Goal: Task Accomplishment & Management: Use online tool/utility

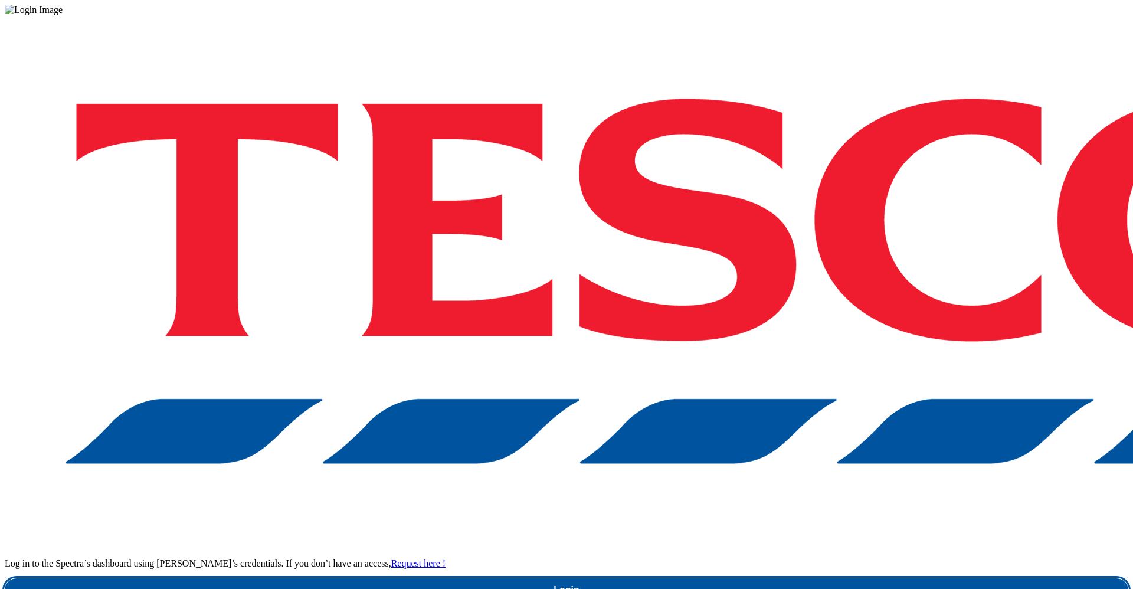
click at [813, 578] on link "Login" at bounding box center [567, 590] width 1124 height 24
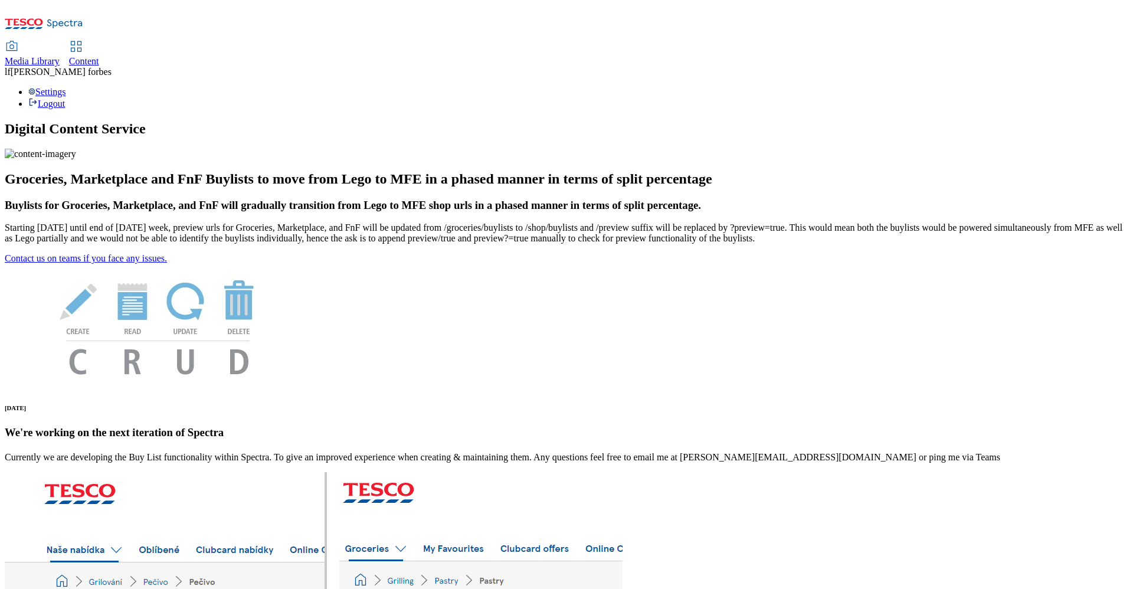
click at [99, 56] on span "Content" at bounding box center [84, 61] width 30 height 10
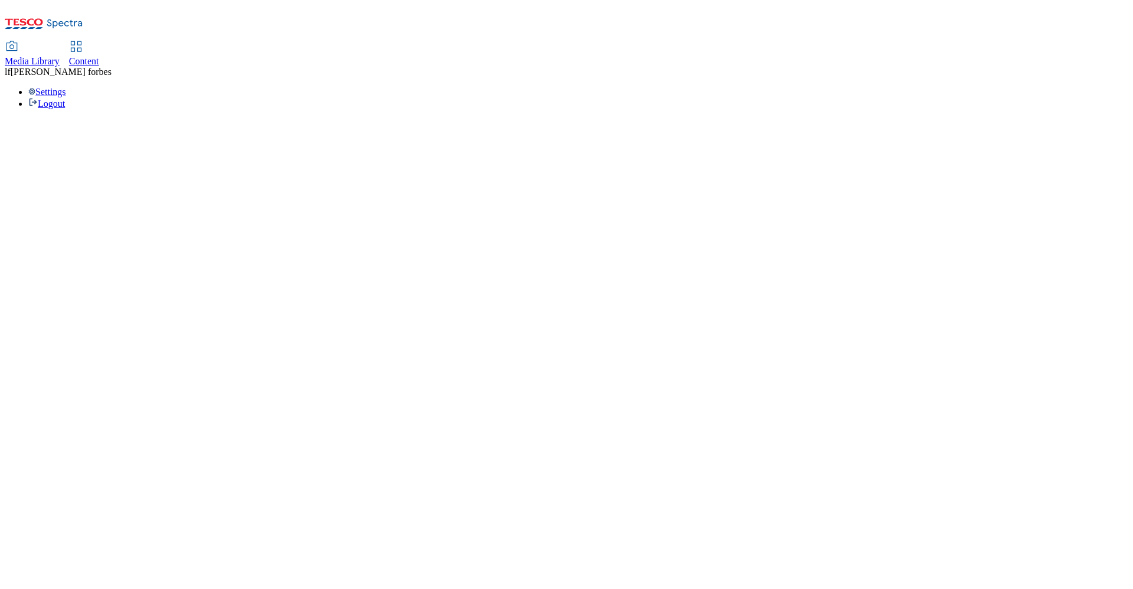
select select "ghs-uk"
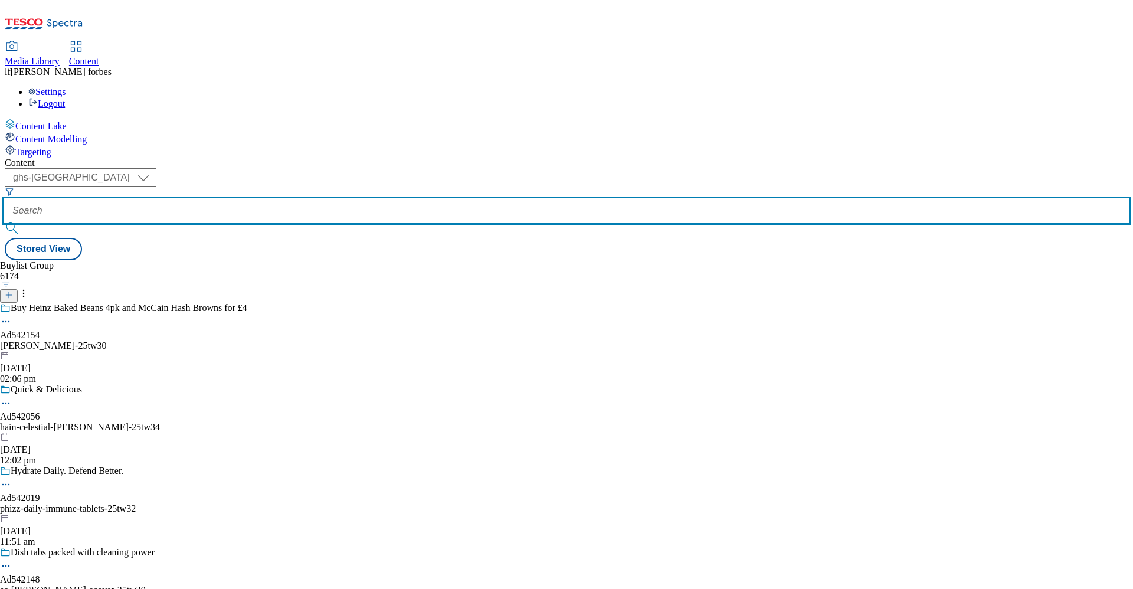
click at [308, 199] on input "text" at bounding box center [567, 211] width 1124 height 24
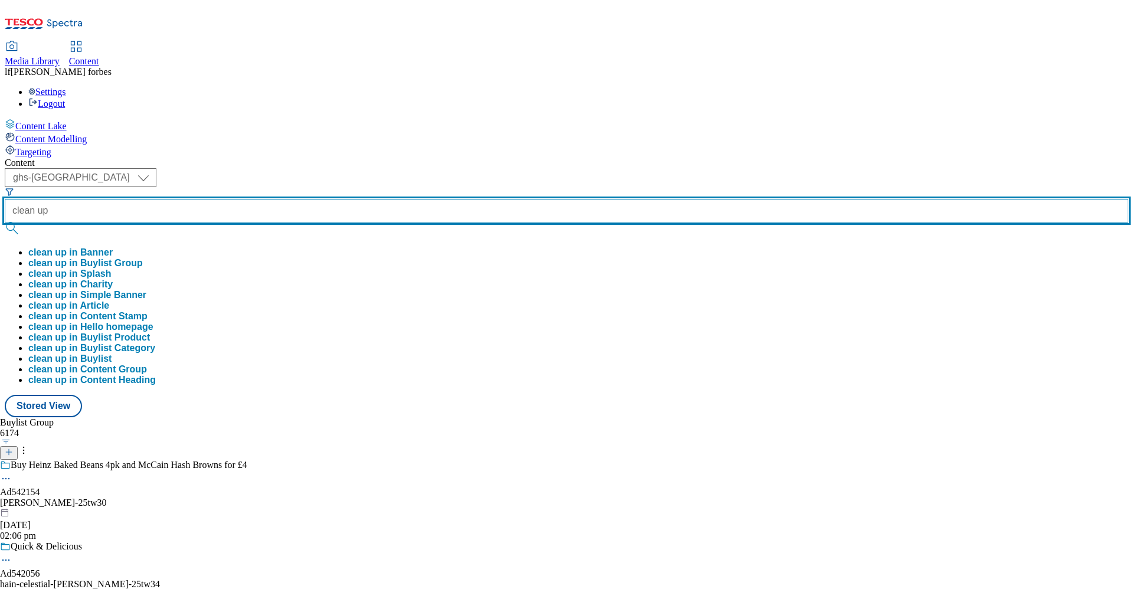
type input "clean up"
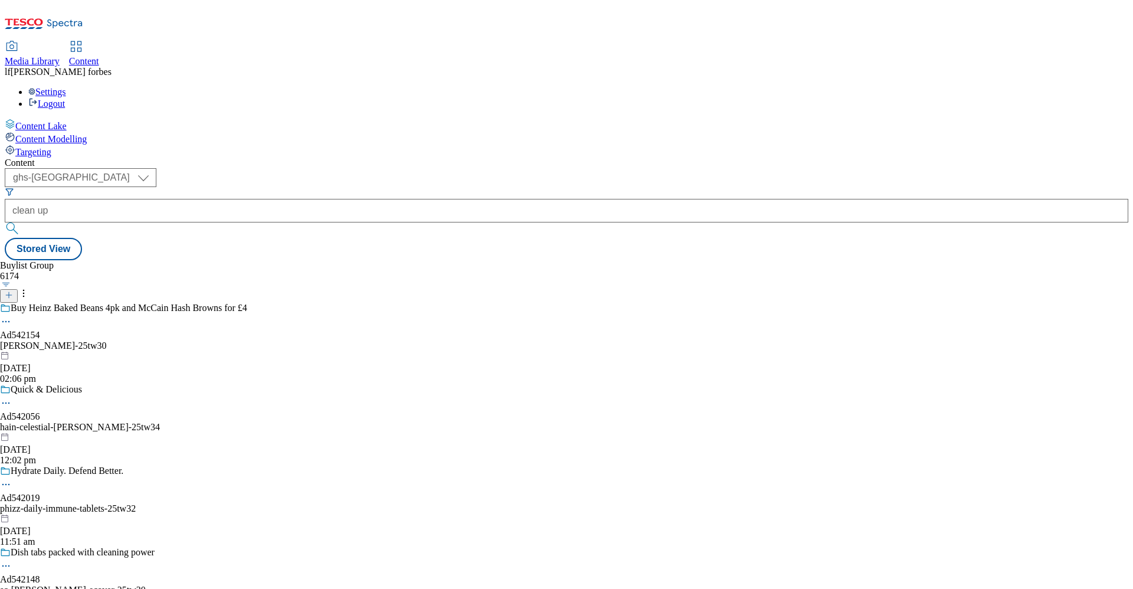
click at [21, 222] on button "submit" at bounding box center [13, 228] width 17 height 12
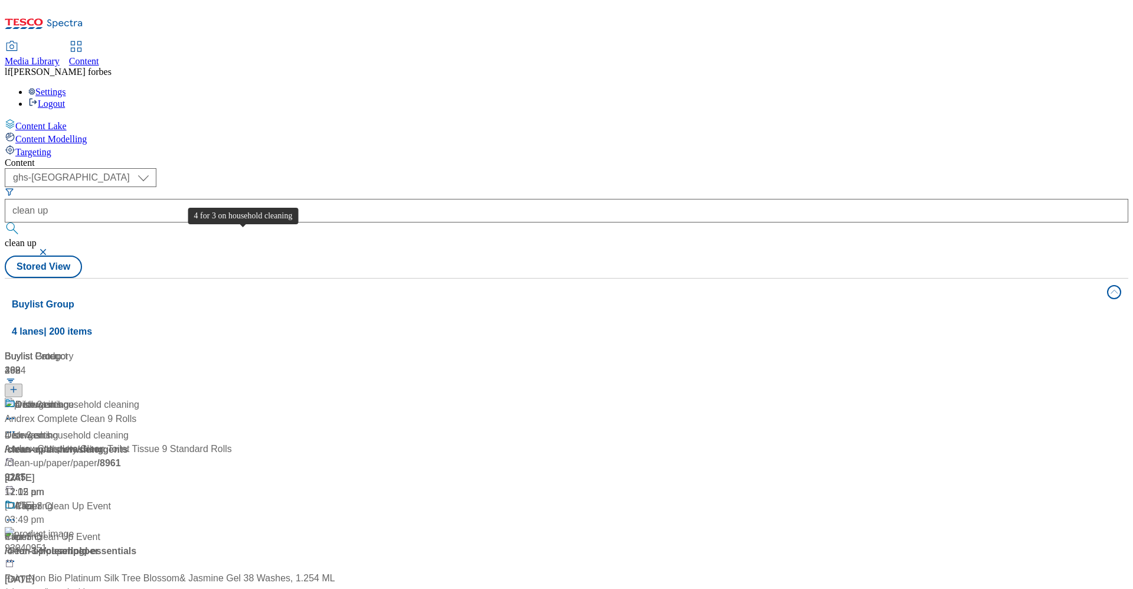
click at [139, 398] on div "4 for 3 on household cleaning" at bounding box center [77, 405] width 124 height 14
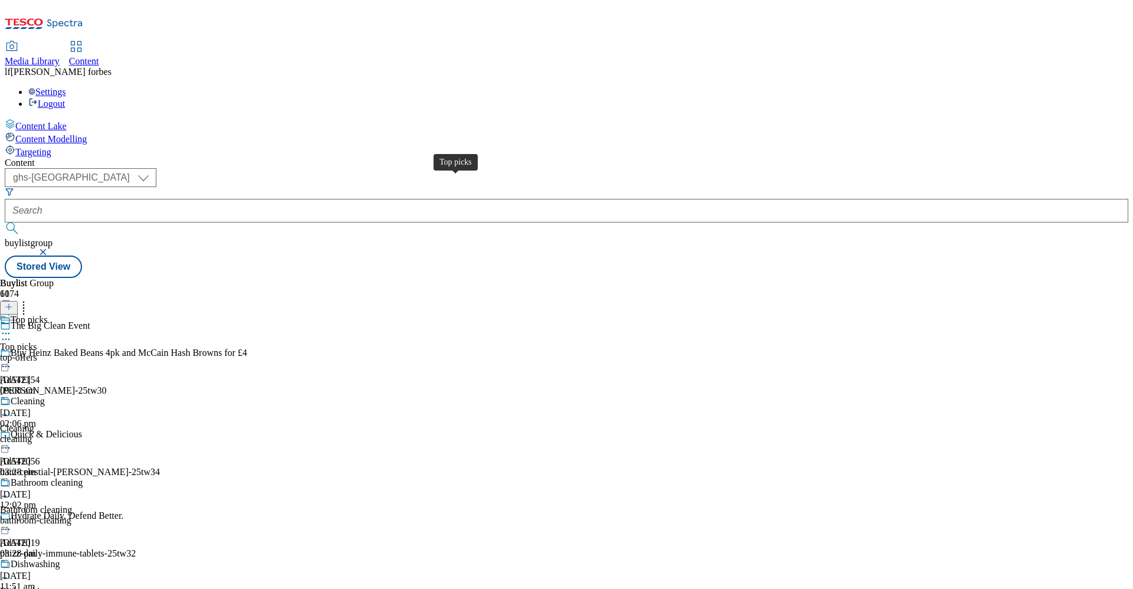
click at [47, 315] on div "Top picks" at bounding box center [29, 320] width 37 height 11
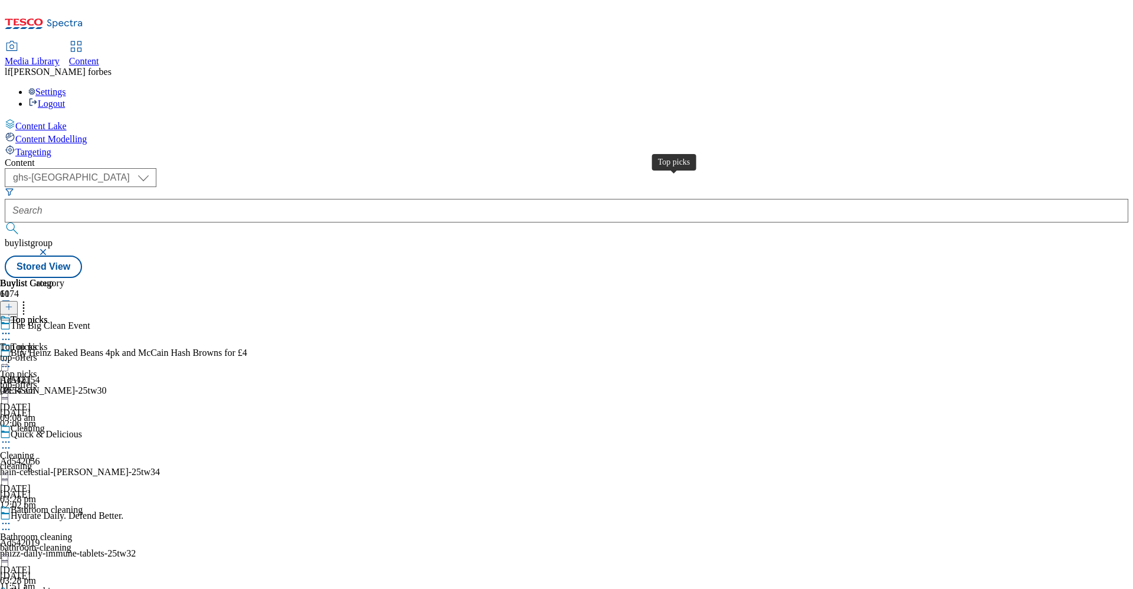
click at [47, 315] on div "Top picks" at bounding box center [29, 320] width 37 height 11
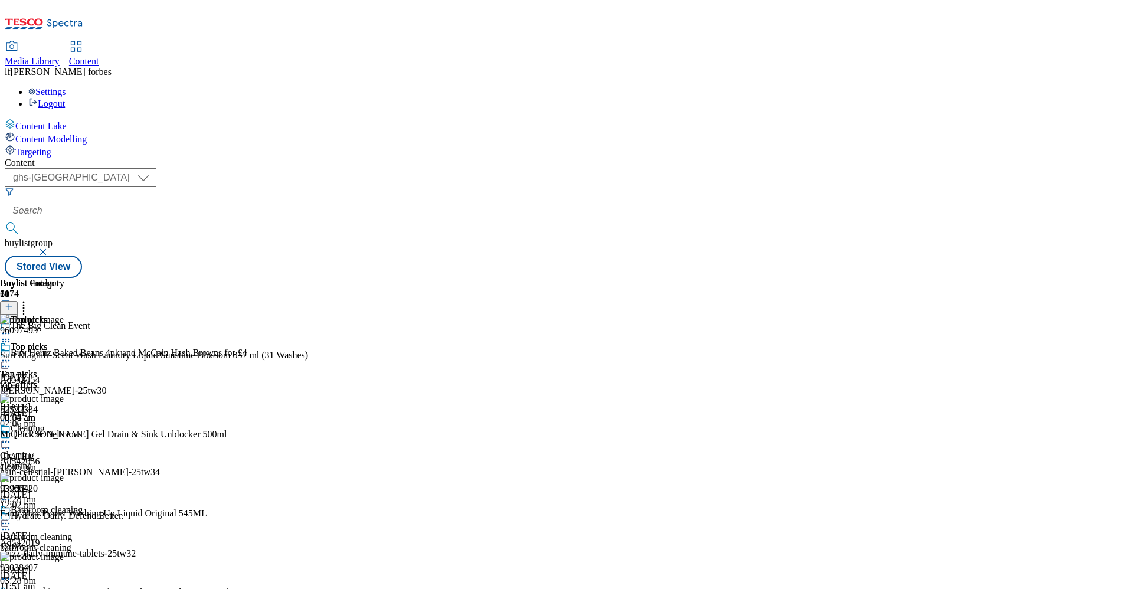
click at [12, 355] on icon at bounding box center [6, 361] width 12 height 12
click at [74, 490] on span "Un-publish" at bounding box center [56, 494] width 38 height 9
click at [12, 355] on icon at bounding box center [6, 361] width 12 height 12
click at [76, 449] on span "Un-preview" at bounding box center [57, 453] width 40 height 9
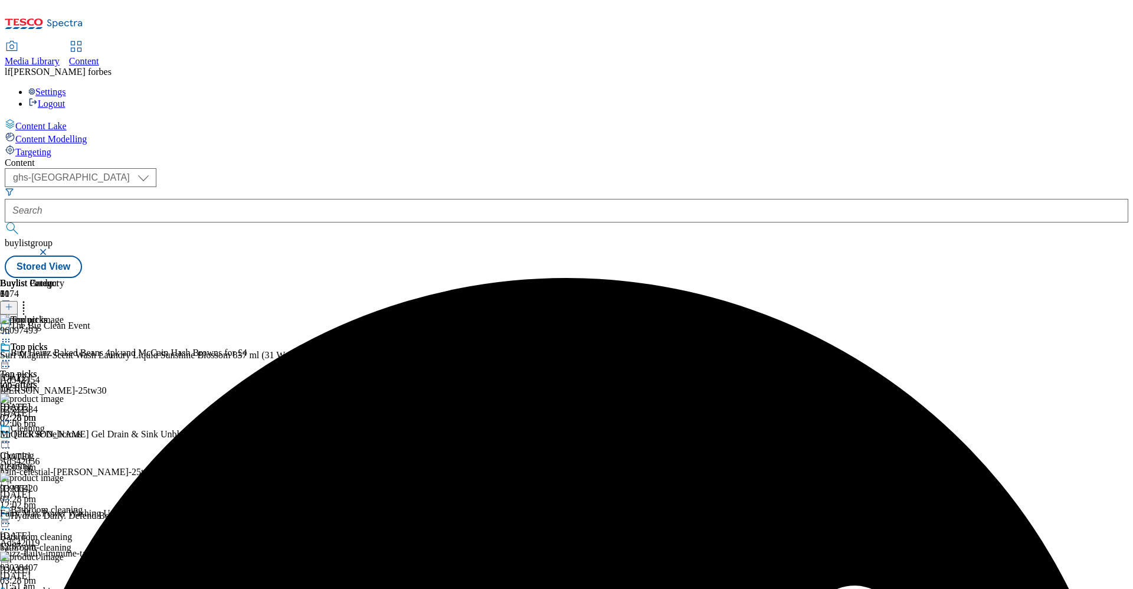
click at [30, 299] on icon at bounding box center [24, 305] width 12 height 12
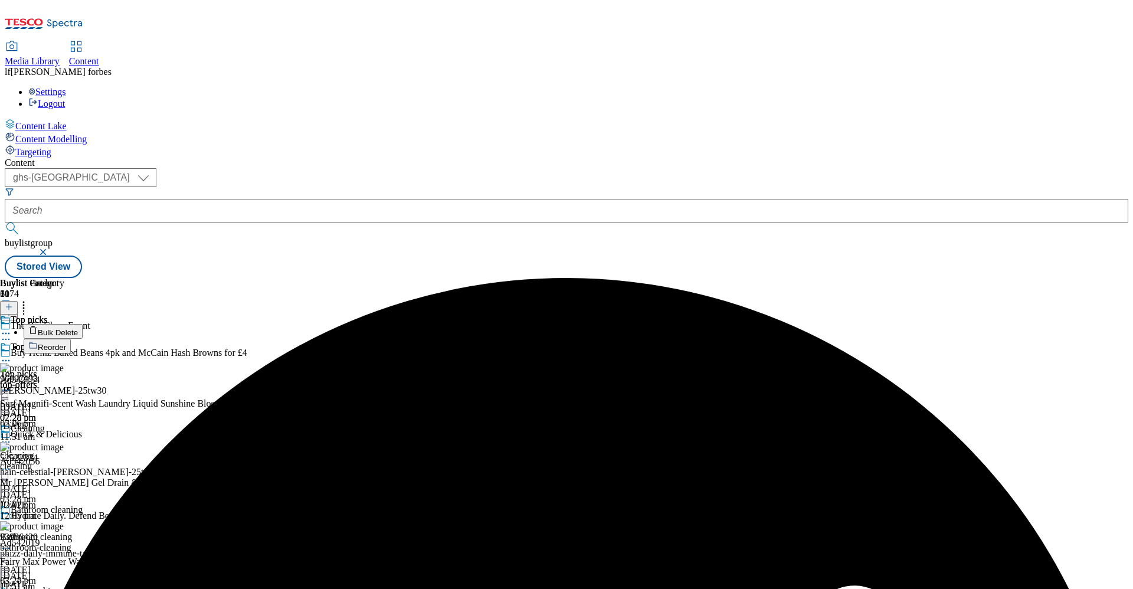
click at [83, 324] on button "Bulk Delete" at bounding box center [53, 331] width 59 height 15
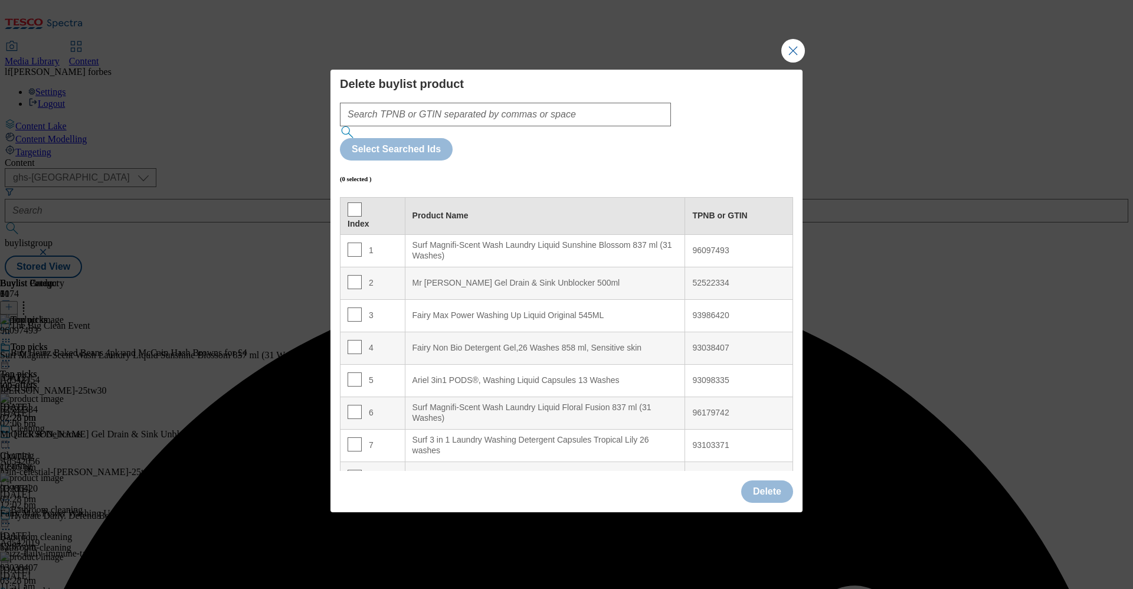
click at [345, 197] on th "Index" at bounding box center [372, 215] width 65 height 37
click at [358, 202] on input "Modal" at bounding box center [355, 209] width 14 height 14
checkbox input "true"
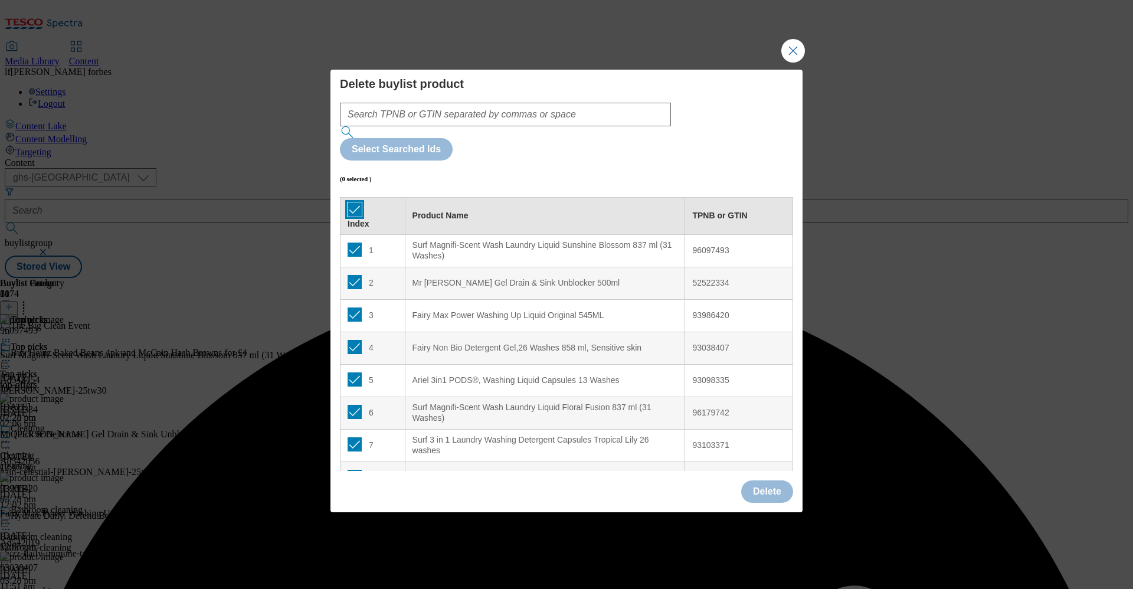
checkbox input "true"
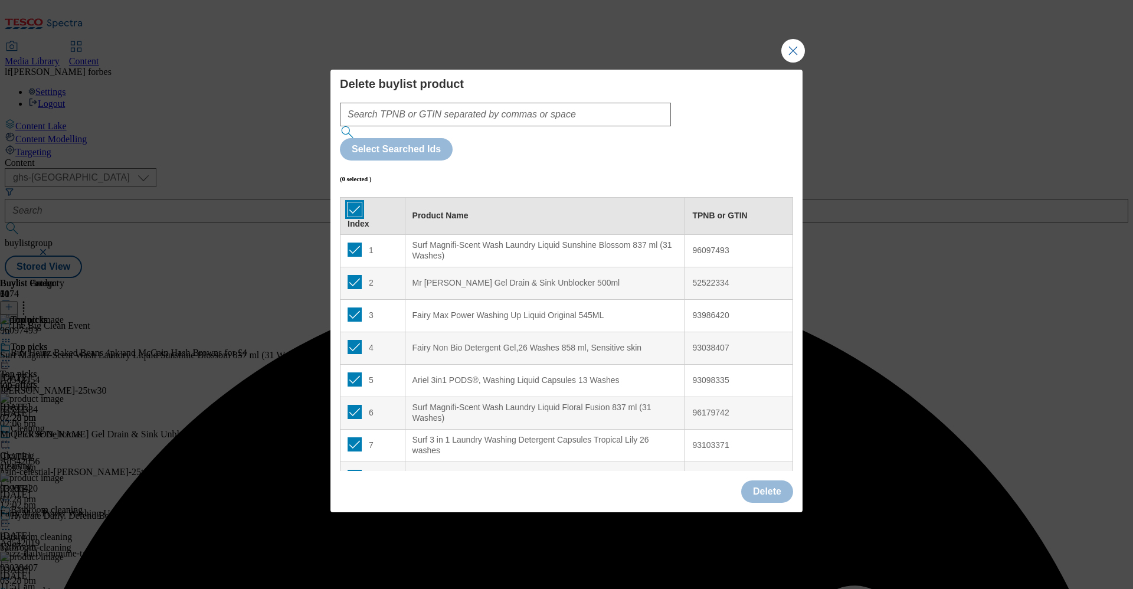
checkbox input "true"
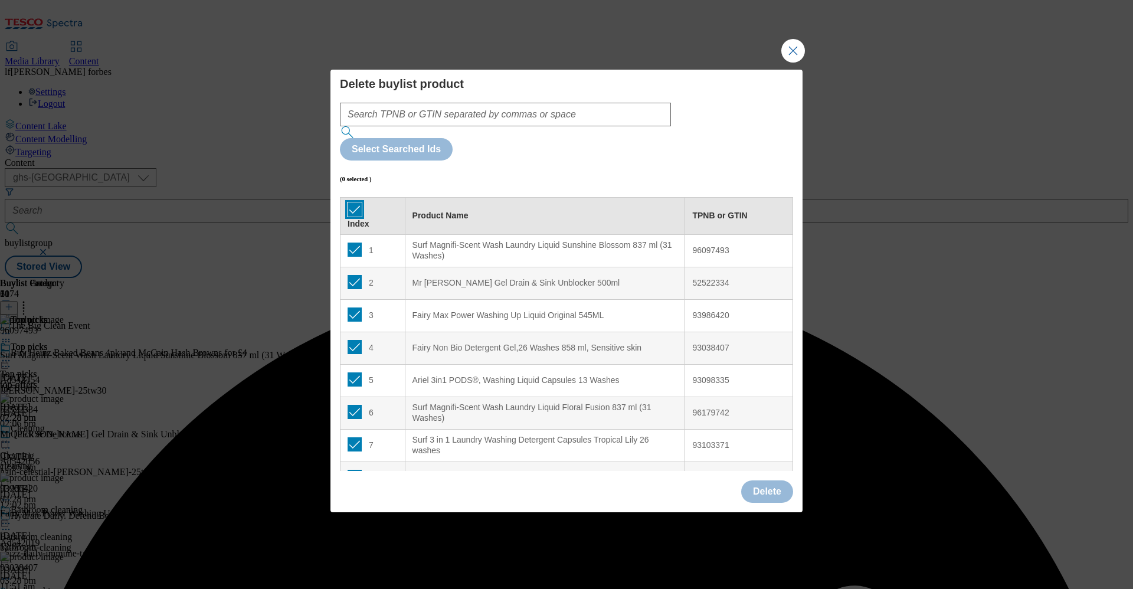
checkbox input "true"
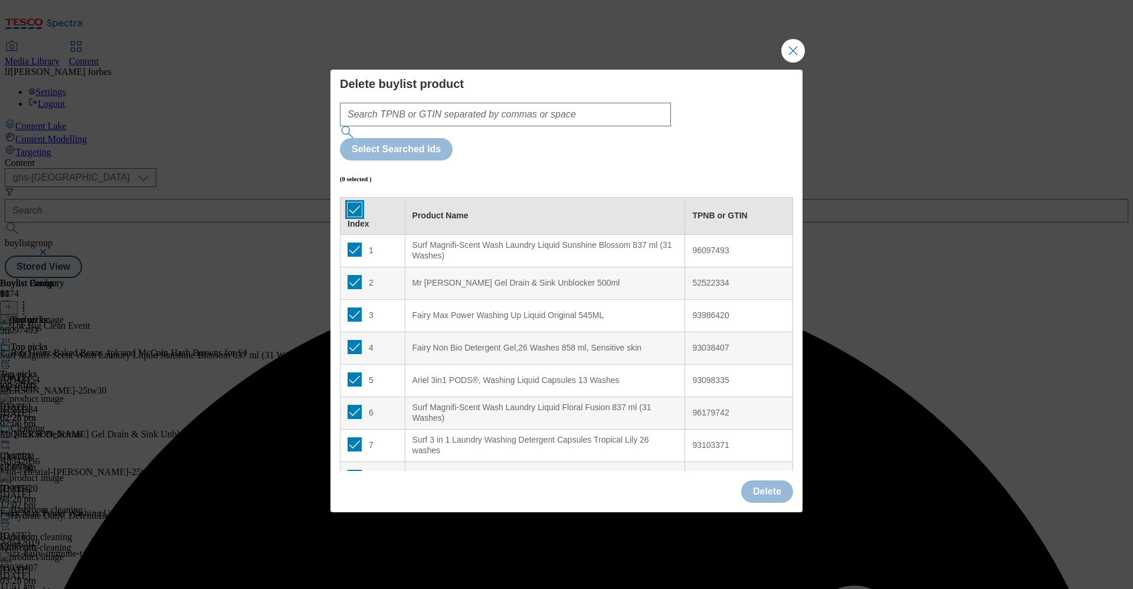
checkbox input "true"
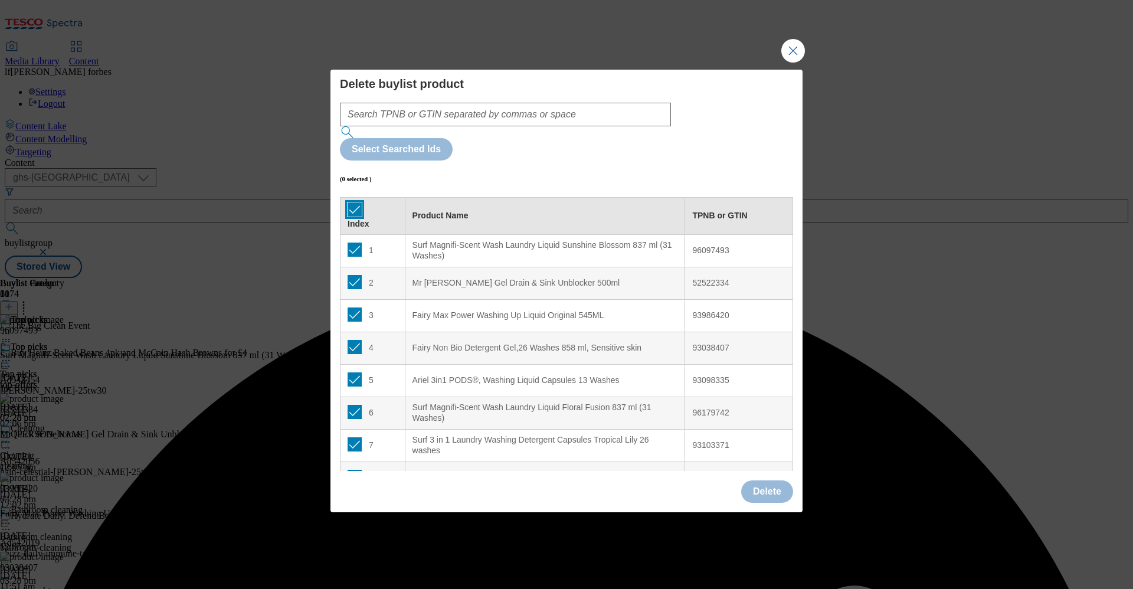
checkbox input "true"
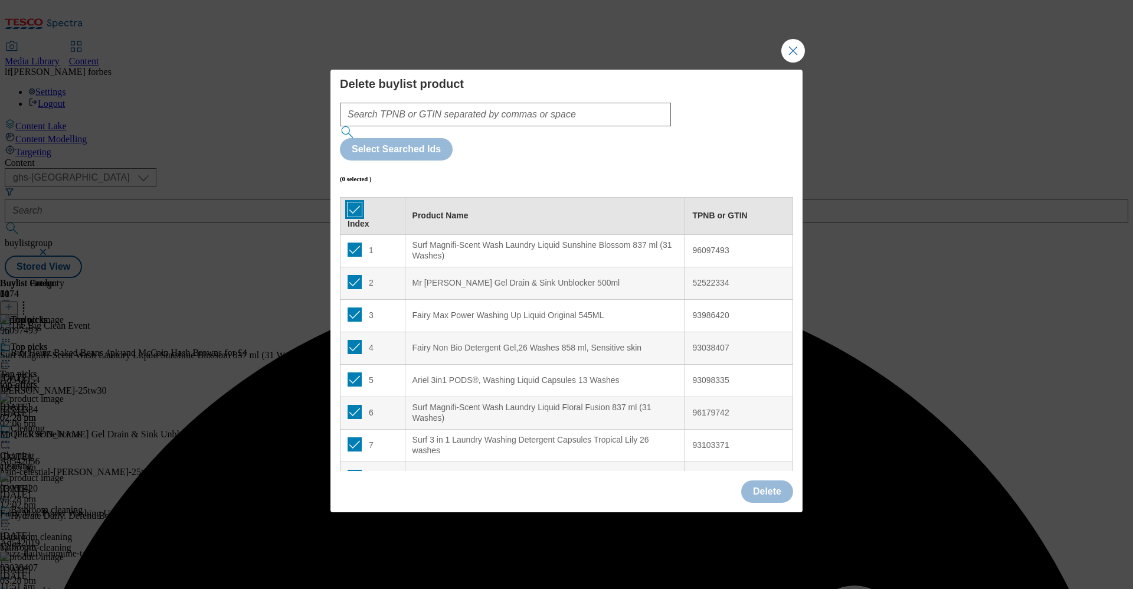
checkbox input "true"
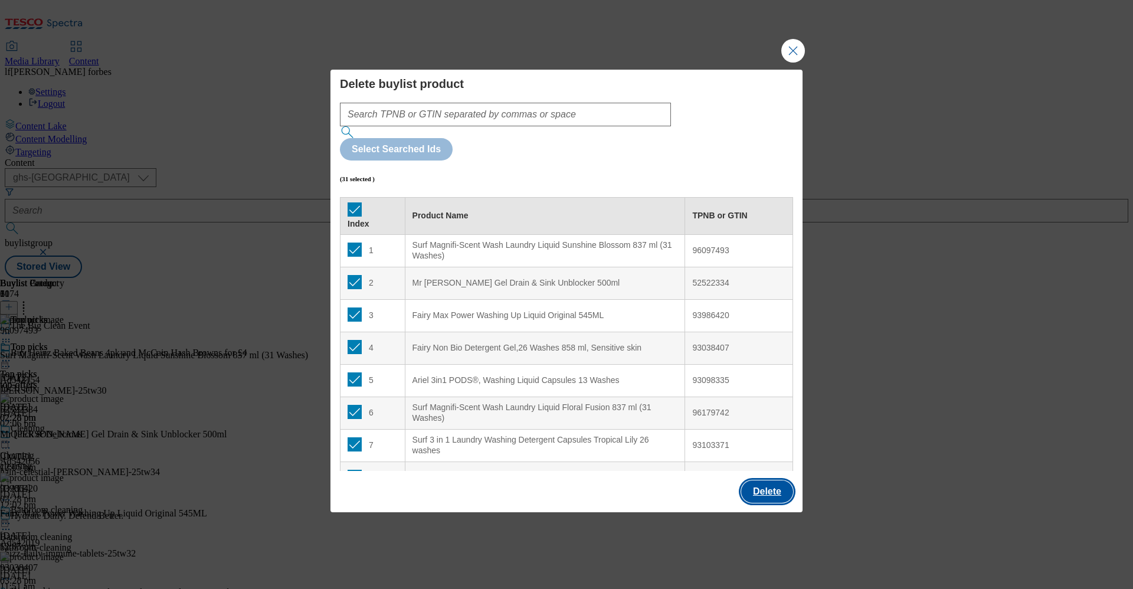
click at [771, 480] on button "Delete" at bounding box center [767, 491] width 52 height 22
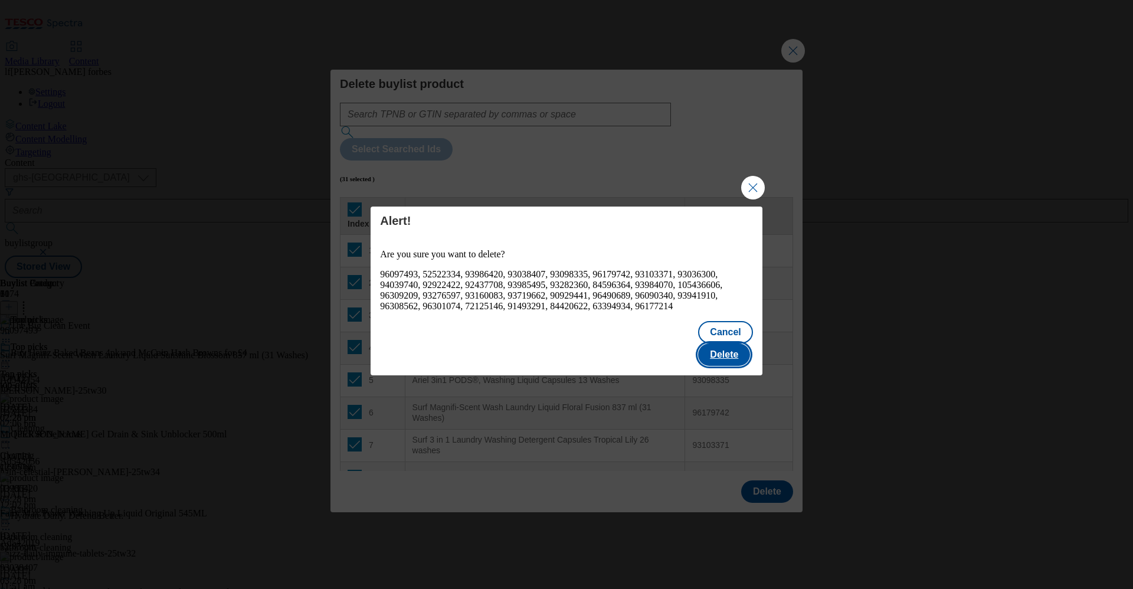
click at [725, 352] on button "Delete" at bounding box center [724, 354] width 52 height 22
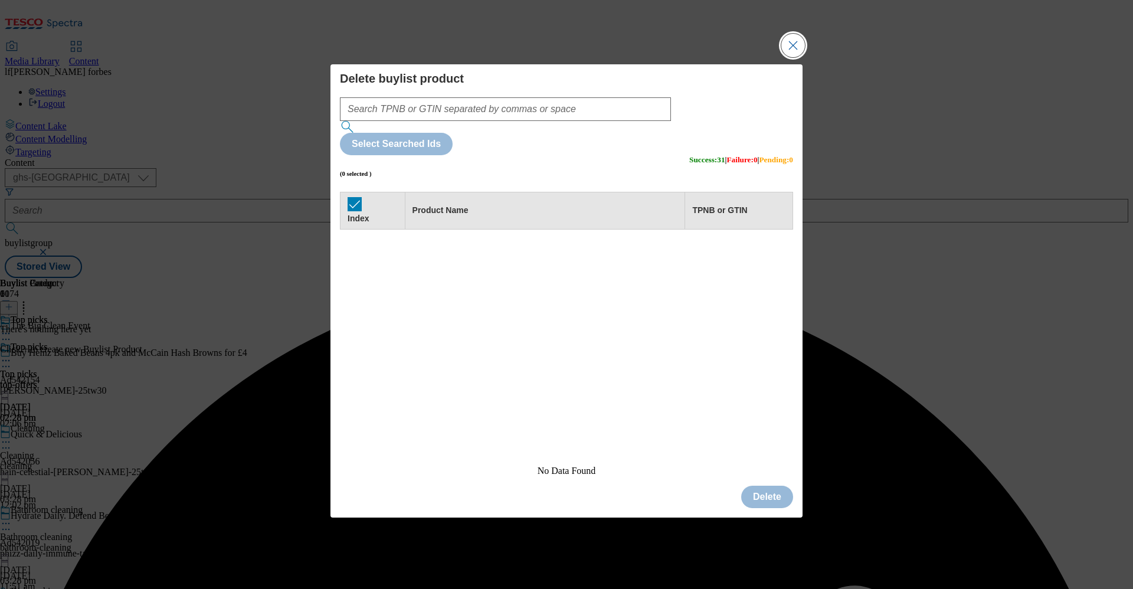
click at [795, 57] on button "Close Modal" at bounding box center [793, 46] width 24 height 24
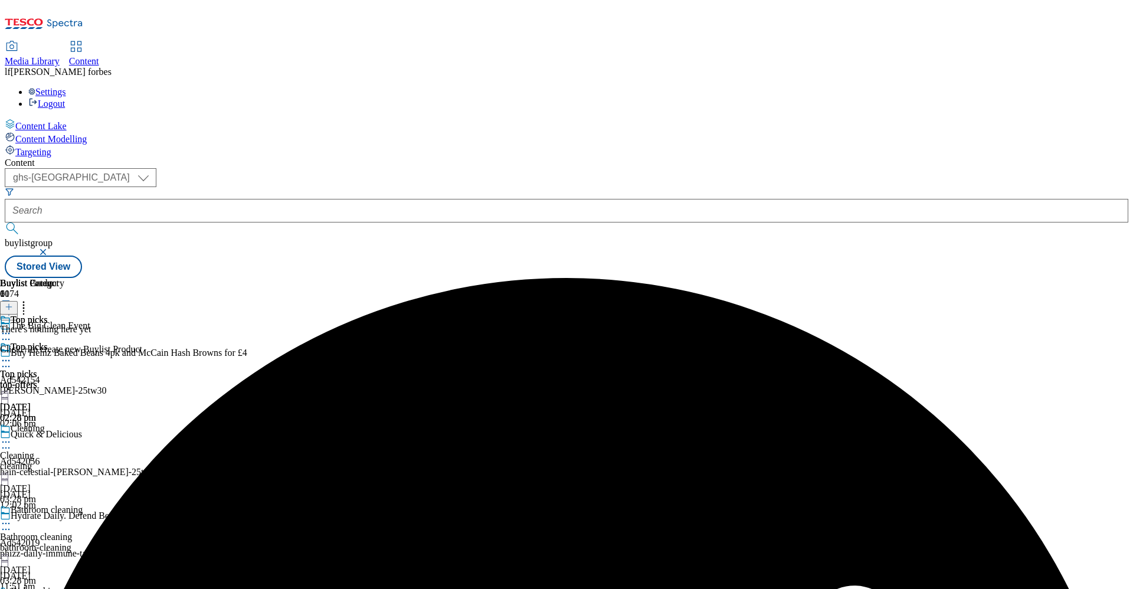
click at [13, 303] on icon at bounding box center [9, 307] width 8 height 8
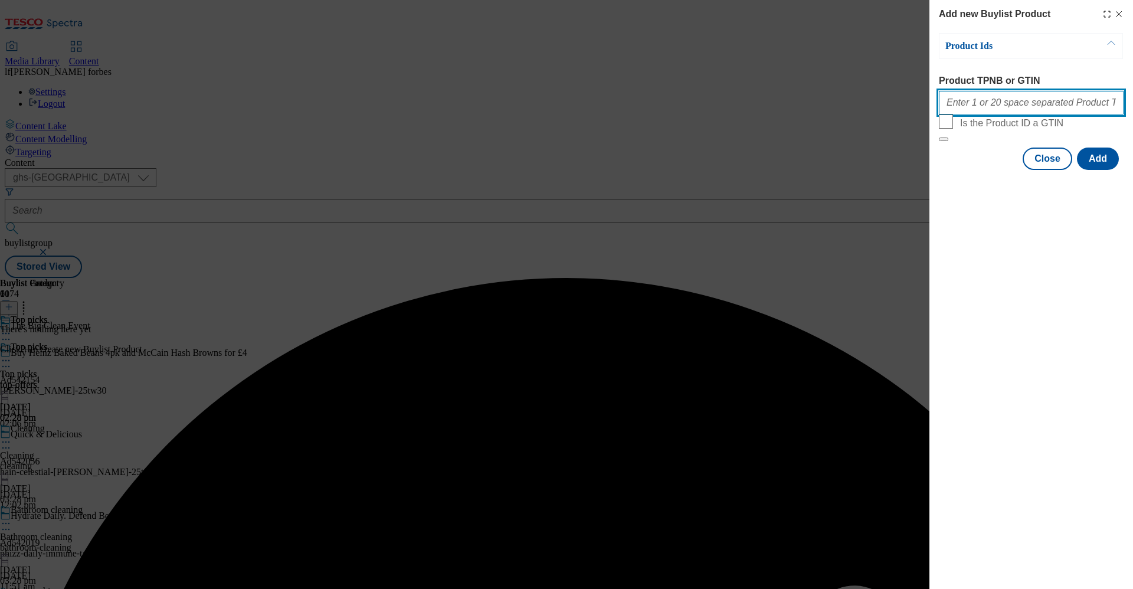
click at [1001, 112] on input "Product TPNB or GTIN" at bounding box center [1031, 103] width 185 height 24
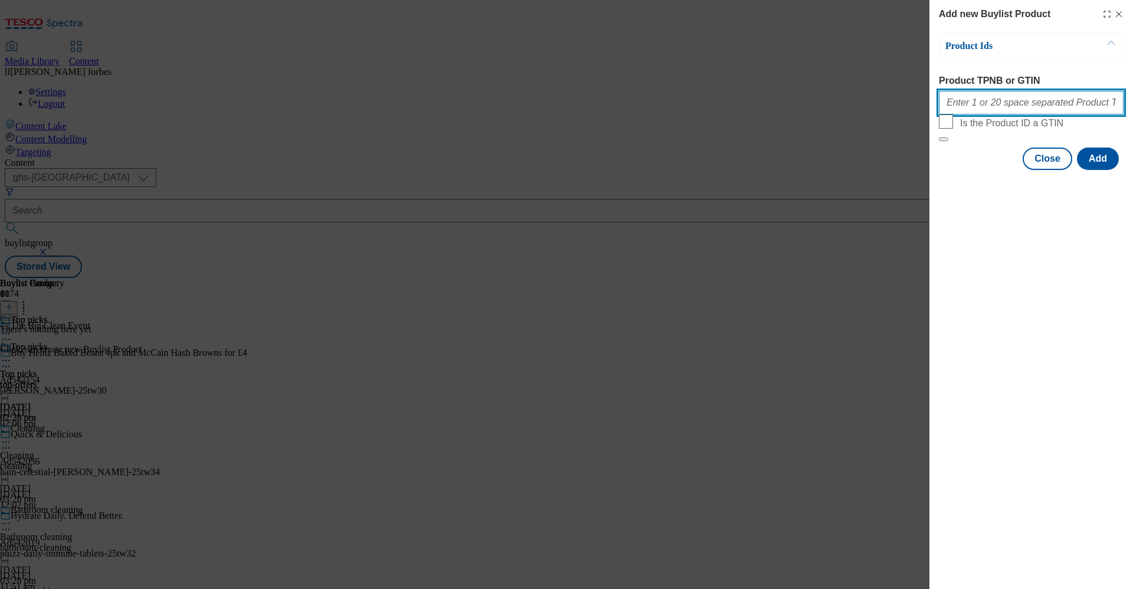
paste input "93103371 93221363 93538697 92922232 92329687 93037276 92909479 92666569 8862253…"
type input "93103371 93221363 93538697 92922232 92329687 93037276 92909479 92666569 8862253…"
click at [1117, 170] on button "Add" at bounding box center [1098, 159] width 42 height 22
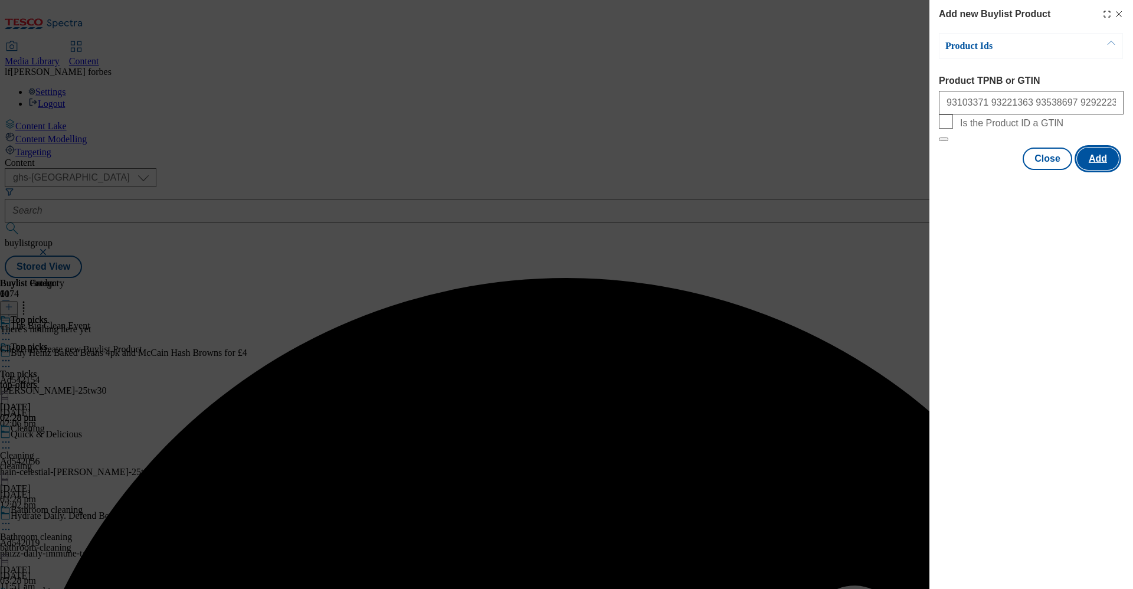
click at [1106, 170] on button "Add" at bounding box center [1098, 159] width 42 height 22
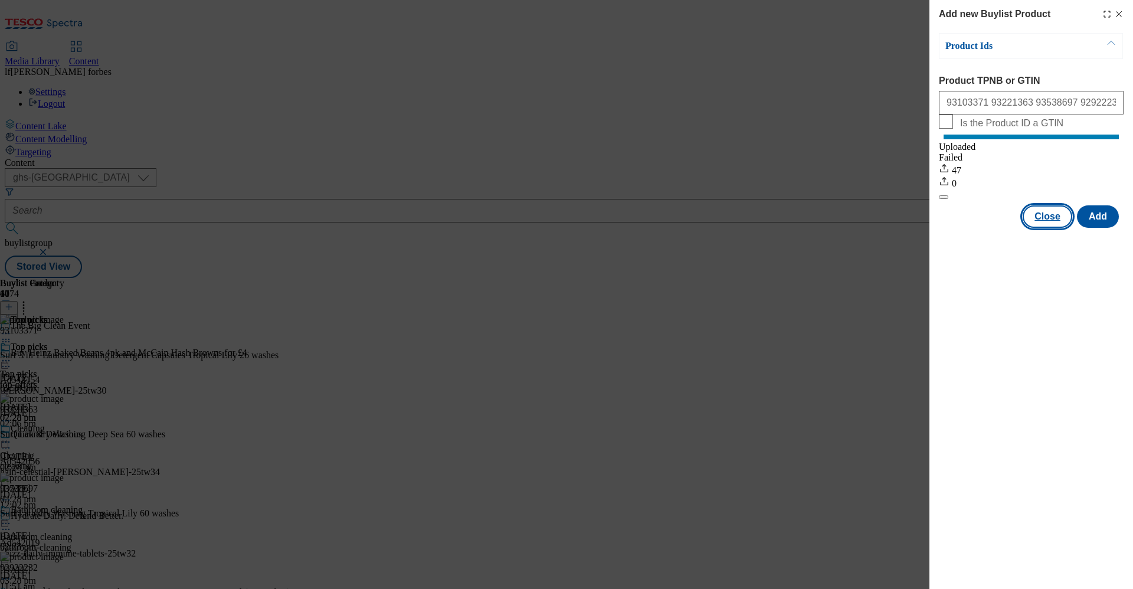
click at [1048, 228] on button "Close" at bounding box center [1048, 216] width 50 height 22
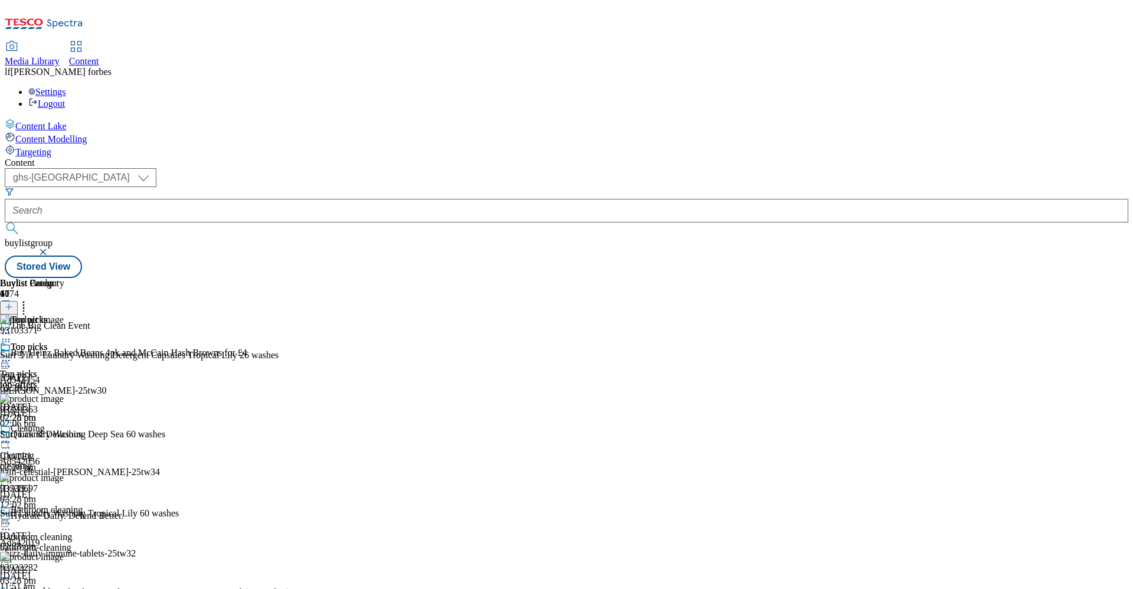
click at [12, 355] on icon at bounding box center [6, 361] width 12 height 12
click at [64, 435] on span "Preview" at bounding box center [51, 439] width 28 height 9
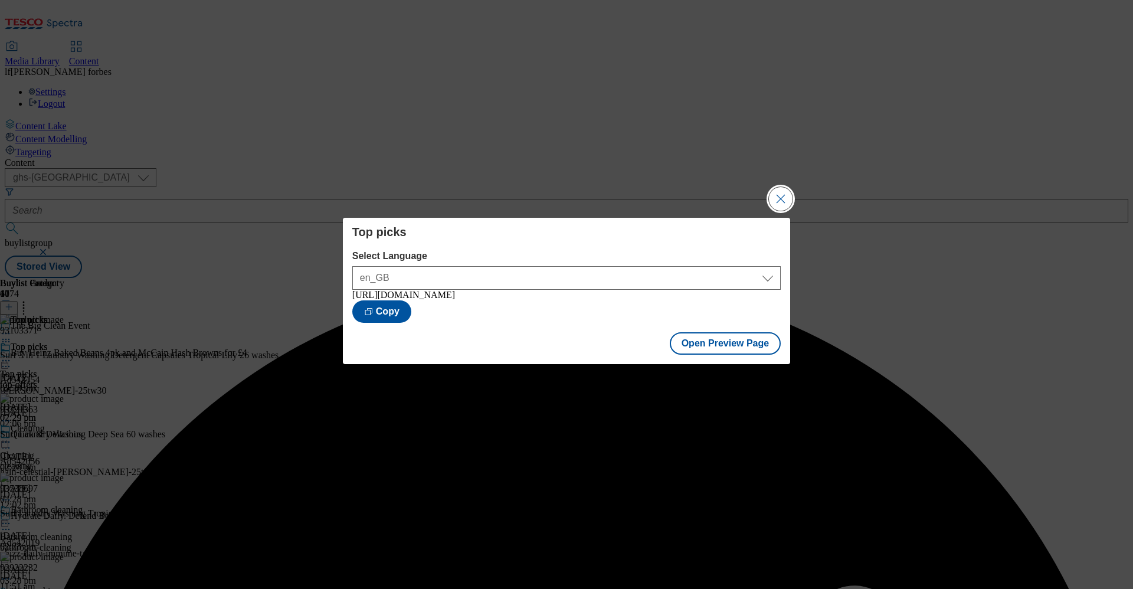
click at [778, 201] on button "Close Modal" at bounding box center [781, 199] width 24 height 24
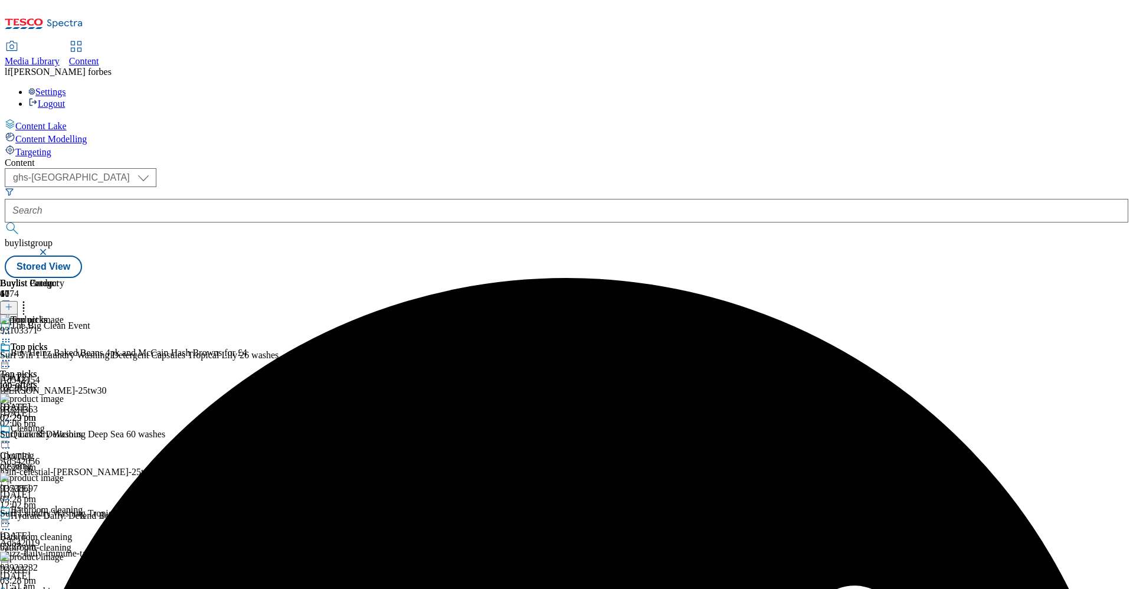
click at [12, 355] on icon at bounding box center [6, 361] width 12 height 12
click at [63, 476] on span "Publish" at bounding box center [50, 480] width 26 height 9
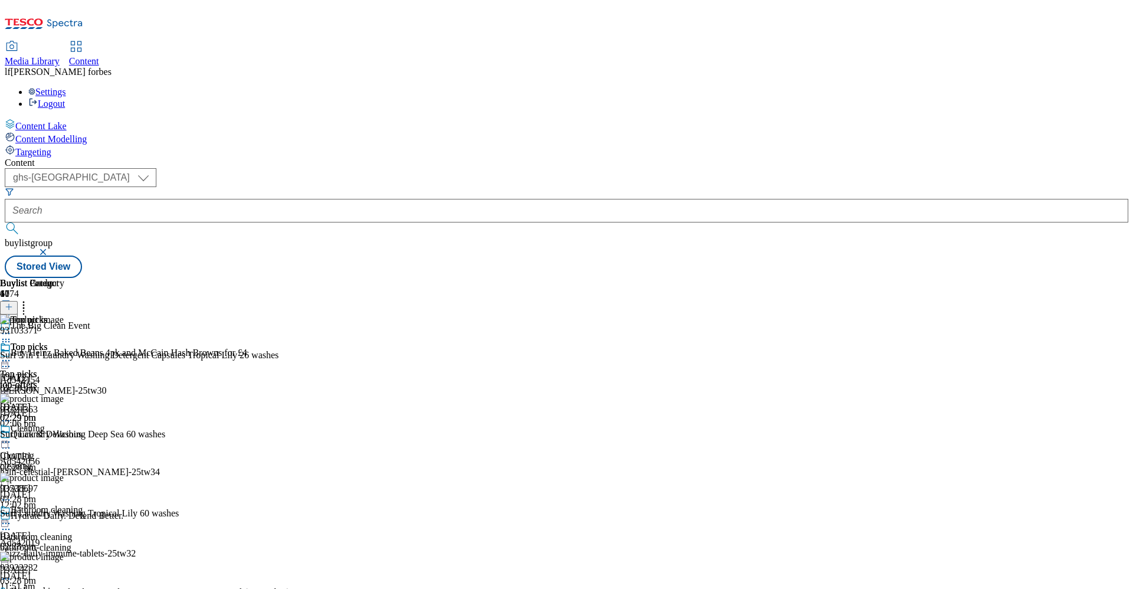
scroll to position [534, 0]
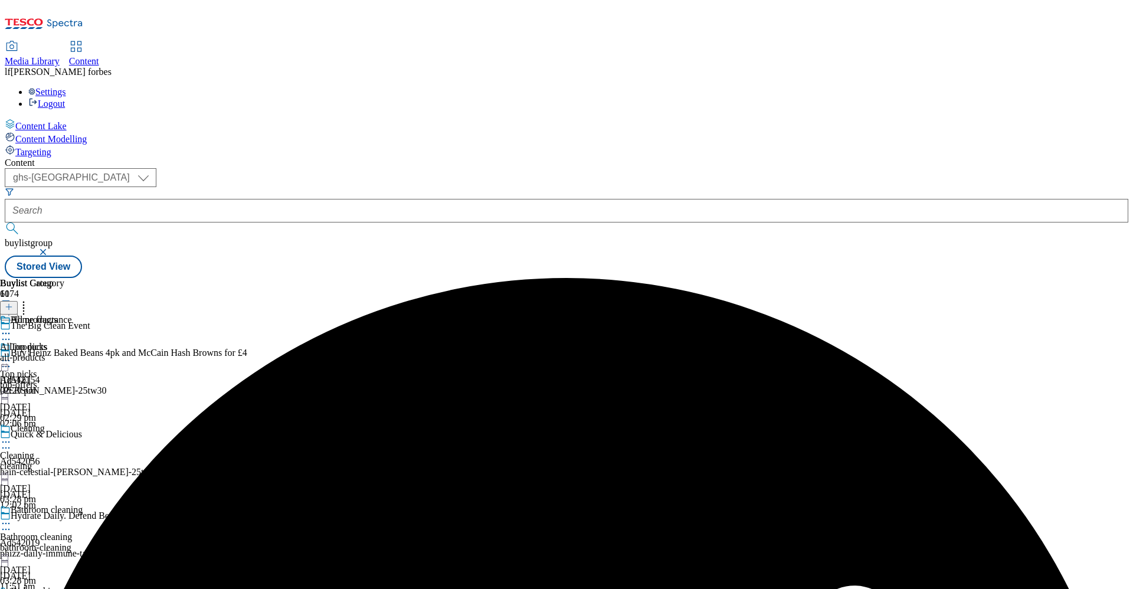
click at [12, 327] on icon at bounding box center [6, 333] width 12 height 12
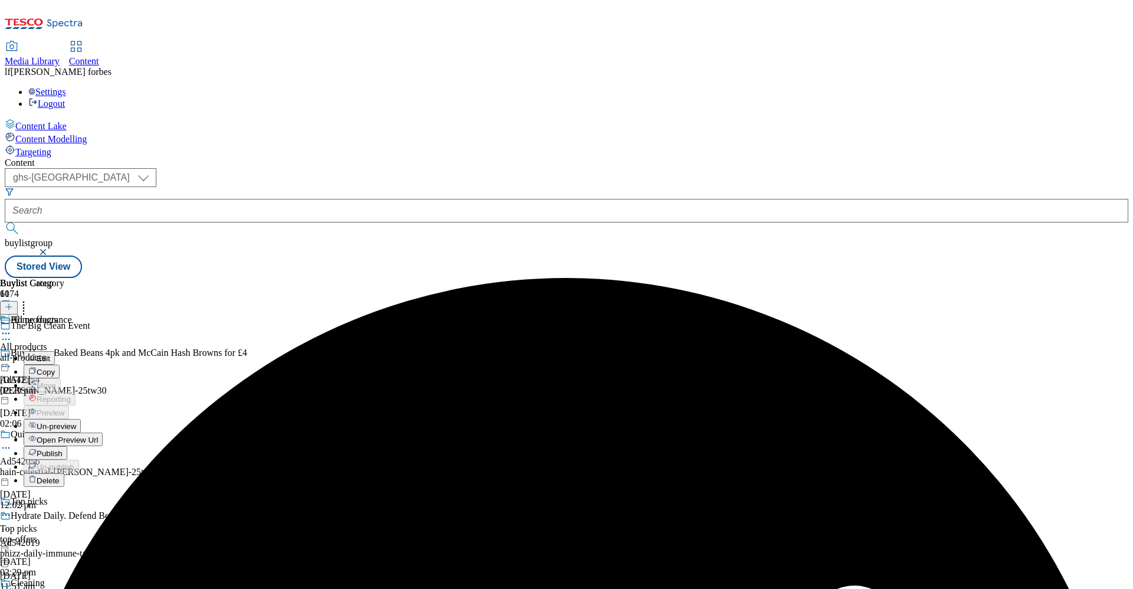
click at [76, 422] on span "Un-preview" at bounding box center [57, 426] width 40 height 9
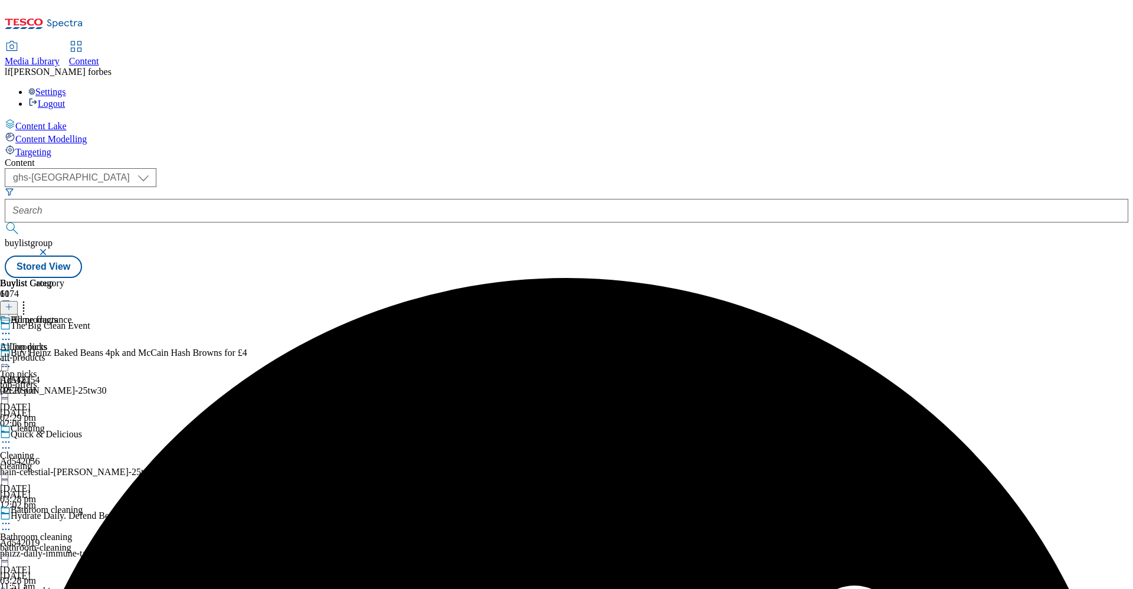
click at [12, 327] on icon at bounding box center [6, 333] width 12 height 12
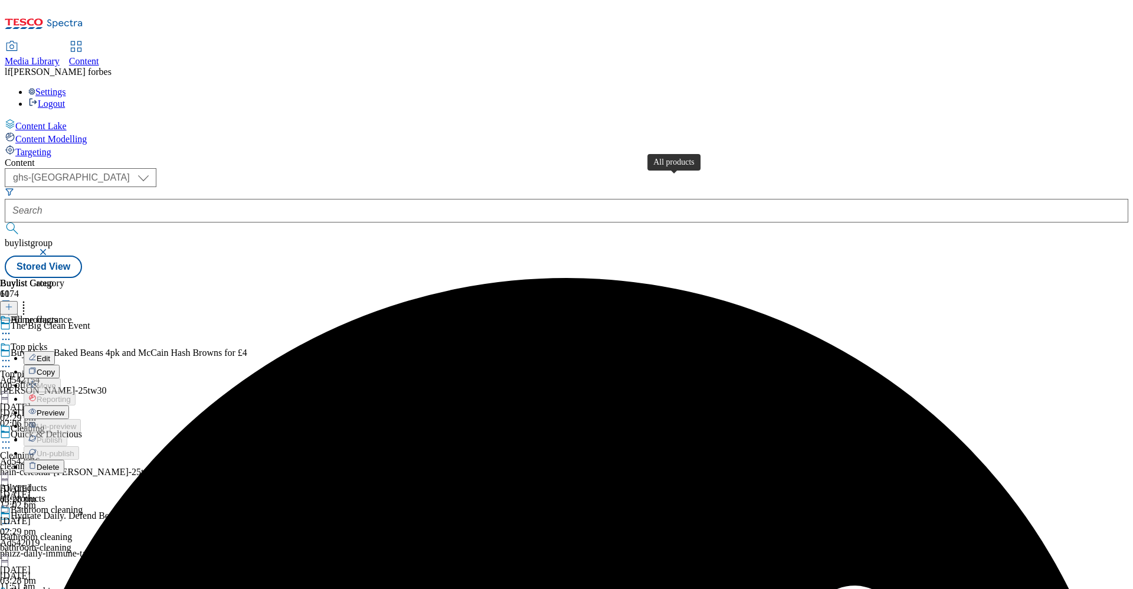
click at [58, 315] on div "All products" at bounding box center [34, 320] width 47 height 11
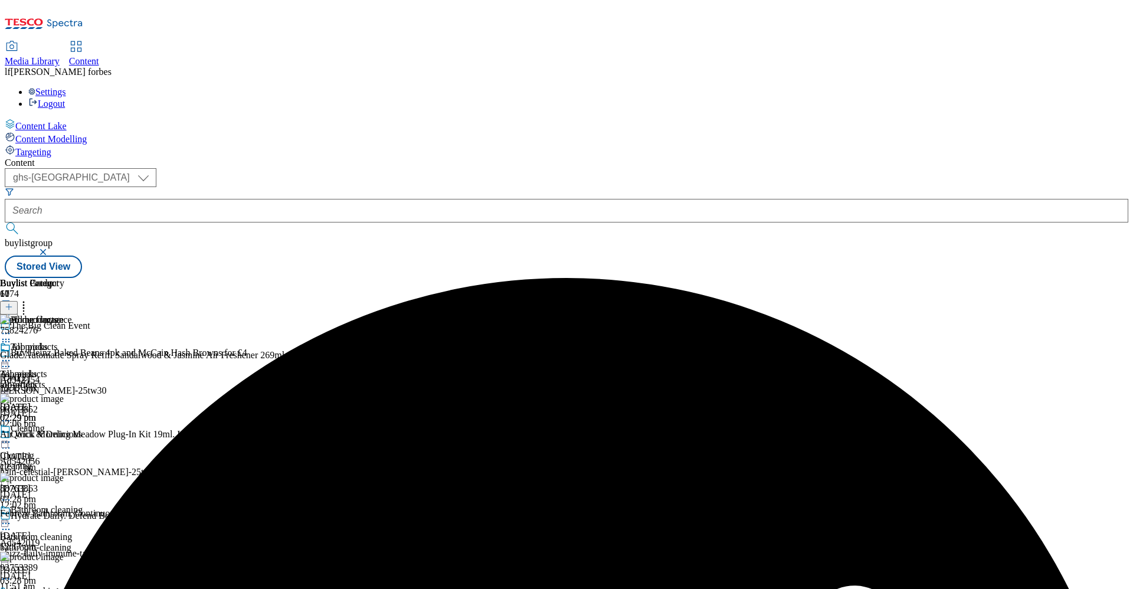
click at [30, 299] on icon at bounding box center [24, 305] width 12 height 12
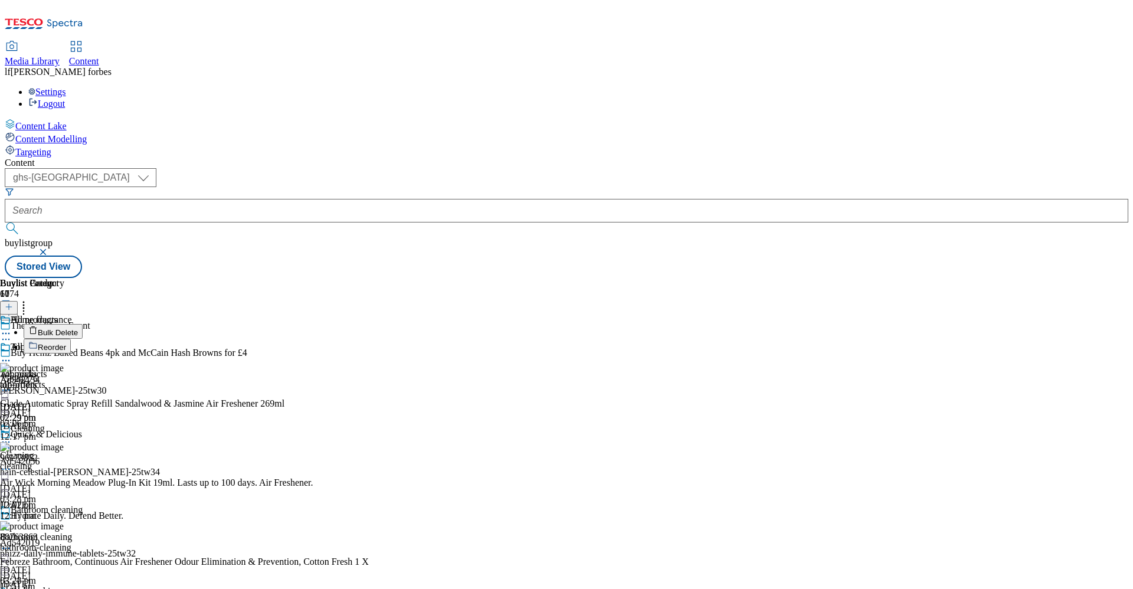
click at [78, 328] on span "Bulk Delete" at bounding box center [58, 332] width 40 height 9
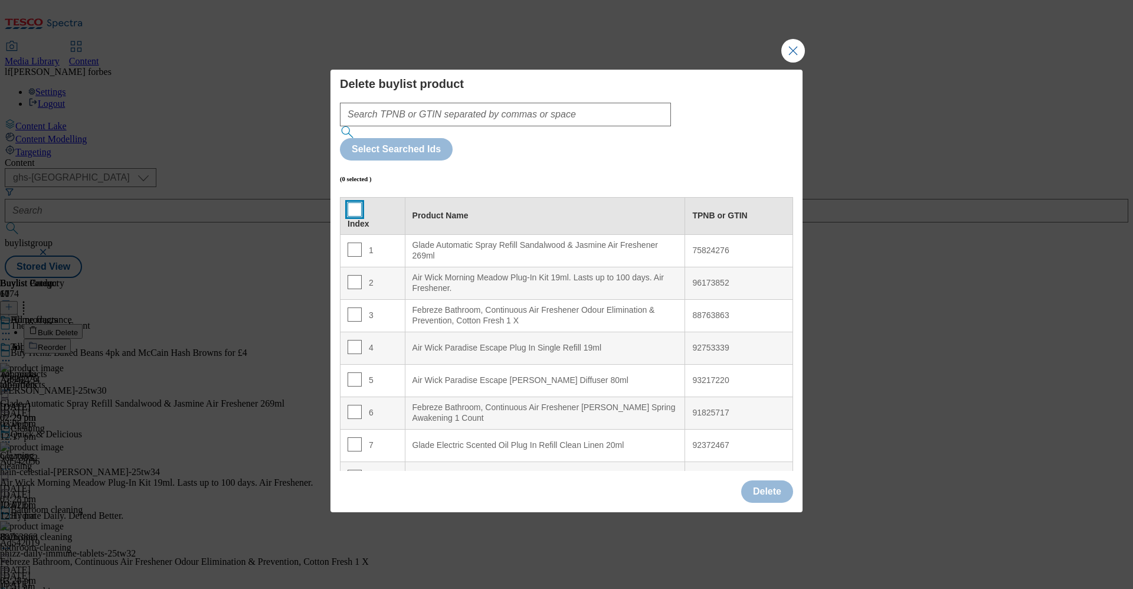
click at [348, 202] on input "Modal" at bounding box center [355, 209] width 14 height 14
checkbox input "true"
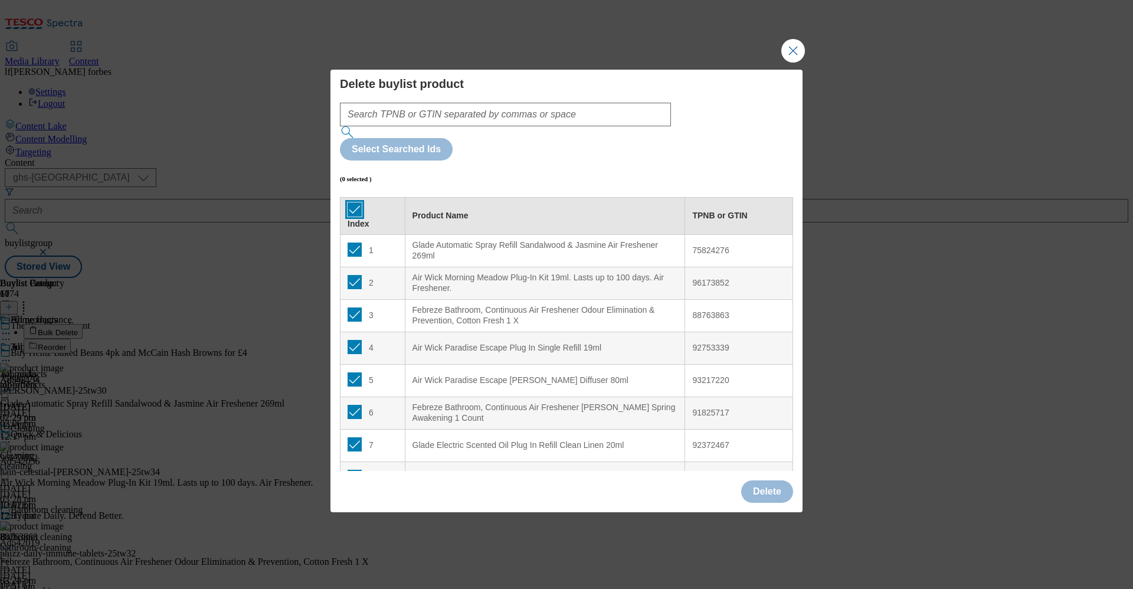
checkbox input "true"
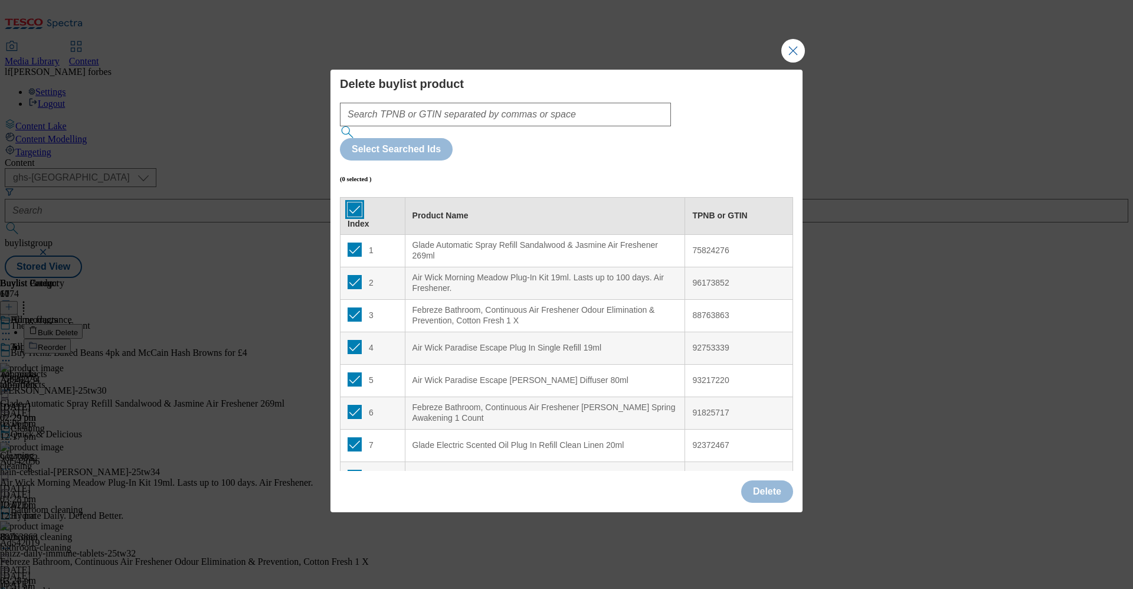
checkbox input "true"
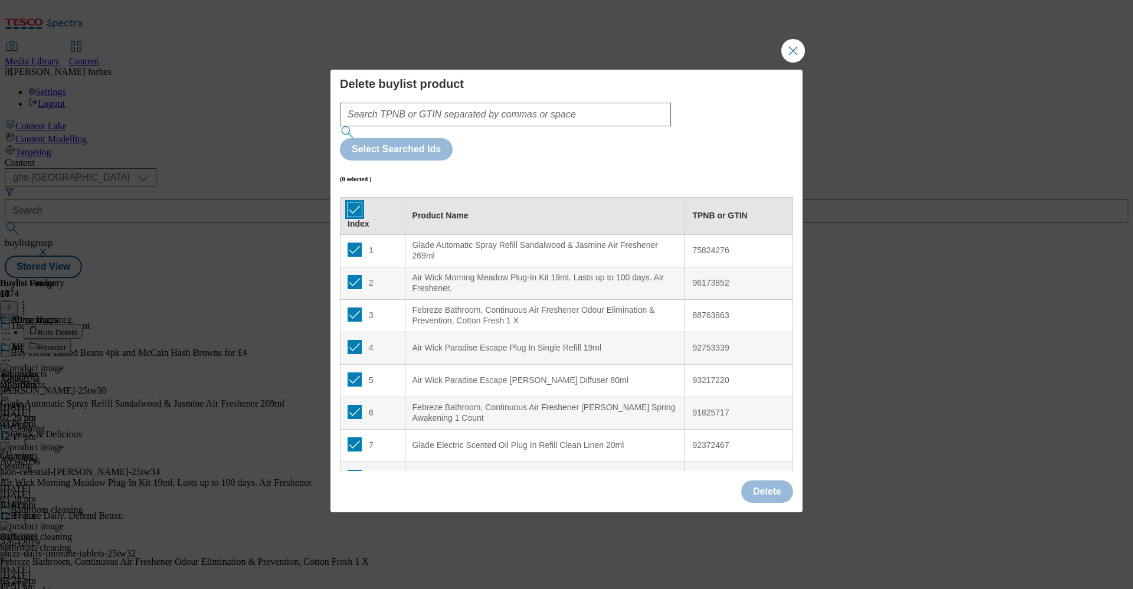
checkbox input "true"
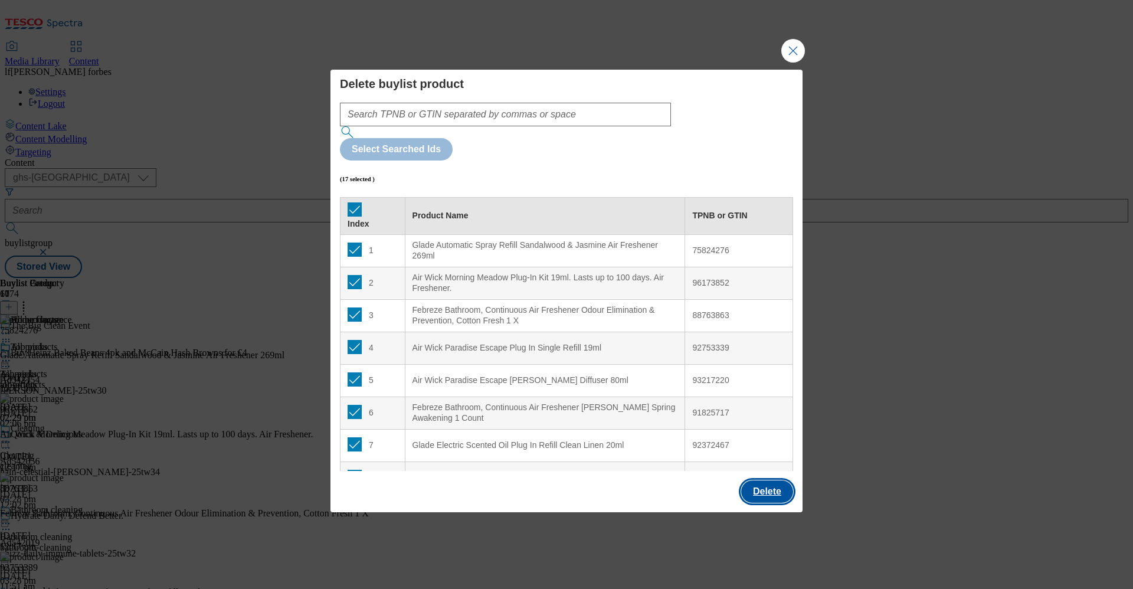
click at [772, 480] on button "Delete" at bounding box center [767, 491] width 52 height 22
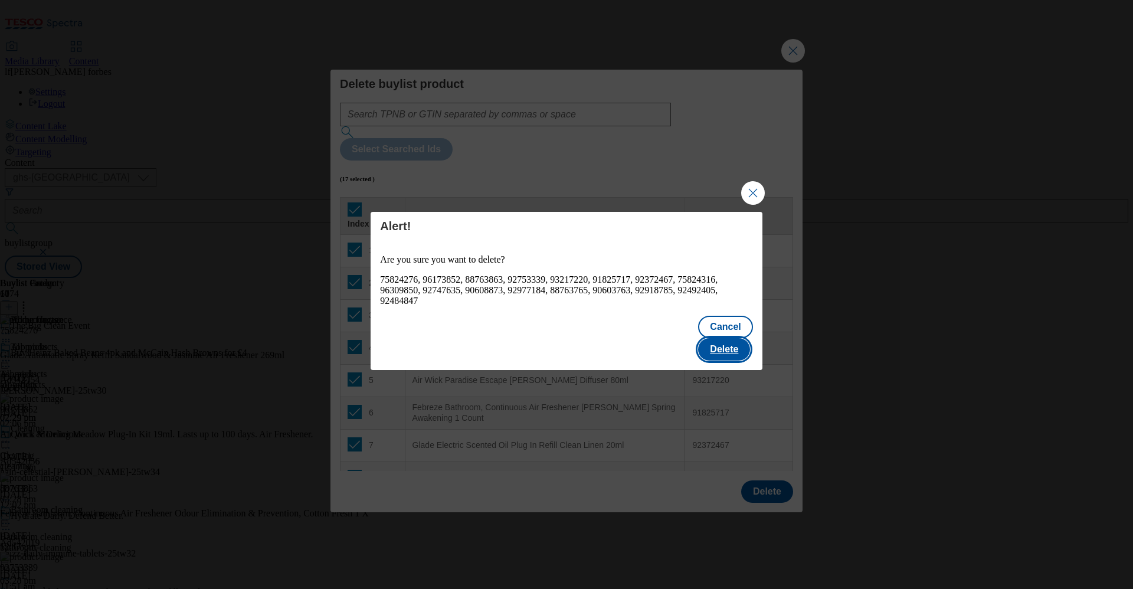
click at [713, 345] on button "Delete" at bounding box center [724, 349] width 52 height 22
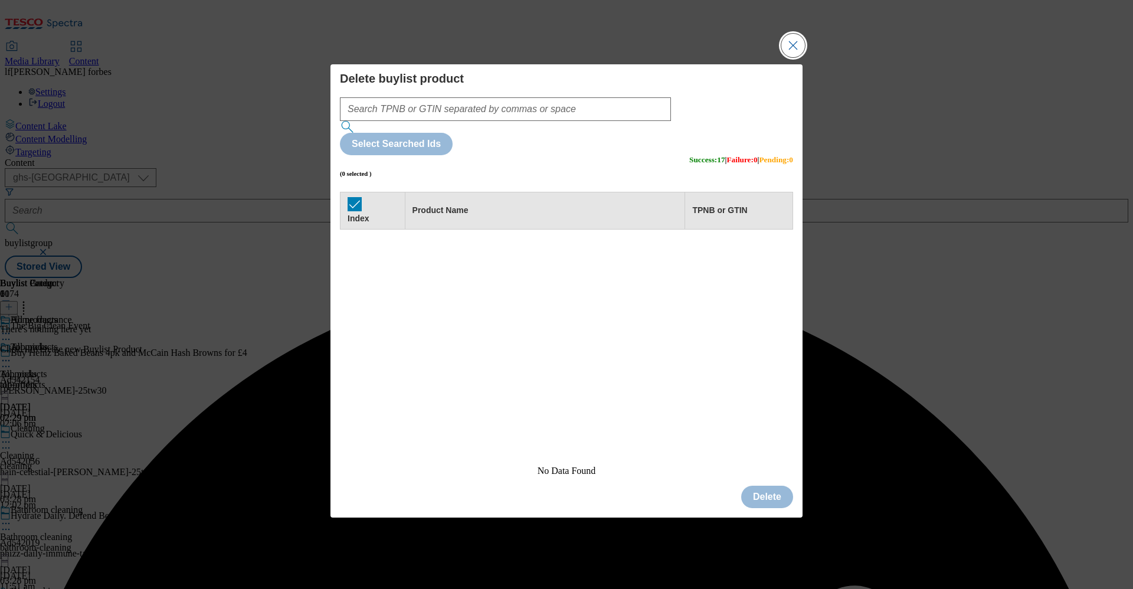
click at [791, 57] on button "Close Modal" at bounding box center [793, 46] width 24 height 24
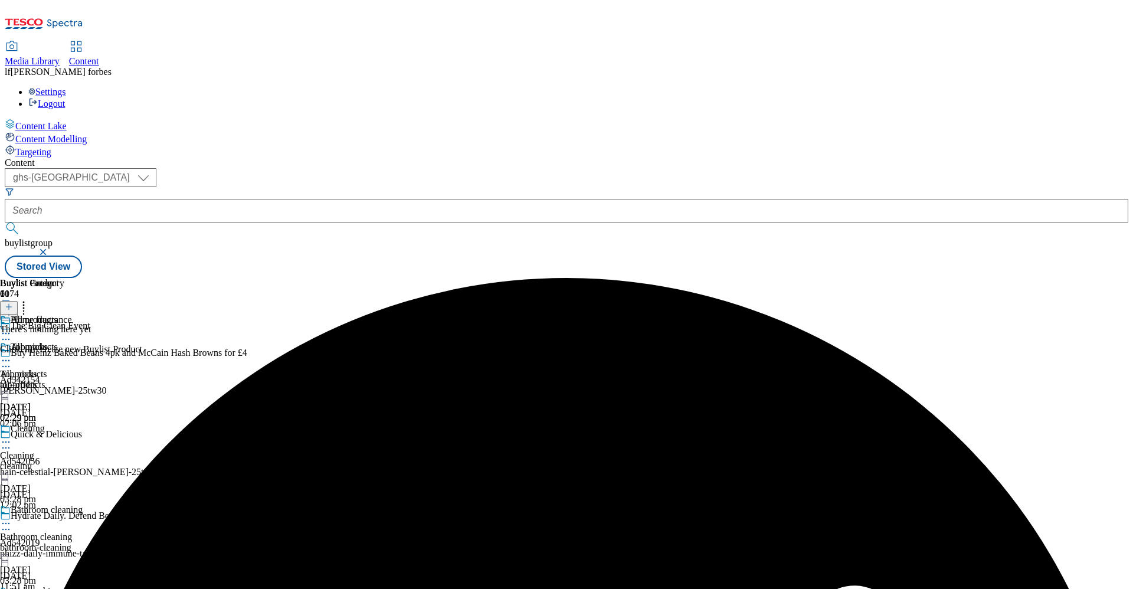
click at [18, 301] on button at bounding box center [9, 308] width 18 height 14
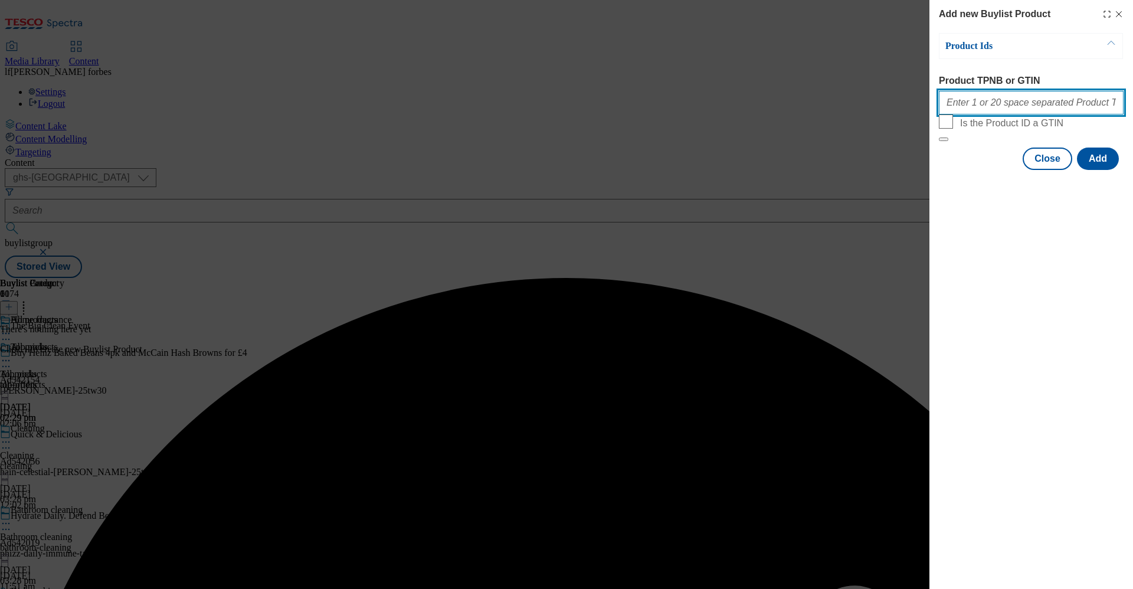
click at [1001, 102] on input "Product TPNB or GTIN" at bounding box center [1031, 103] width 185 height 24
paste input "75824276 75824316 93662595 92492405 92484847 92372467 92918785 93882841 9624574…"
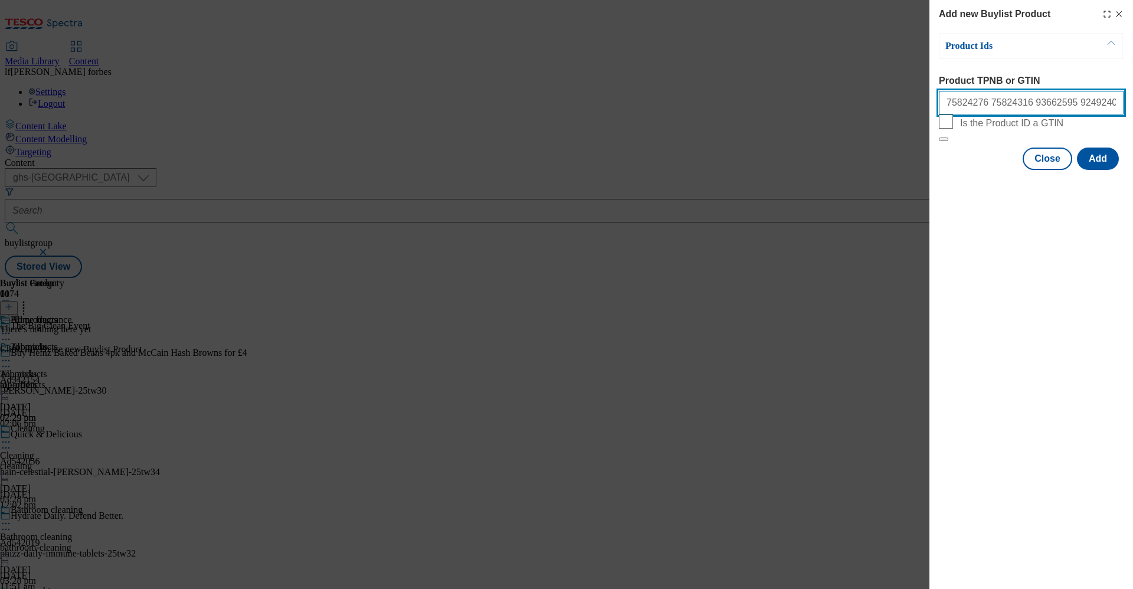
scroll to position [0, 400]
type input "75824276 75824316 93662595 92492405 92484847 92372467 92918785 93882841 9624574…"
click at [1092, 170] on button "Add" at bounding box center [1098, 159] width 42 height 22
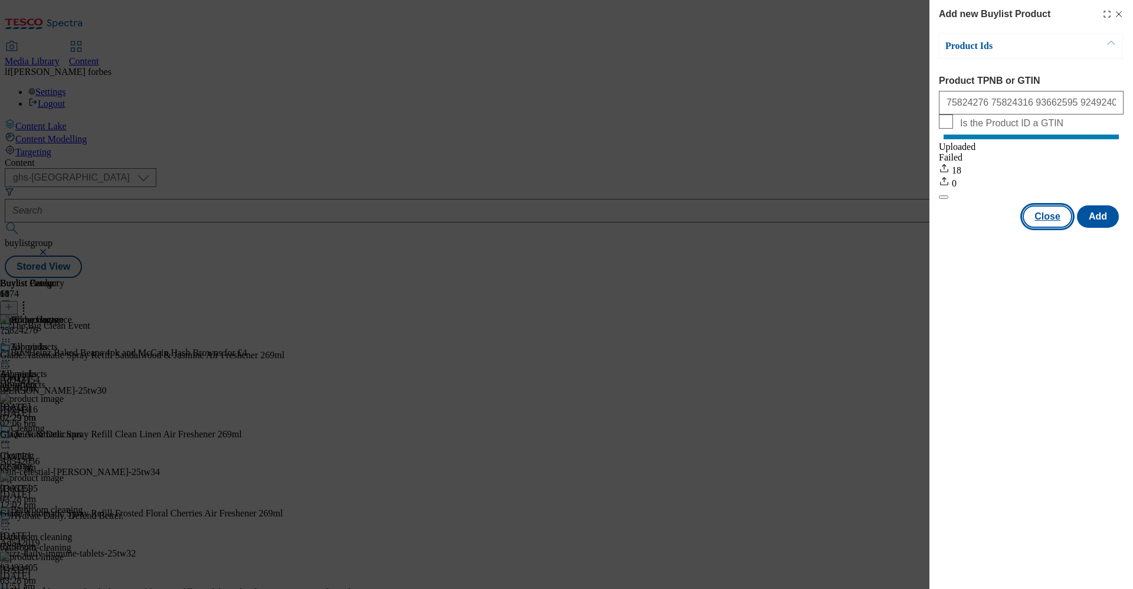
click at [1044, 228] on button "Close" at bounding box center [1048, 216] width 50 height 22
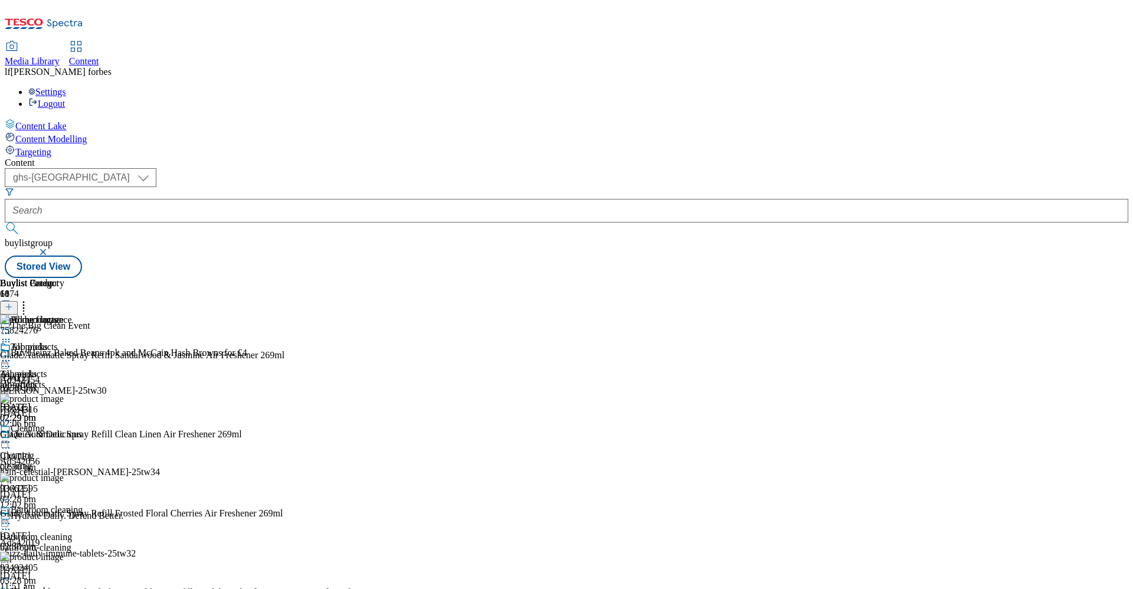
click at [12, 355] on icon at bounding box center [6, 361] width 12 height 12
click at [64, 435] on span "Preview" at bounding box center [51, 439] width 28 height 9
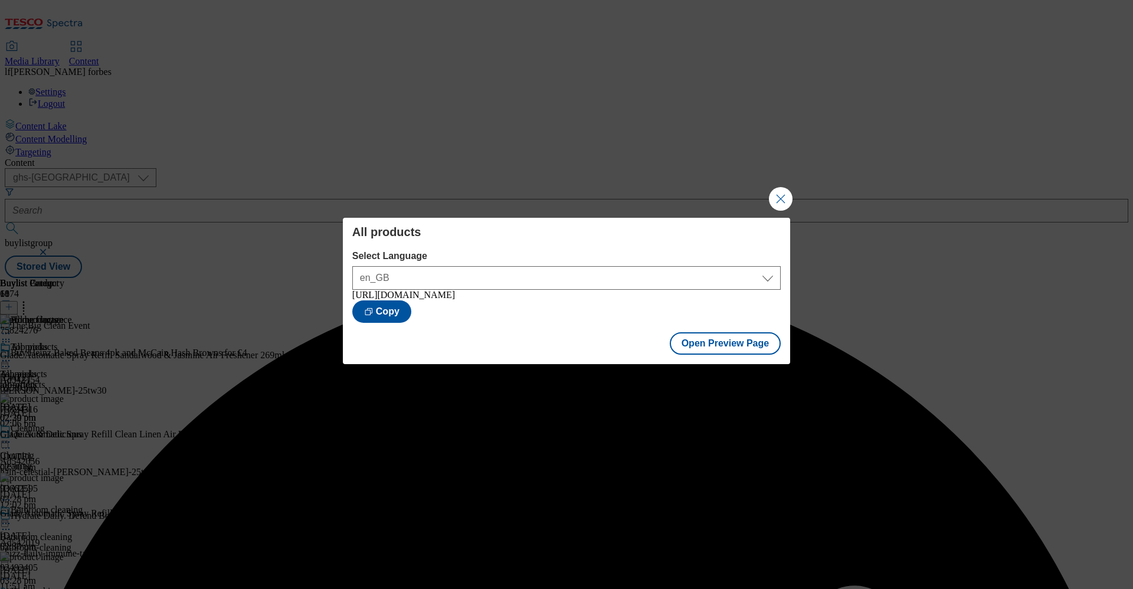
click at [770, 187] on button "Close Modal" at bounding box center [781, 199] width 24 height 24
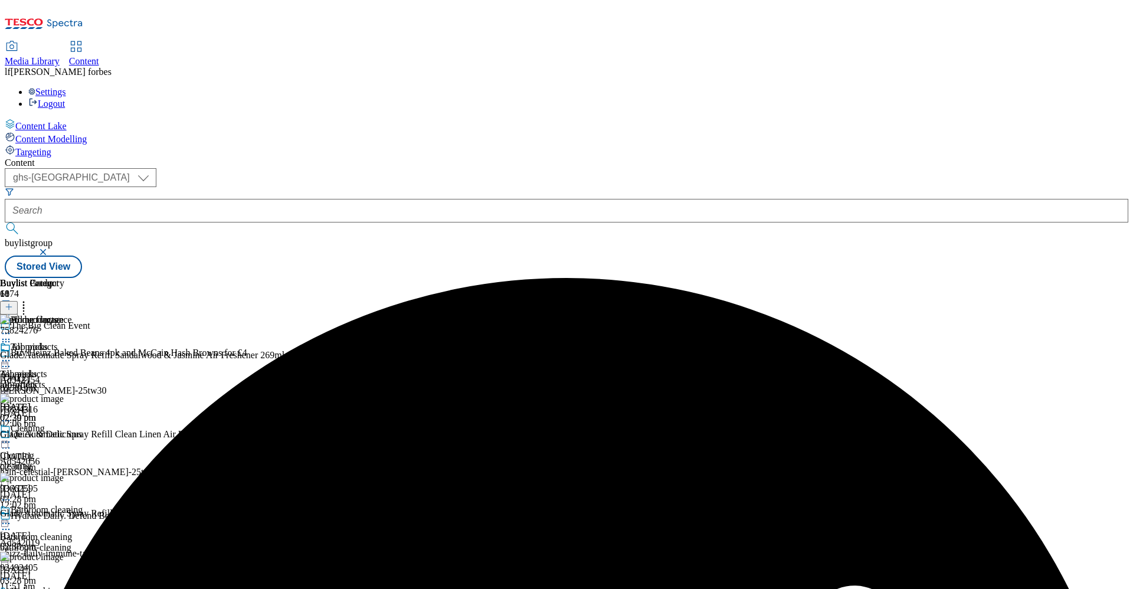
click at [12, 355] on icon at bounding box center [6, 361] width 12 height 12
click at [63, 476] on span "Publish" at bounding box center [50, 480] width 26 height 9
click at [45, 423] on div "Cleaning" at bounding box center [28, 428] width 34 height 11
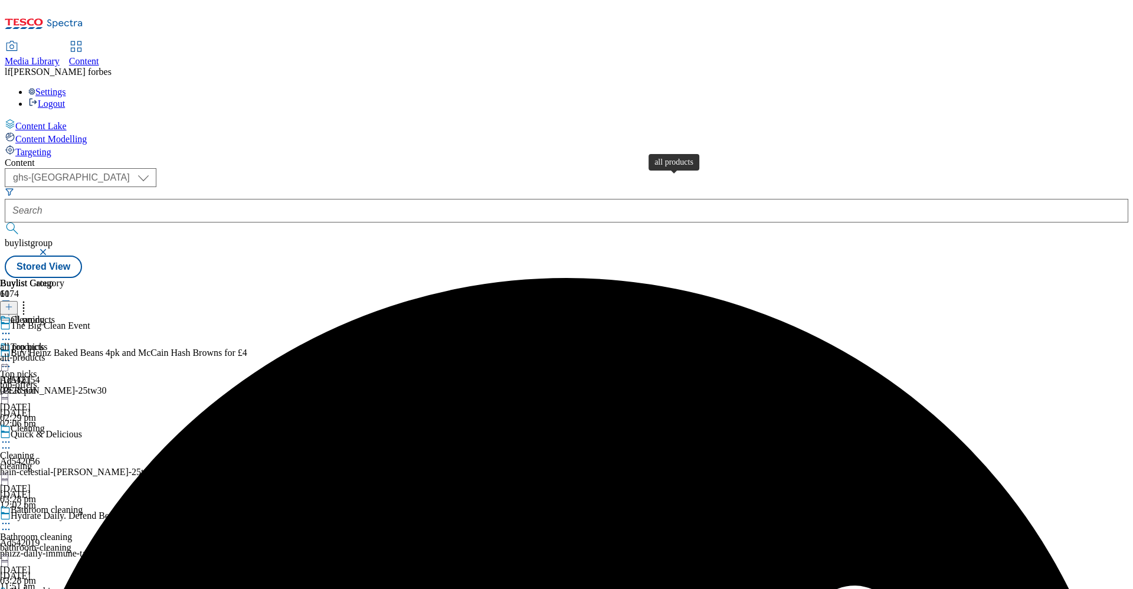
click at [55, 315] on div "all products" at bounding box center [33, 320] width 44 height 11
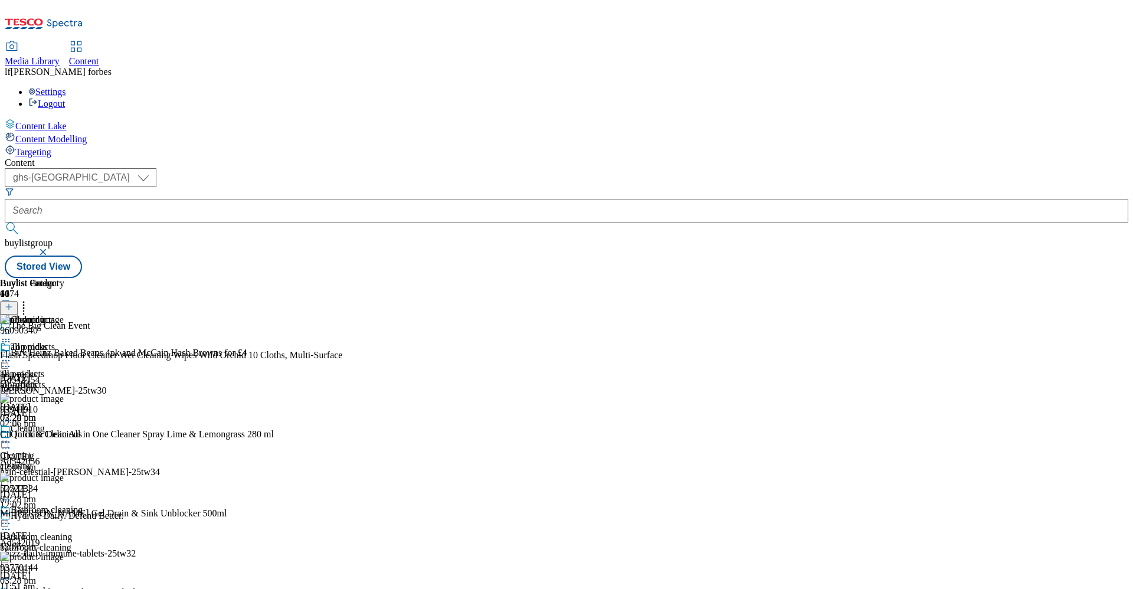
click at [64, 355] on div at bounding box center [32, 362] width 64 height 14
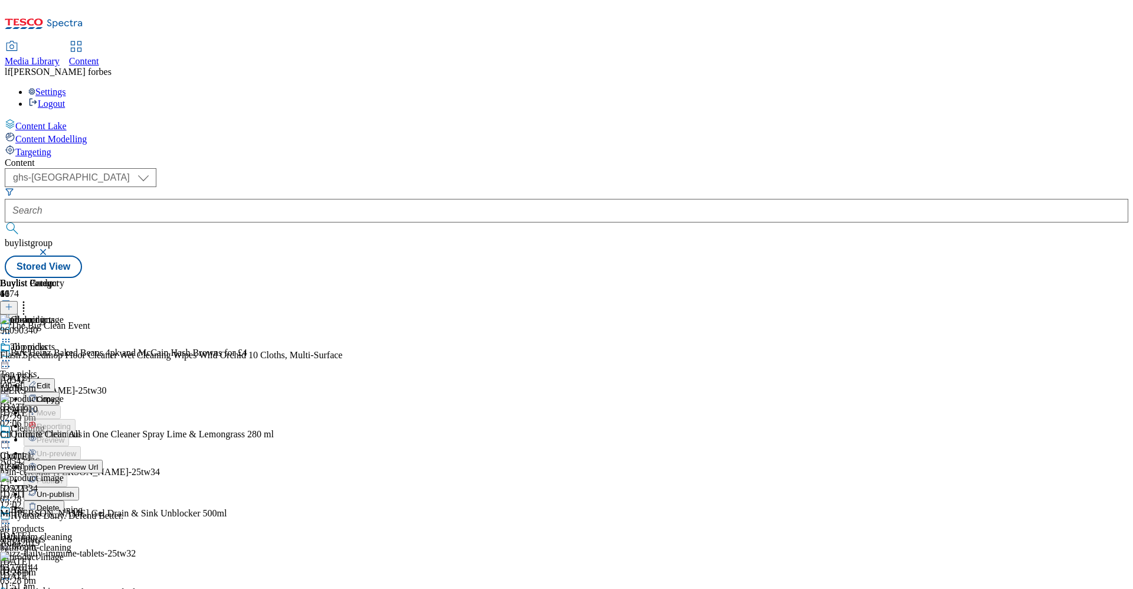
click at [74, 490] on span "Un-publish" at bounding box center [56, 494] width 38 height 9
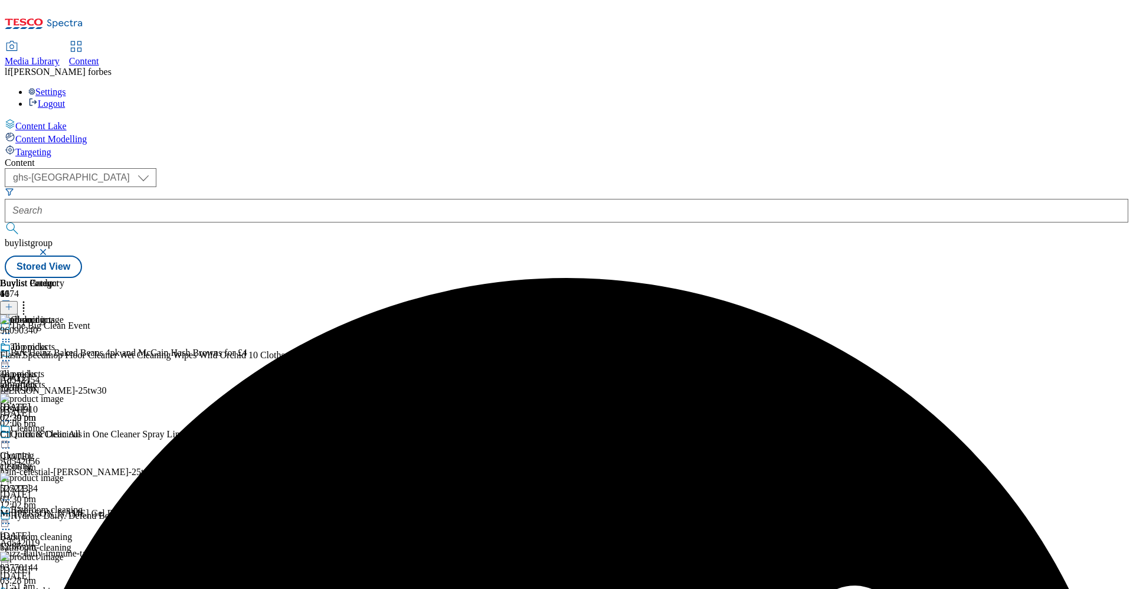
click at [7, 360] on circle at bounding box center [6, 361] width 2 height 2
click at [76, 449] on span "Un-preview" at bounding box center [57, 453] width 40 height 9
click at [30, 299] on icon at bounding box center [24, 305] width 12 height 12
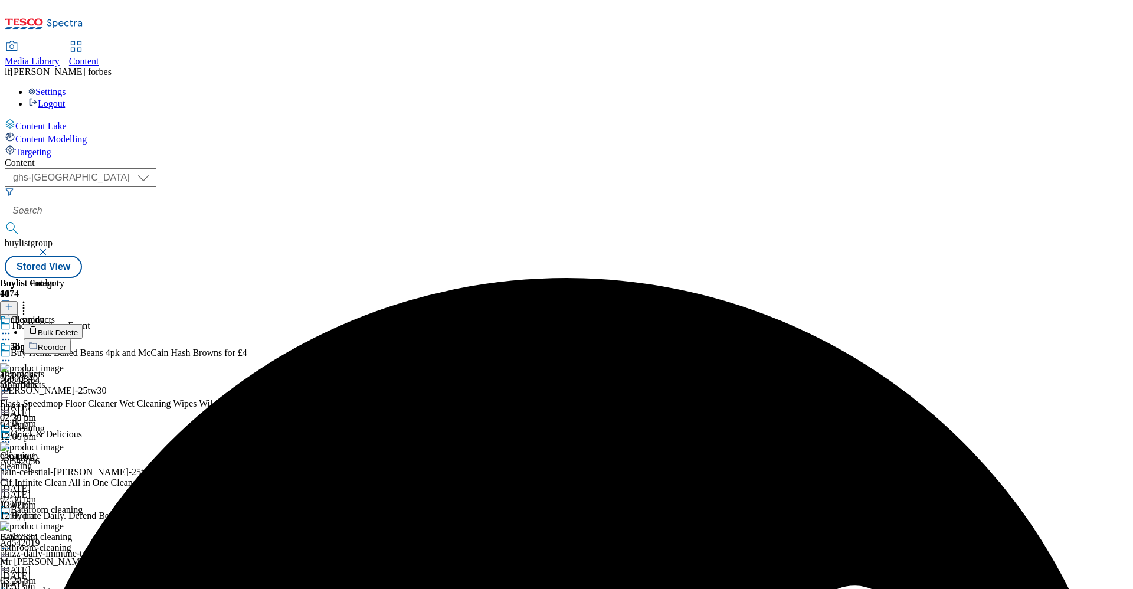
click at [78, 328] on span "Bulk Delete" at bounding box center [58, 332] width 40 height 9
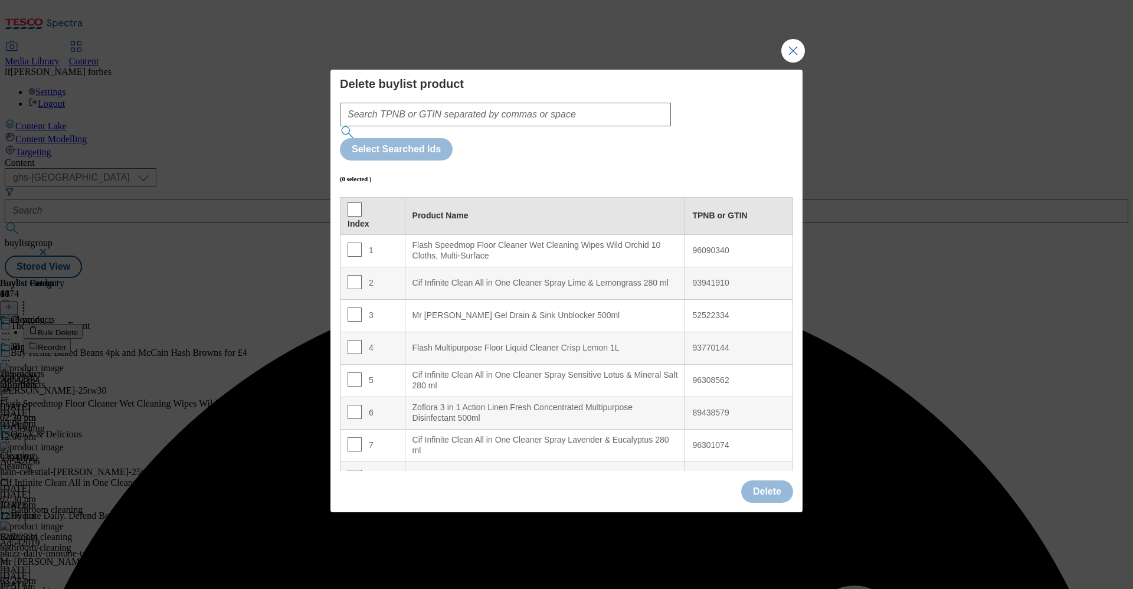
click at [345, 197] on th "Index" at bounding box center [372, 215] width 65 height 37
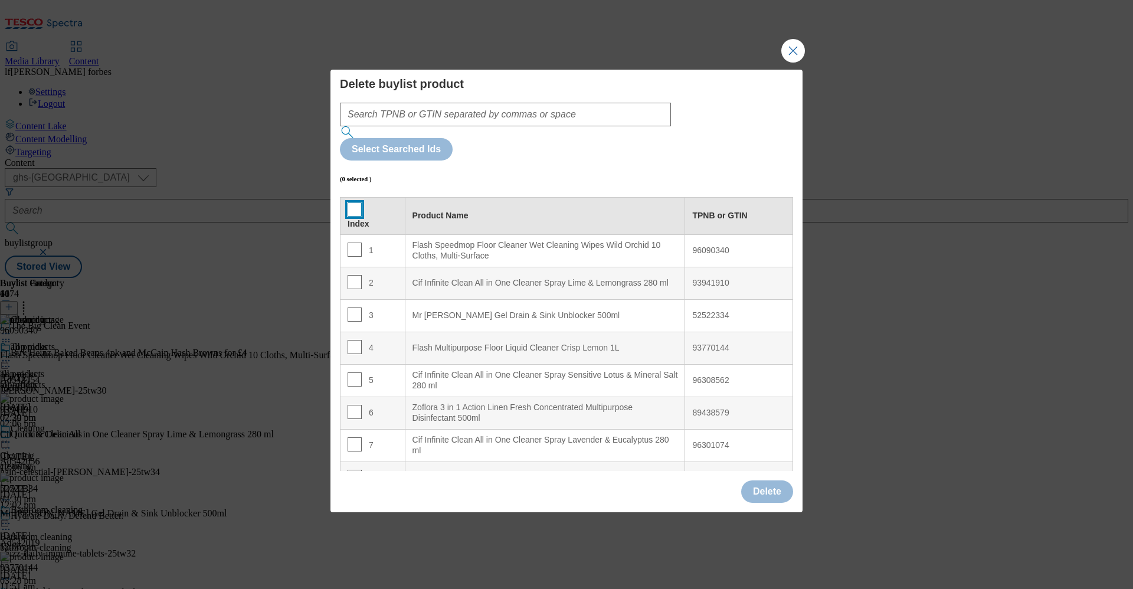
click at [354, 202] on input "Modal" at bounding box center [355, 209] width 14 height 14
checkbox input "true"
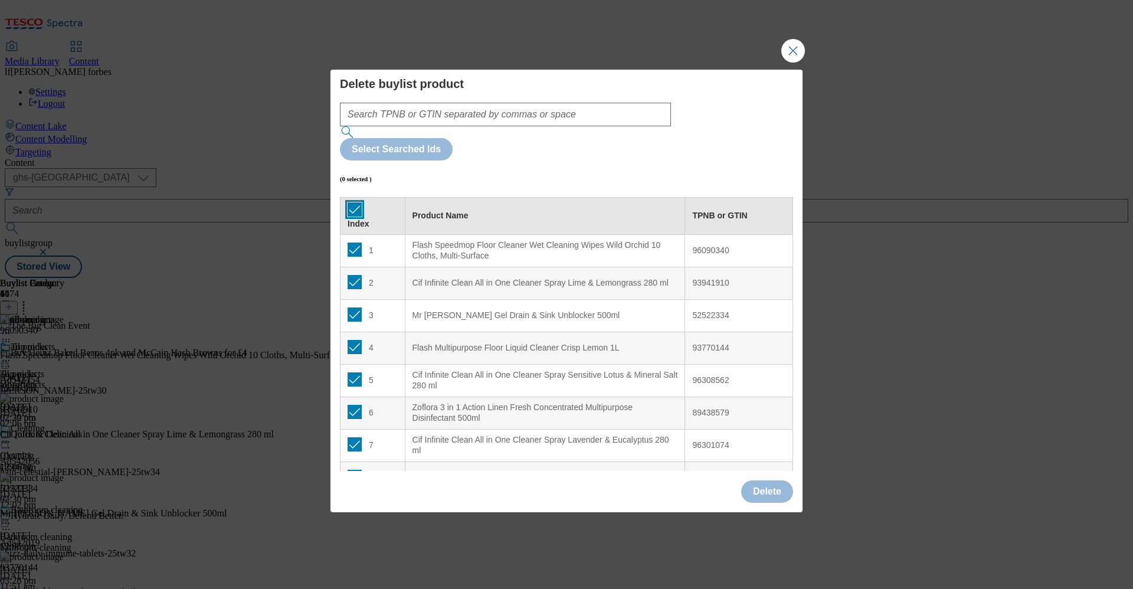
checkbox input "true"
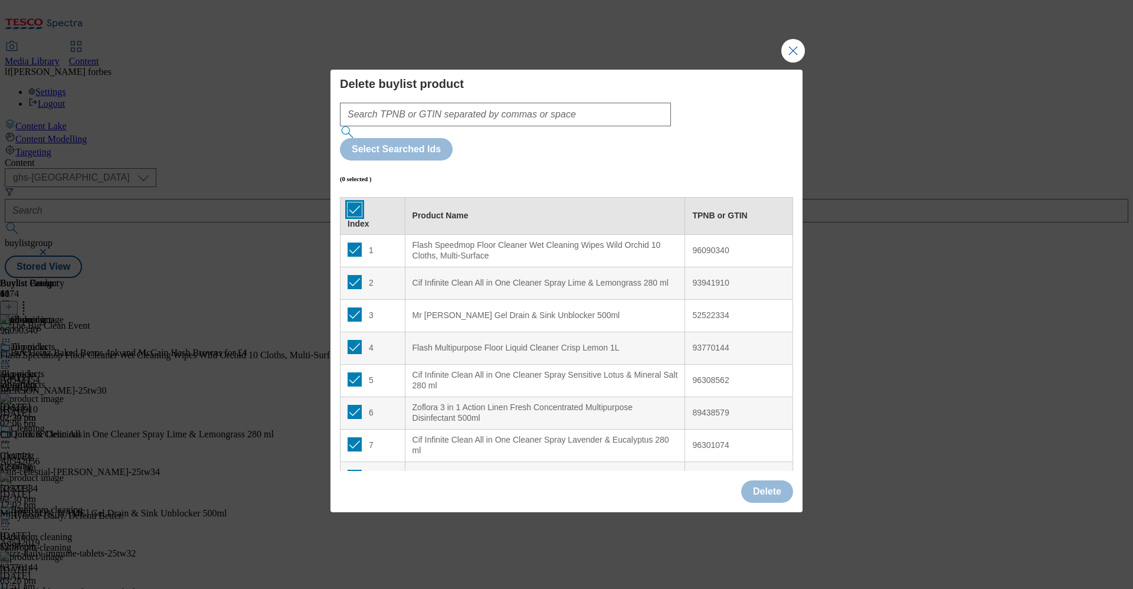
checkbox input "true"
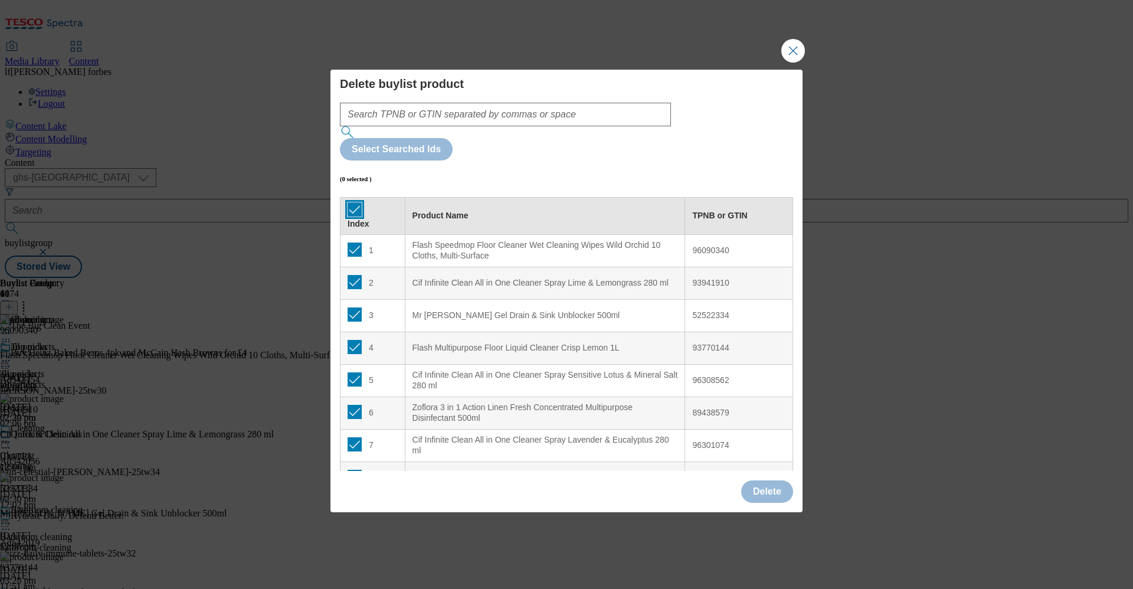
checkbox input "true"
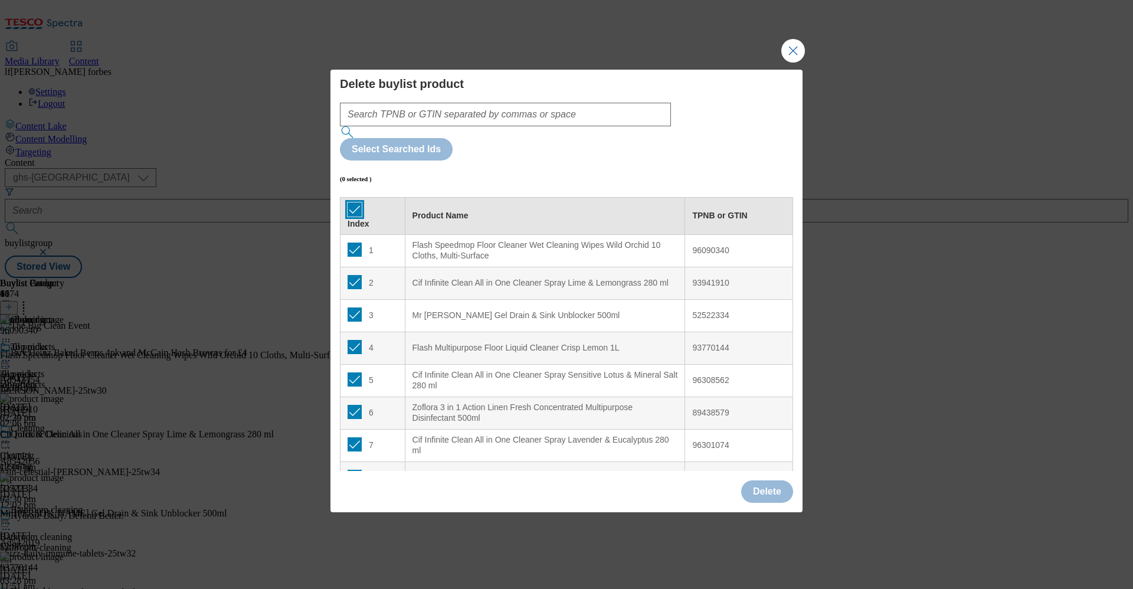
checkbox input "true"
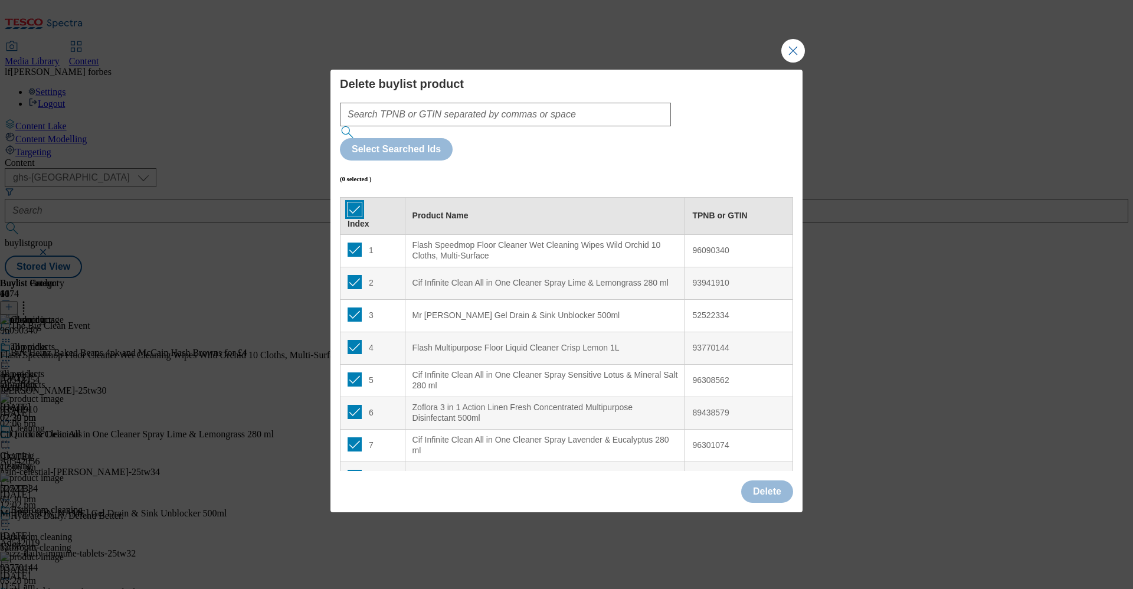
checkbox input "true"
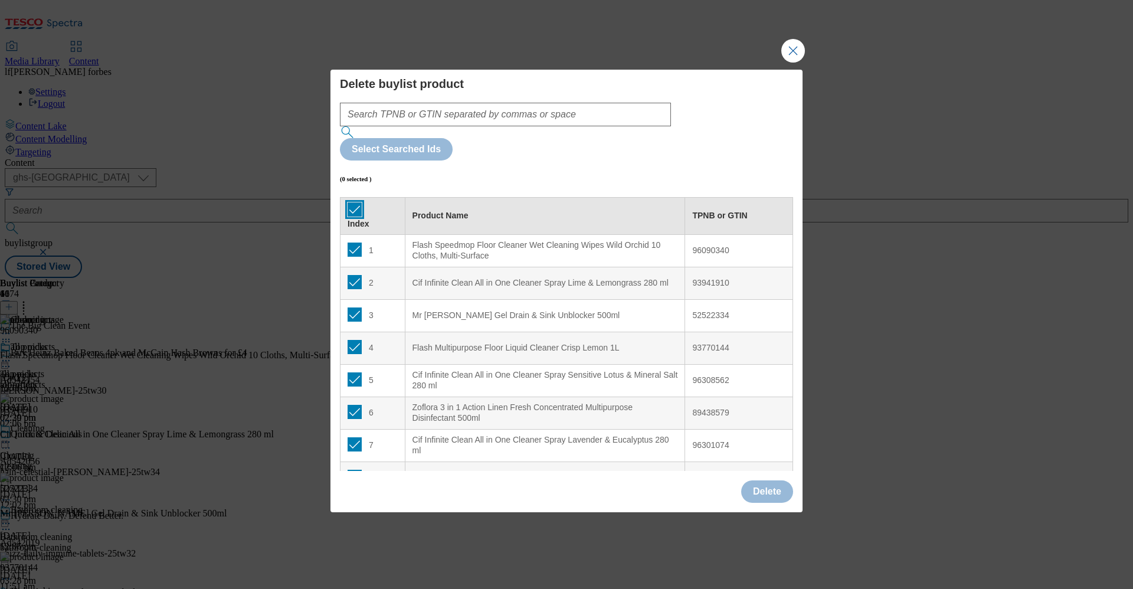
checkbox input "true"
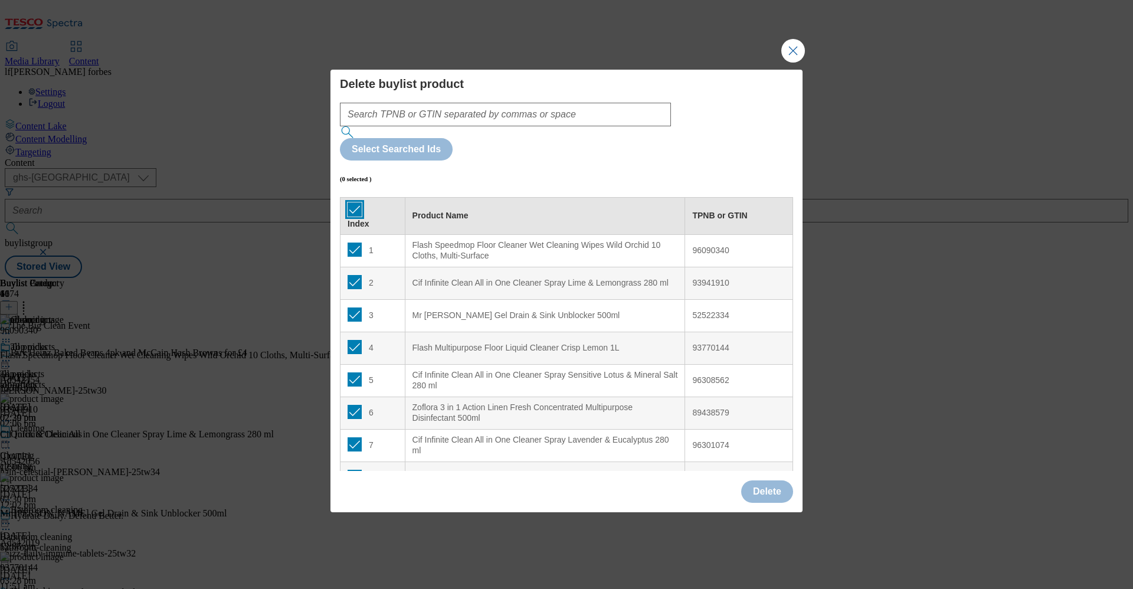
checkbox input "true"
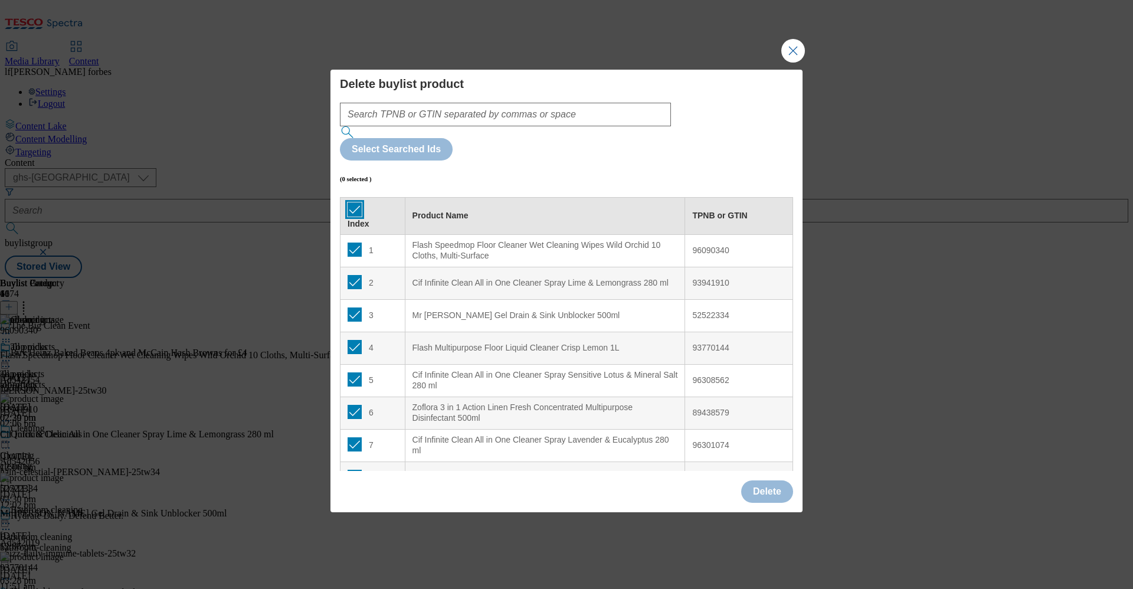
checkbox input "true"
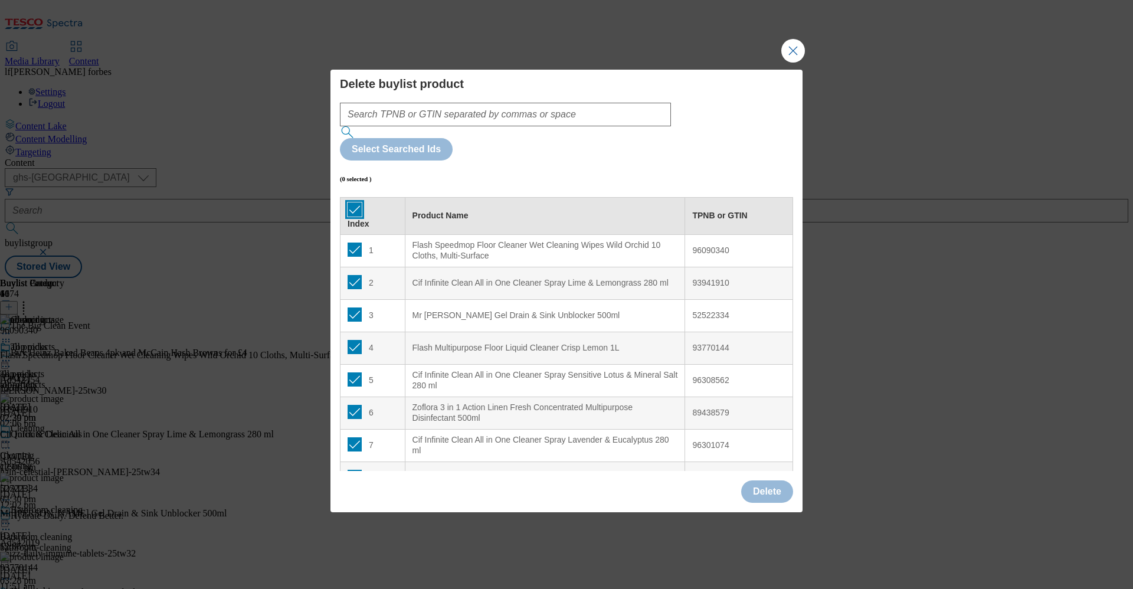
checkbox input "true"
click at [758, 480] on button "Delete" at bounding box center [767, 491] width 52 height 22
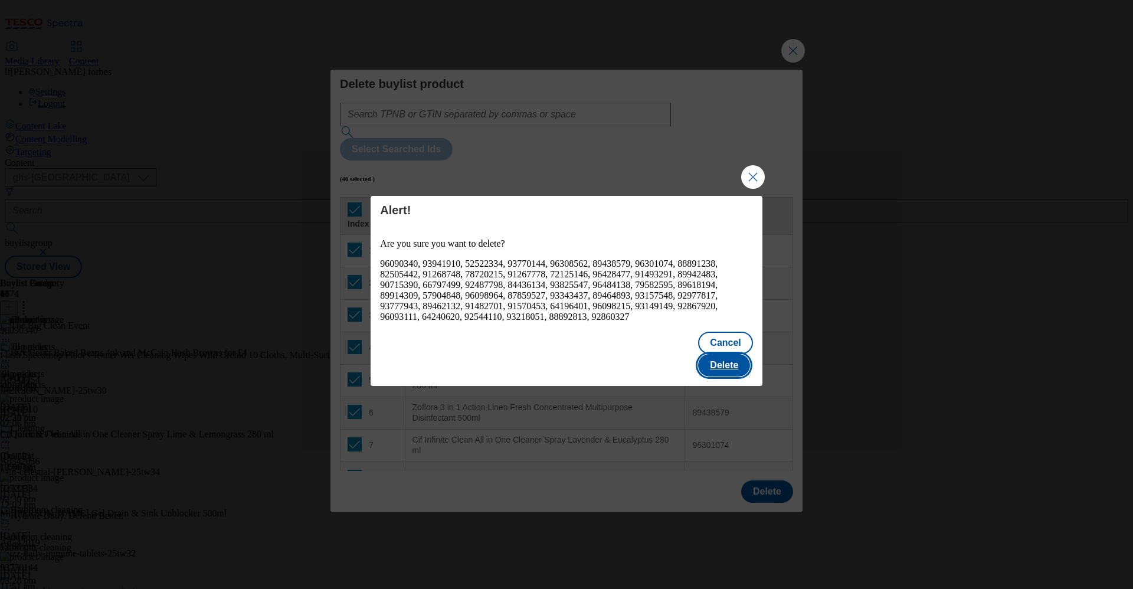
click at [721, 361] on button "Delete" at bounding box center [724, 365] width 52 height 22
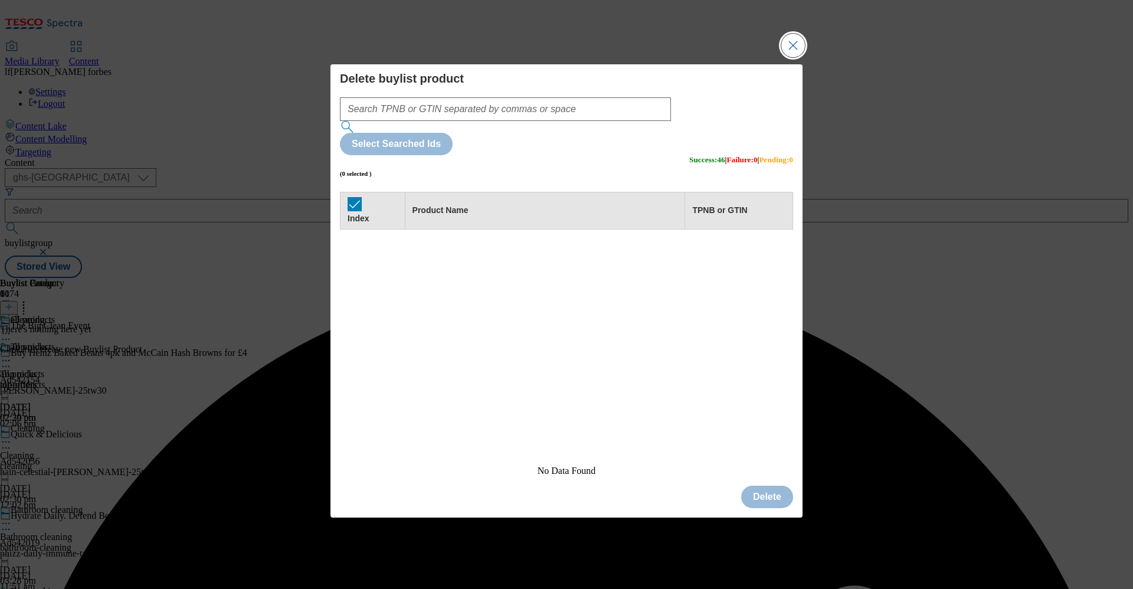
click at [791, 57] on button "Close Modal" at bounding box center [793, 46] width 24 height 24
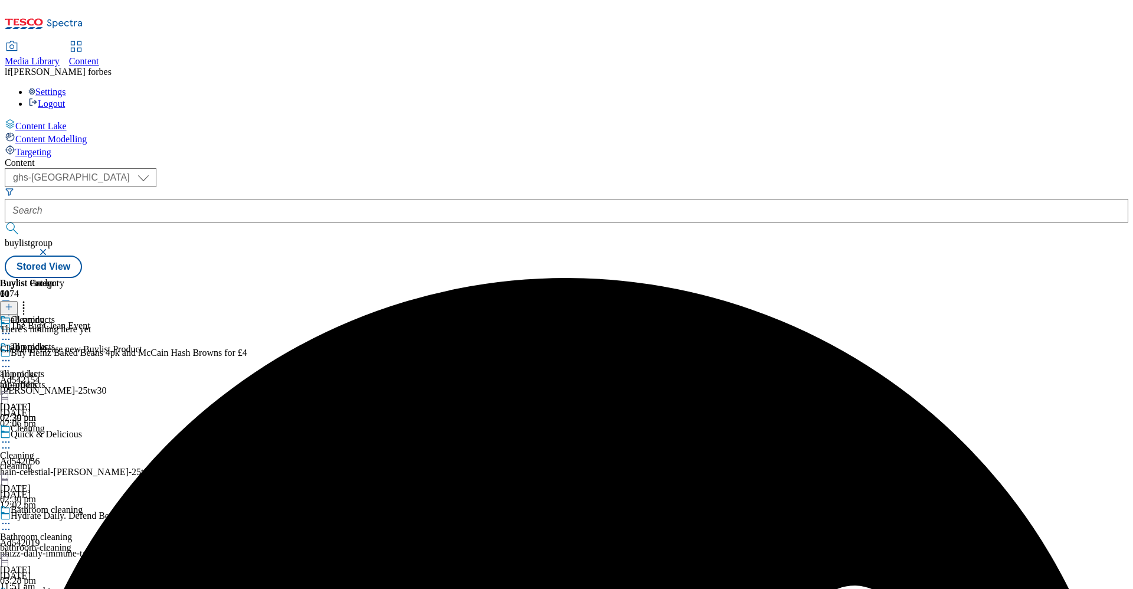
click at [13, 303] on icon at bounding box center [9, 307] width 8 height 8
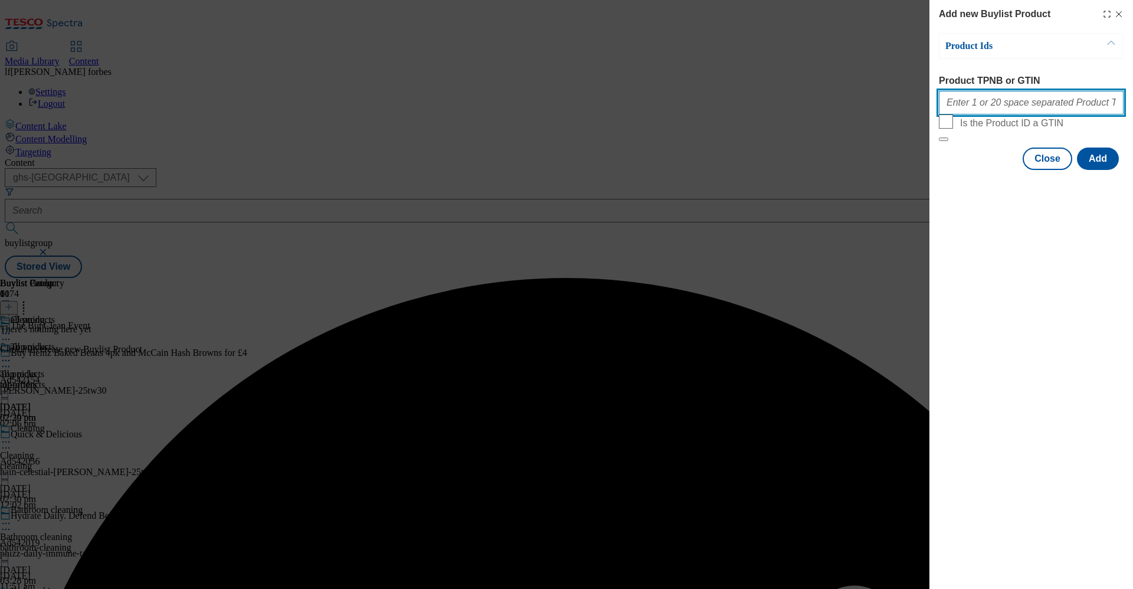
click at [967, 106] on input "Product TPNB or GTIN" at bounding box center [1031, 103] width 185 height 24
paste input "93825547 94034888 96093111 93770144 96098964 96098215 93343437 78720215 9126777…"
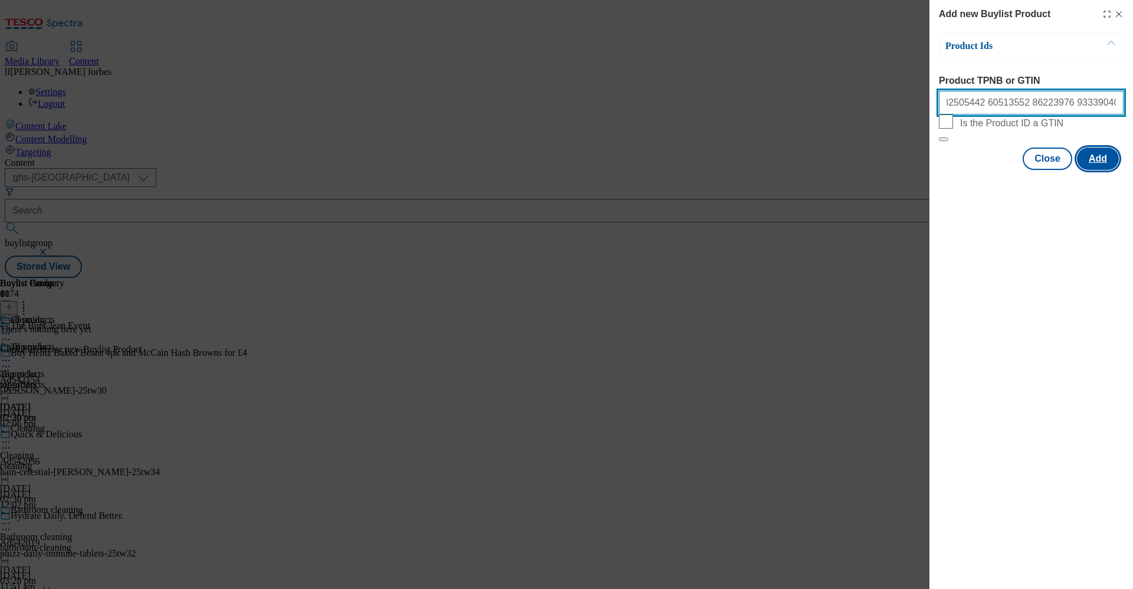
type input "93825547 94034888 96093111 93770144 96098964 96098215 93343437 78720215 9126777…"
click at [1109, 170] on button "Add" at bounding box center [1098, 159] width 42 height 22
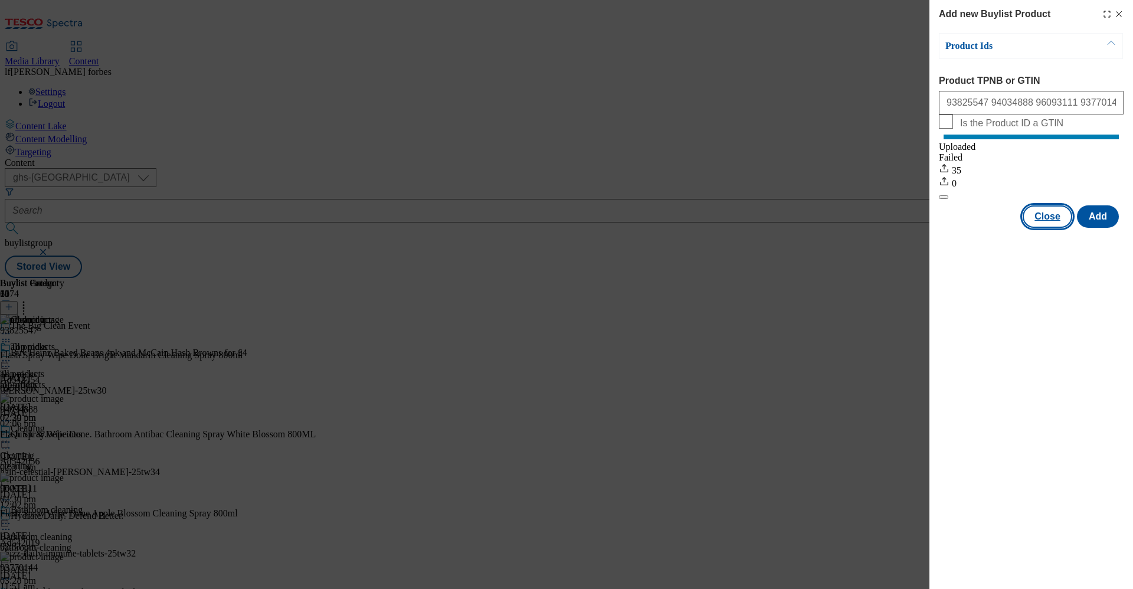
click at [1062, 227] on button "Close" at bounding box center [1048, 216] width 50 height 22
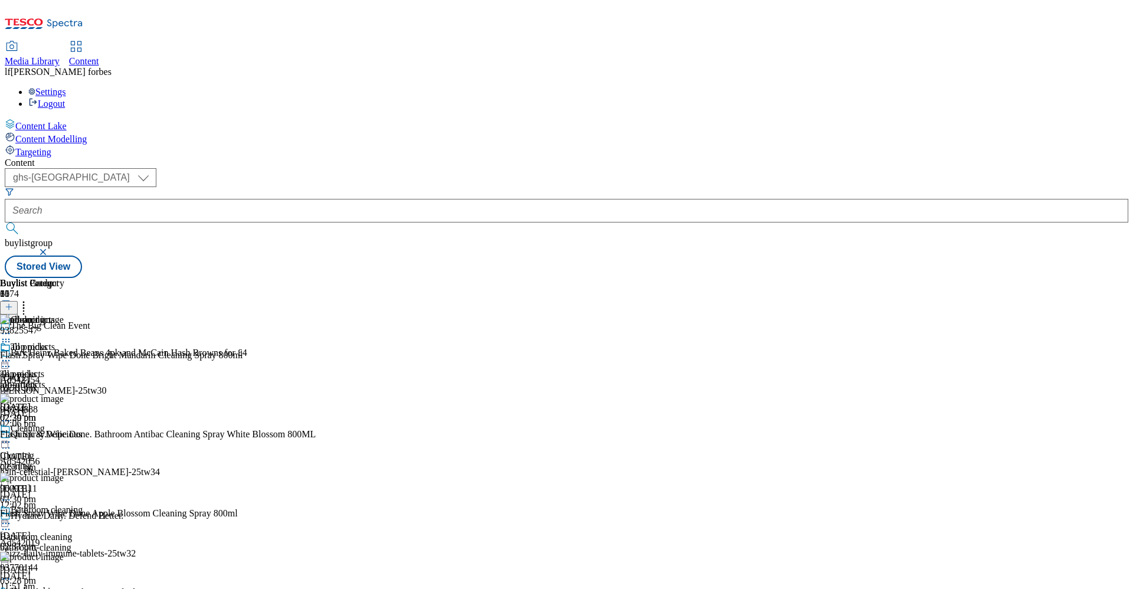
click at [12, 355] on icon at bounding box center [6, 361] width 12 height 12
click at [64, 435] on span "Preview" at bounding box center [51, 439] width 28 height 9
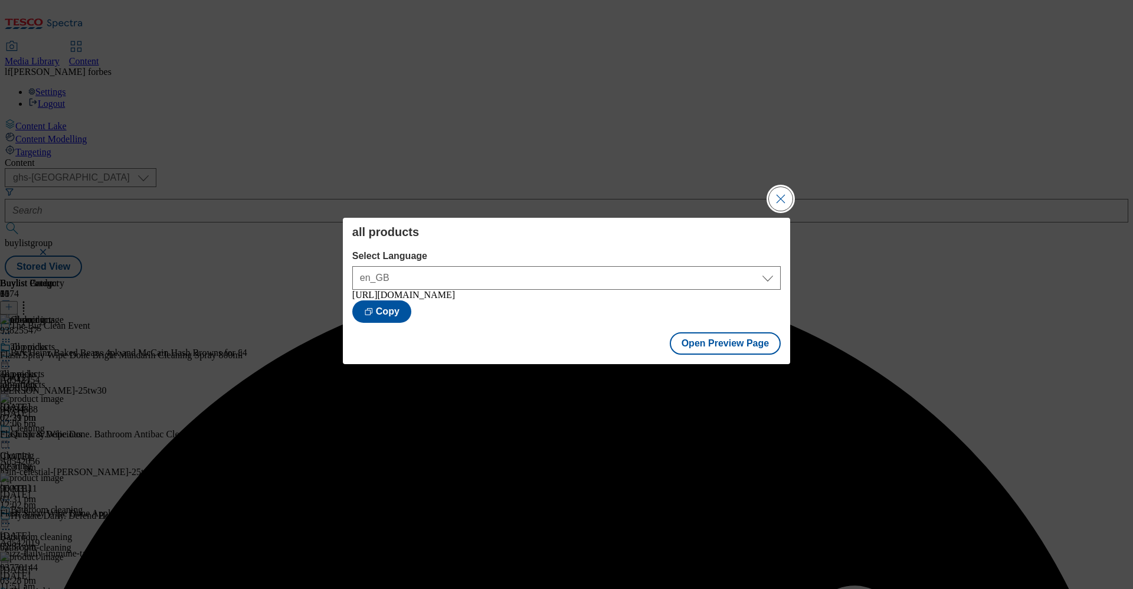
click at [769, 194] on button "Close Modal" at bounding box center [781, 199] width 24 height 24
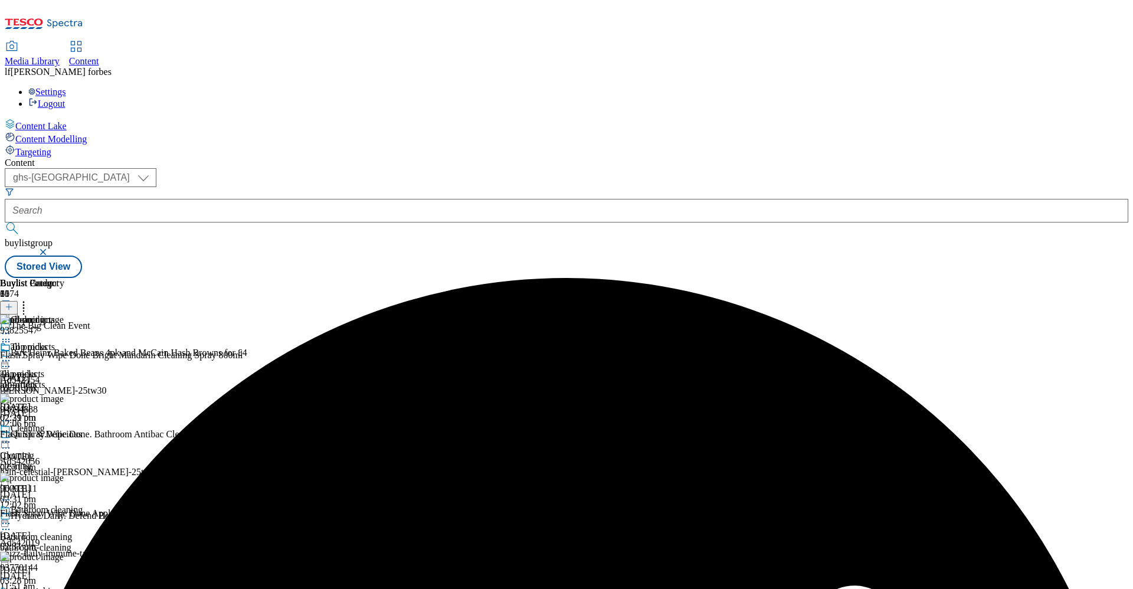
click at [12, 355] on icon at bounding box center [6, 361] width 12 height 12
click at [63, 476] on span "Publish" at bounding box center [50, 480] width 26 height 9
click at [83, 505] on div "Bathroom cleaning" at bounding box center [47, 510] width 72 height 11
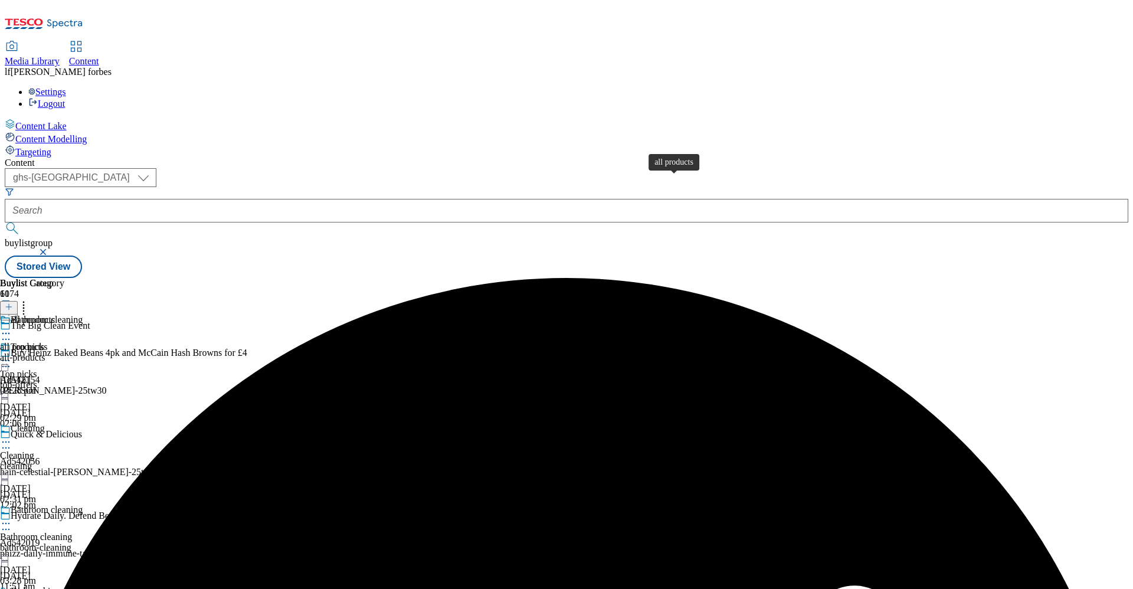
click at [55, 315] on div "all products" at bounding box center [33, 320] width 44 height 11
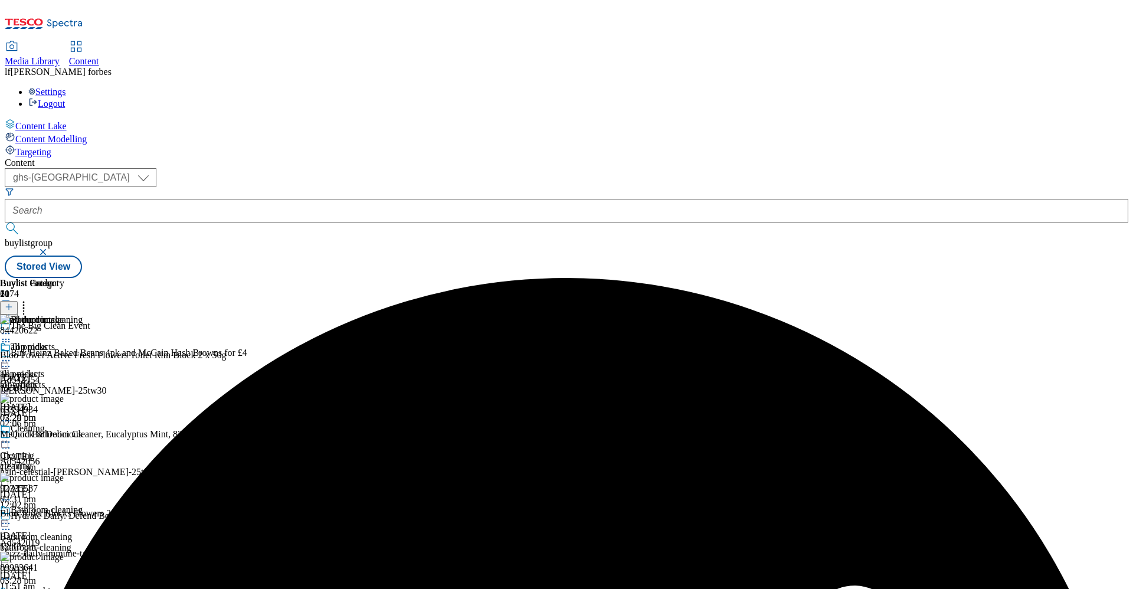
click at [64, 342] on div "all products" at bounding box center [32, 355] width 64 height 27
click at [12, 355] on icon at bounding box center [6, 361] width 12 height 12
click at [74, 490] on span "Un-publish" at bounding box center [56, 494] width 38 height 9
click at [12, 355] on icon at bounding box center [6, 361] width 12 height 12
click at [76, 449] on span "Un-preview" at bounding box center [57, 453] width 40 height 9
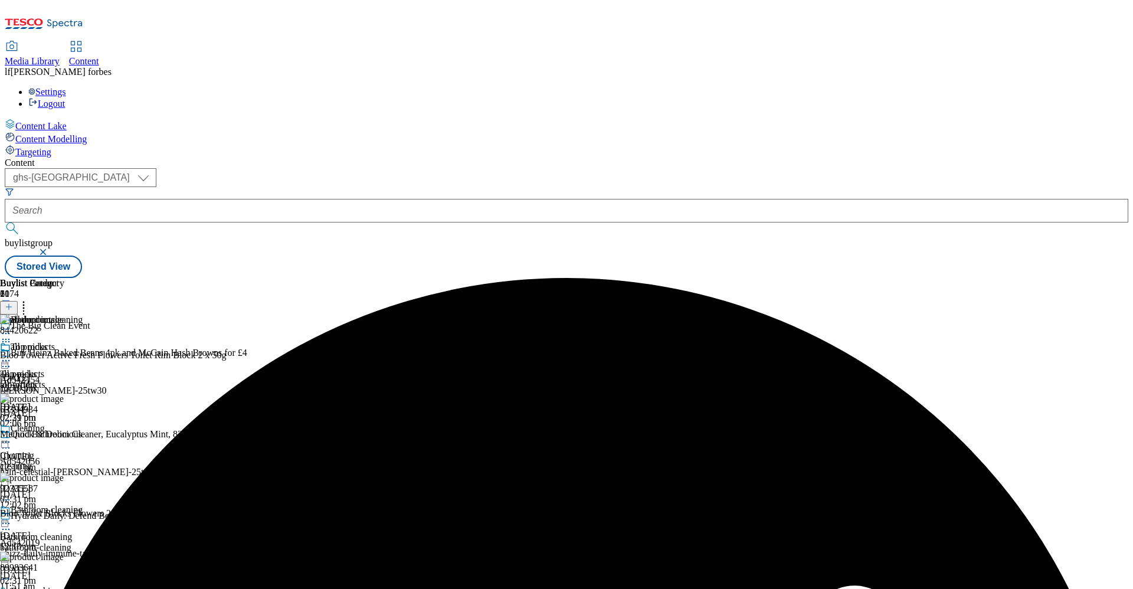
click at [30, 299] on icon at bounding box center [24, 305] width 12 height 12
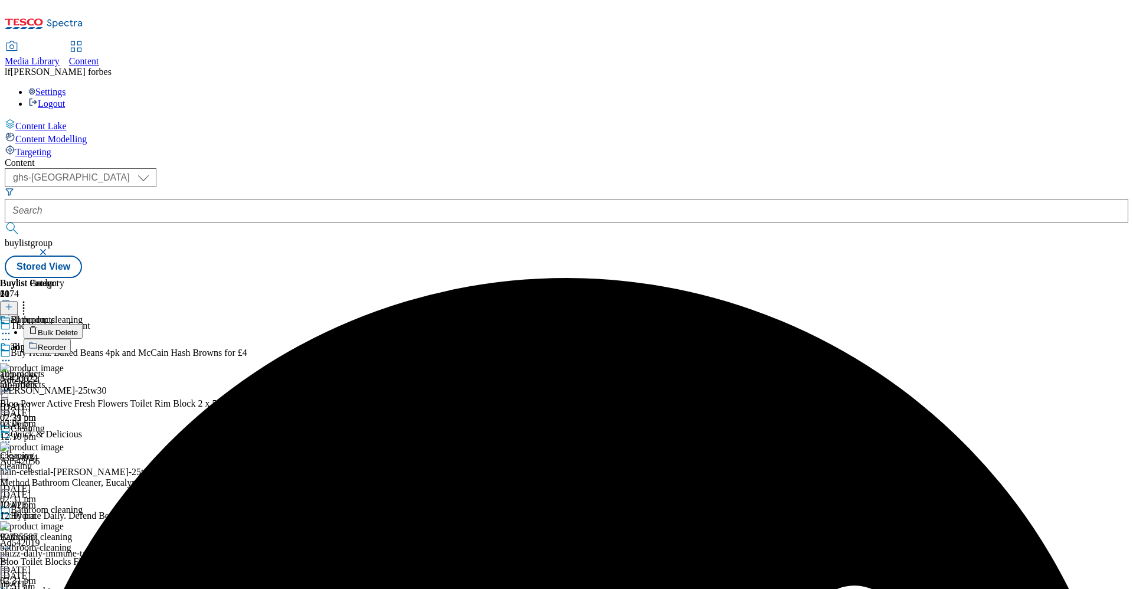
click at [78, 328] on span "Bulk Delete" at bounding box center [58, 332] width 40 height 9
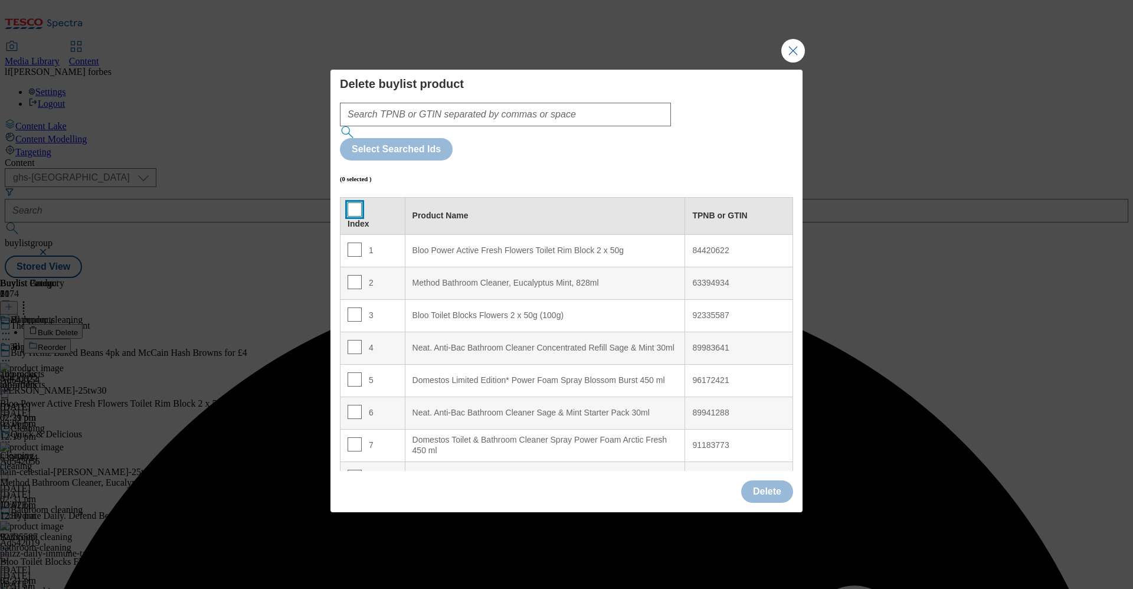
click at [350, 202] on input "Modal" at bounding box center [355, 209] width 14 height 14
checkbox input "true"
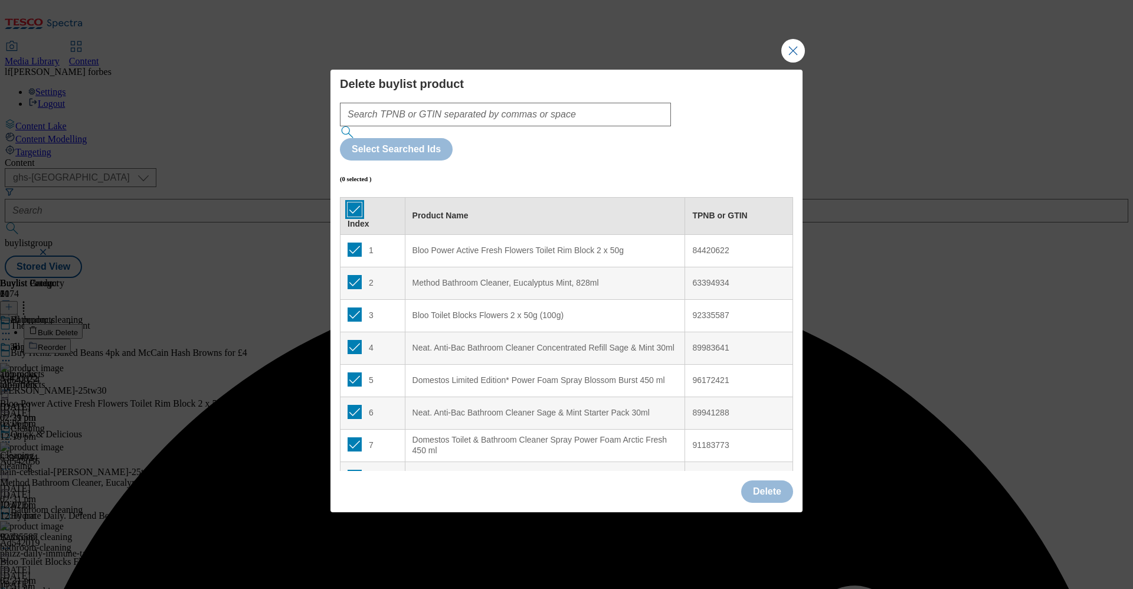
checkbox input "true"
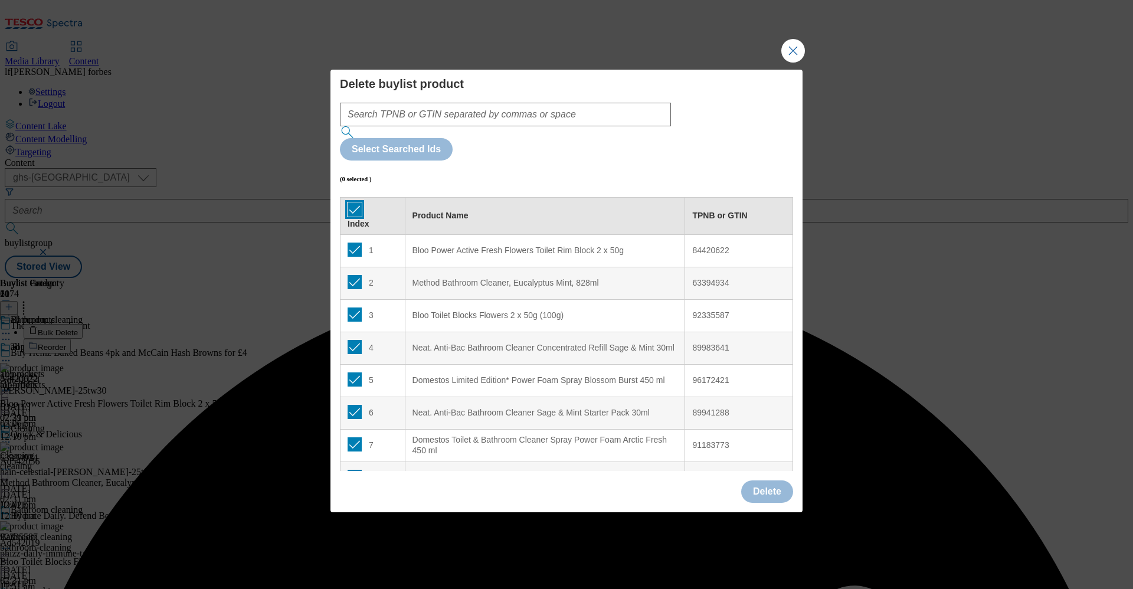
checkbox input "true"
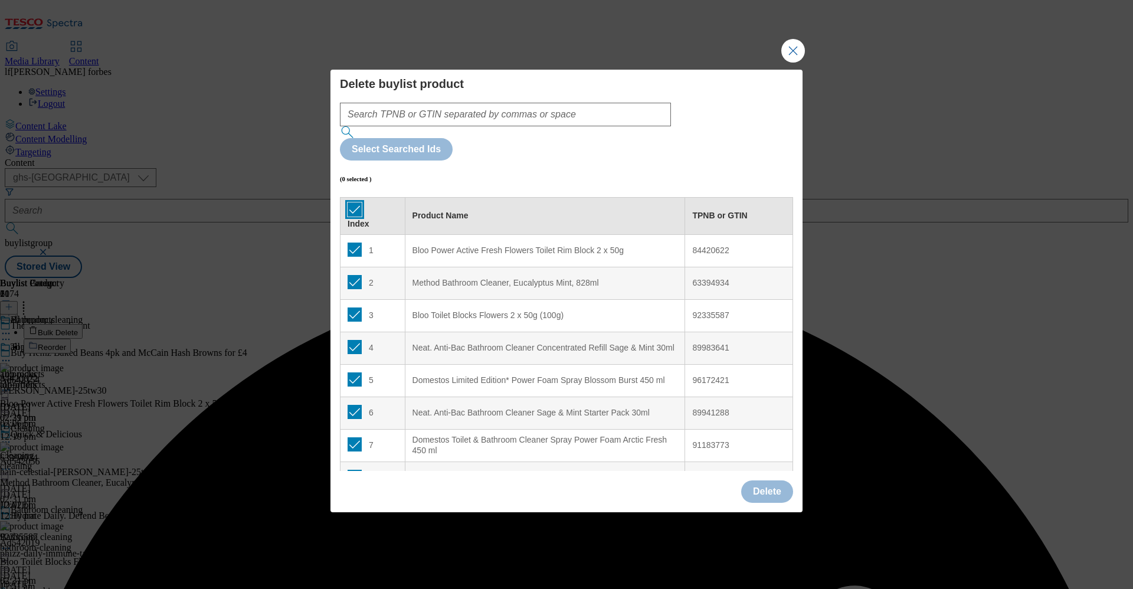
checkbox input "true"
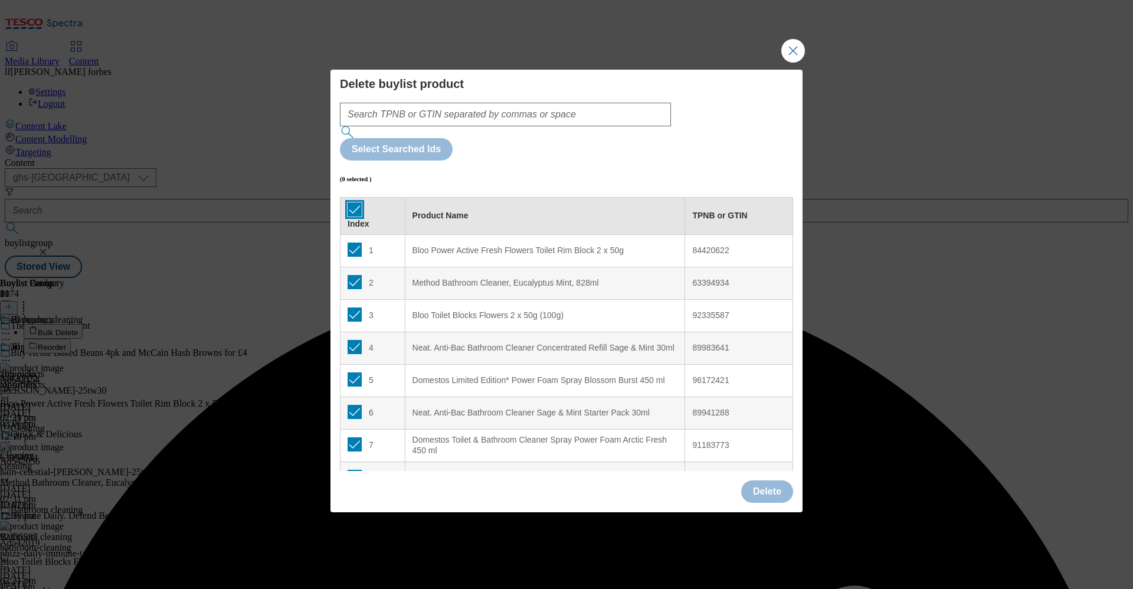
checkbox input "true"
click at [771, 480] on button "Delete" at bounding box center [767, 491] width 52 height 22
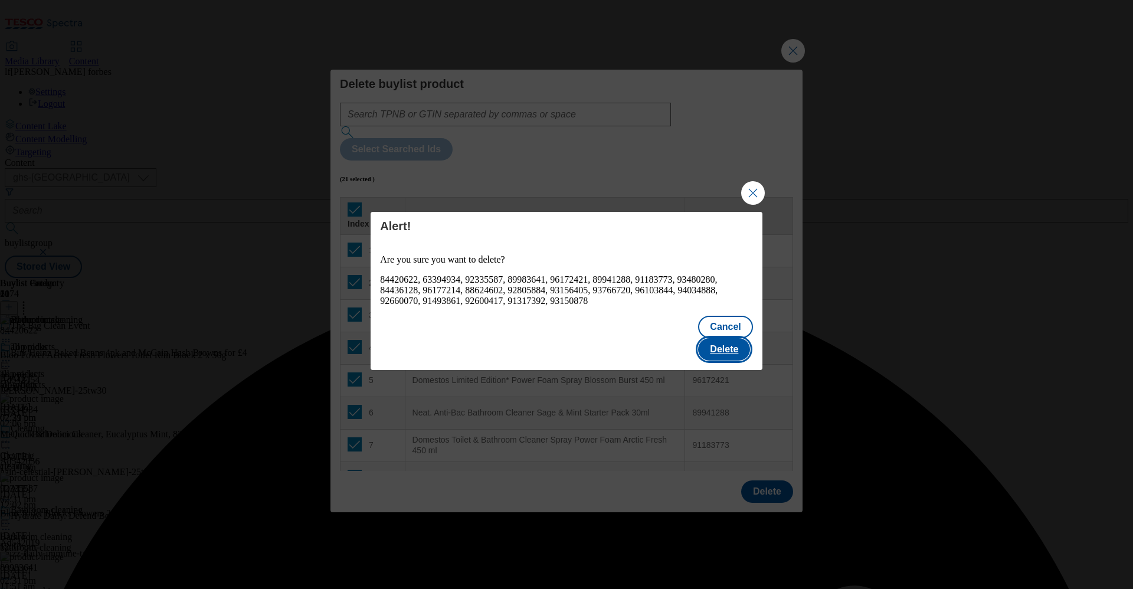
click at [739, 338] on button "Delete" at bounding box center [724, 349] width 52 height 22
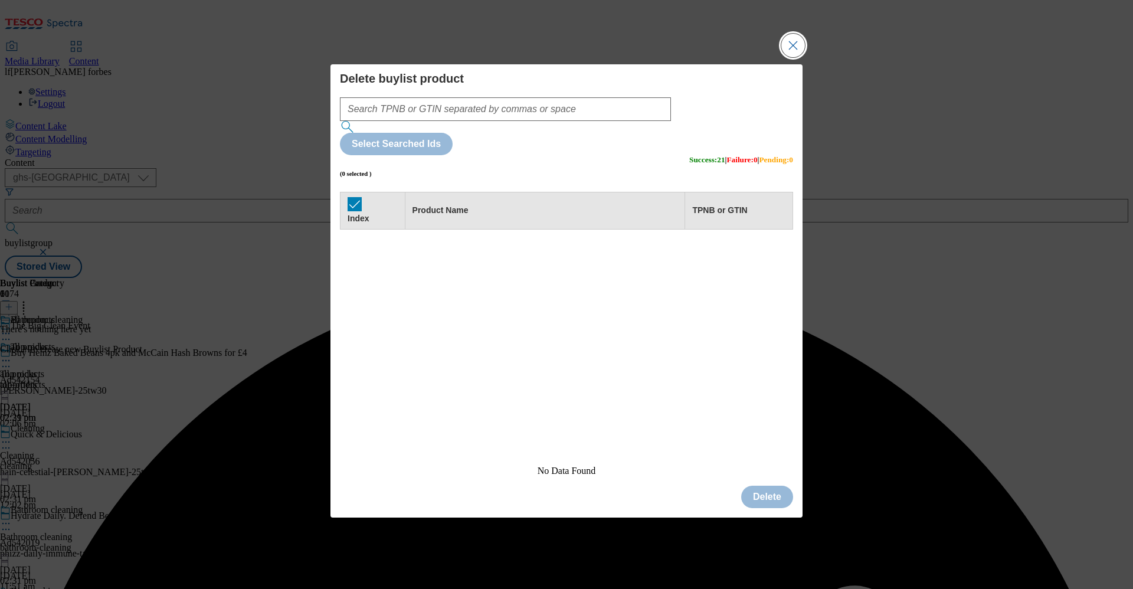
click at [792, 57] on button "Close Modal" at bounding box center [793, 46] width 24 height 24
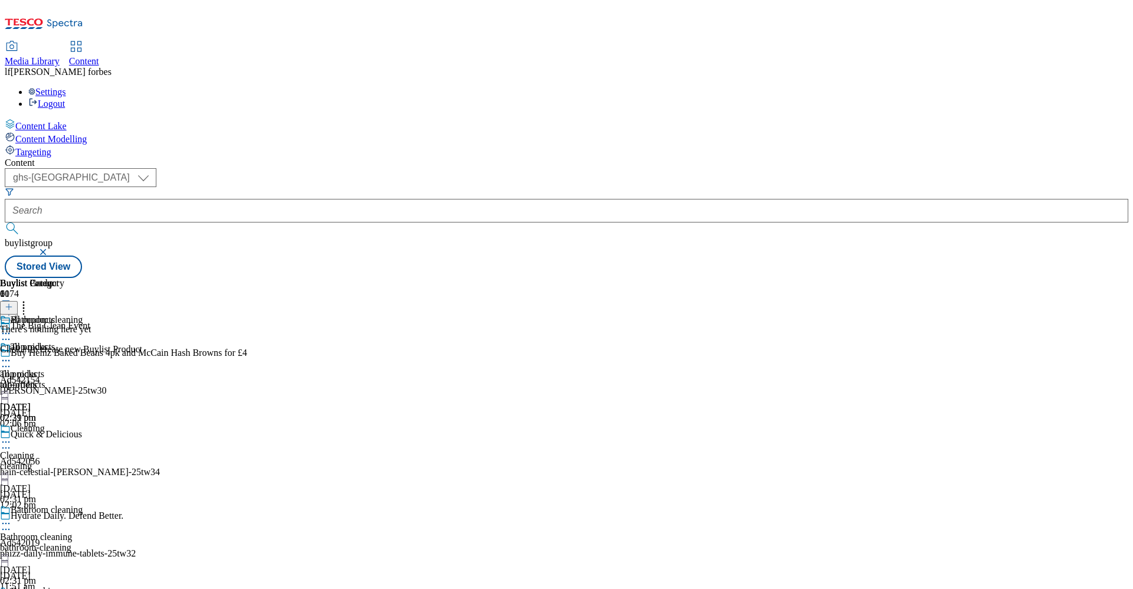
click at [13, 303] on icon at bounding box center [9, 307] width 8 height 8
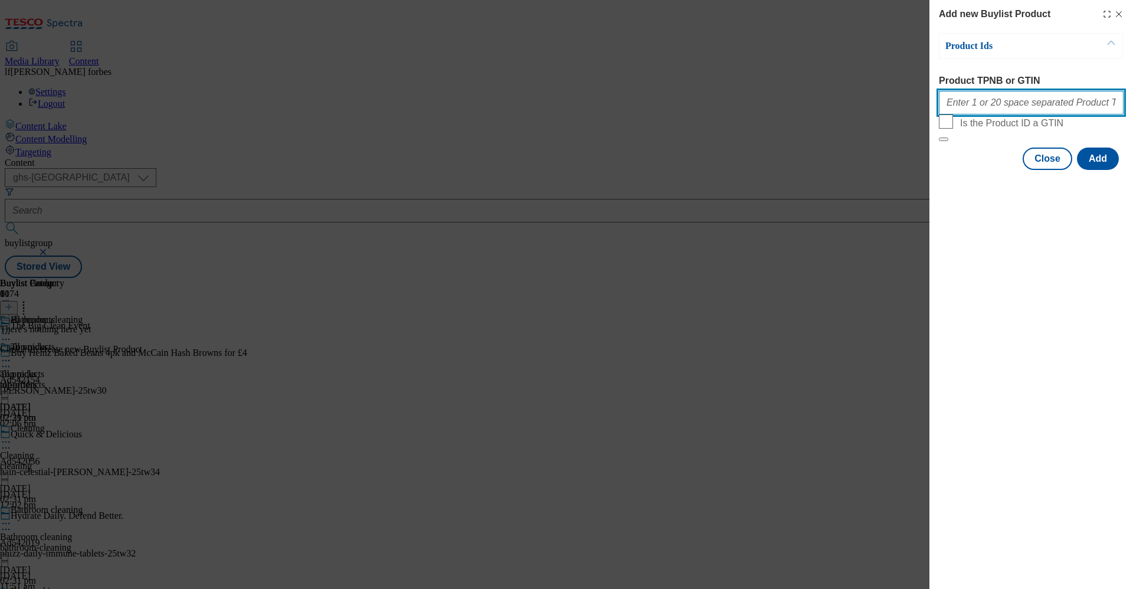
click at [994, 109] on input "Product TPNB or GTIN" at bounding box center [1031, 103] width 185 height 24
paste input "56228763 86258848 91482701 91570453 93828878 64240620 97114530 88624602 9149386…"
type input "56228763 86258848 91482701 91570453 93828878 64240620 97114530 88624602 9149386…"
click at [1110, 170] on button "Add" at bounding box center [1098, 159] width 42 height 22
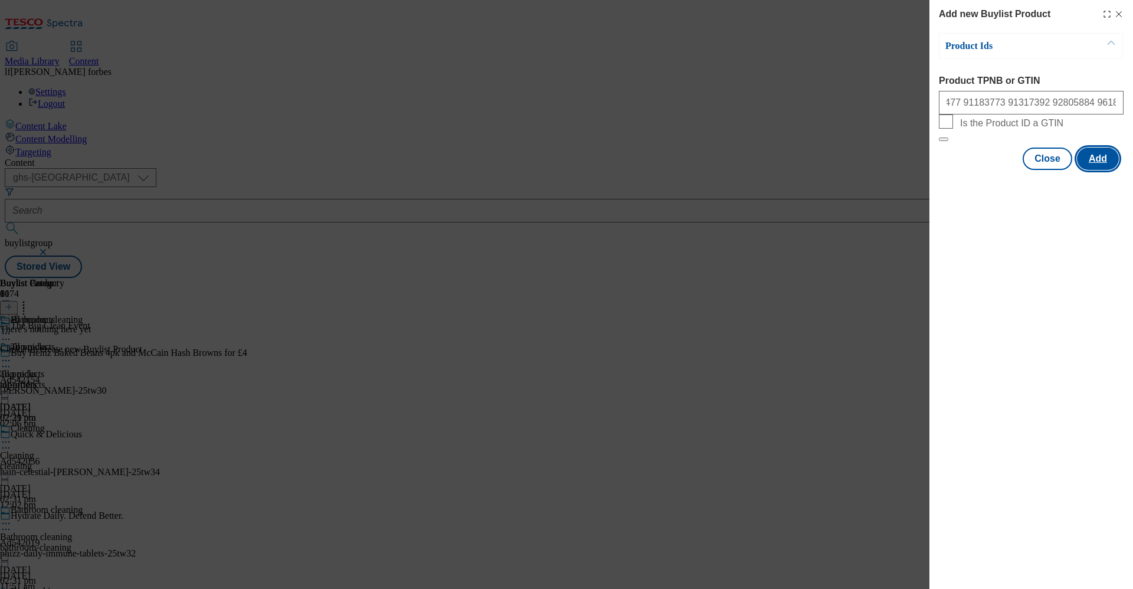
scroll to position [0, 0]
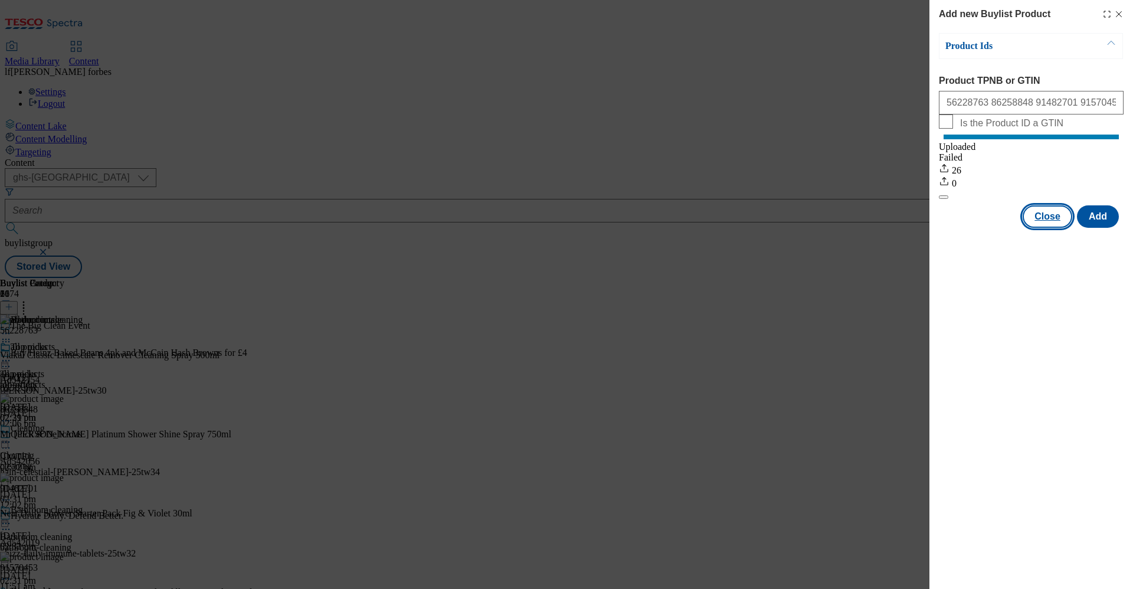
click at [1054, 226] on button "Close" at bounding box center [1048, 216] width 50 height 22
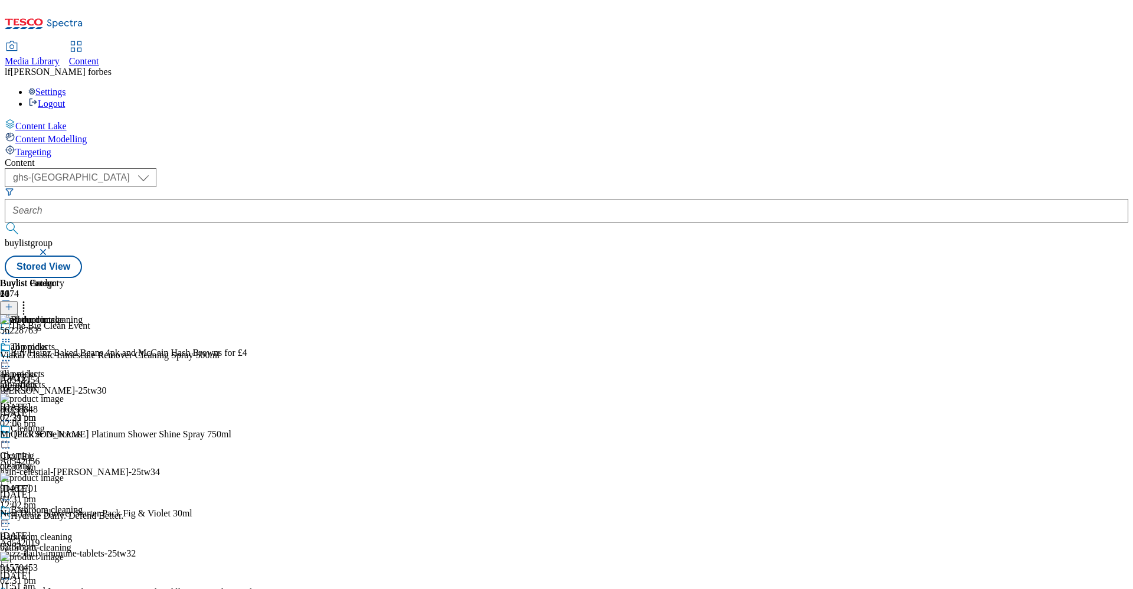
click at [12, 517] on icon at bounding box center [6, 523] width 12 height 12
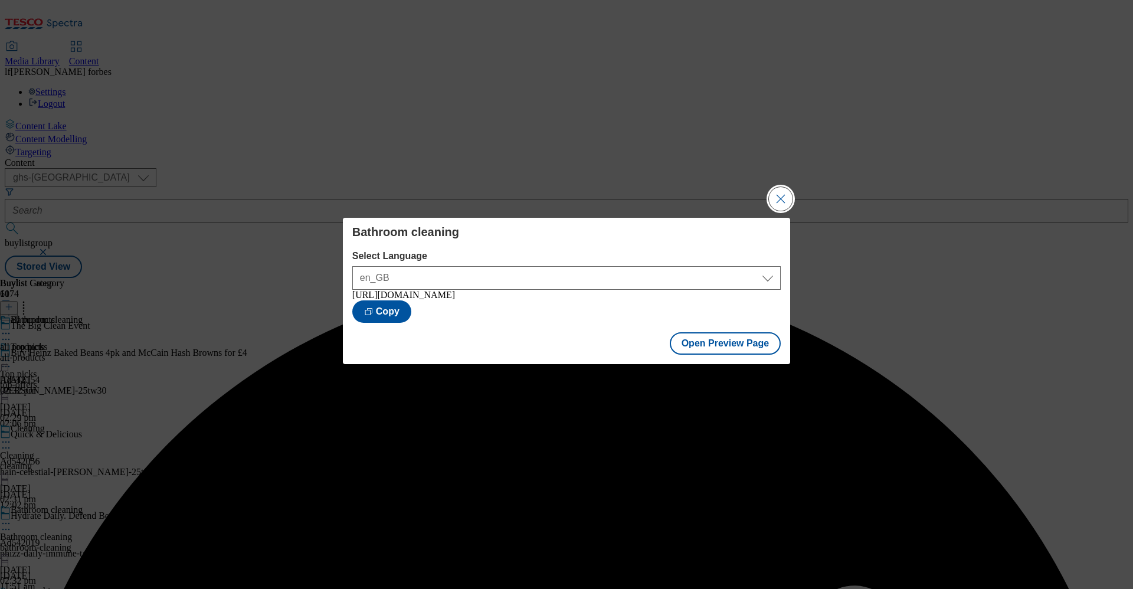
click at [778, 198] on button "Close Modal" at bounding box center [781, 199] width 24 height 24
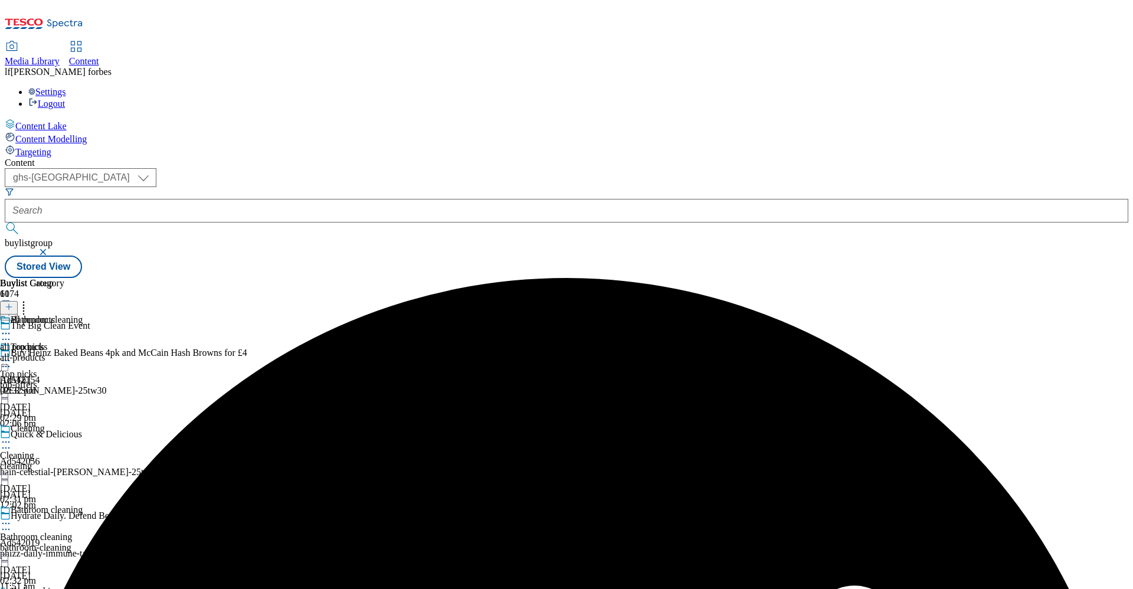
click at [12, 517] on icon at bounding box center [6, 523] width 12 height 12
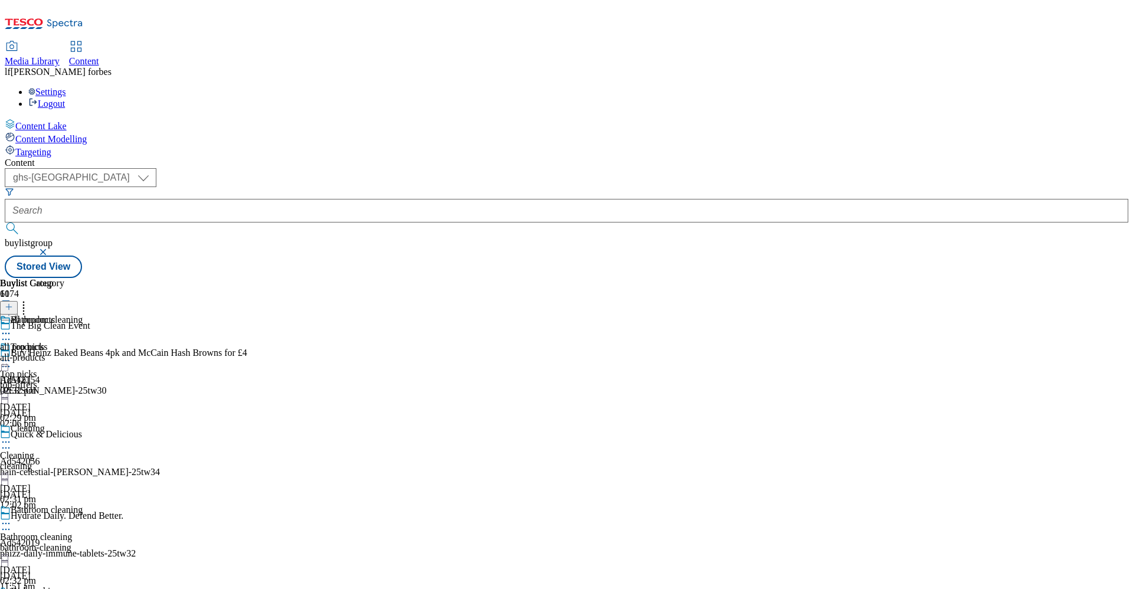
scroll to position [315, 0]
click at [55, 315] on div "all products" at bounding box center [33, 320] width 44 height 11
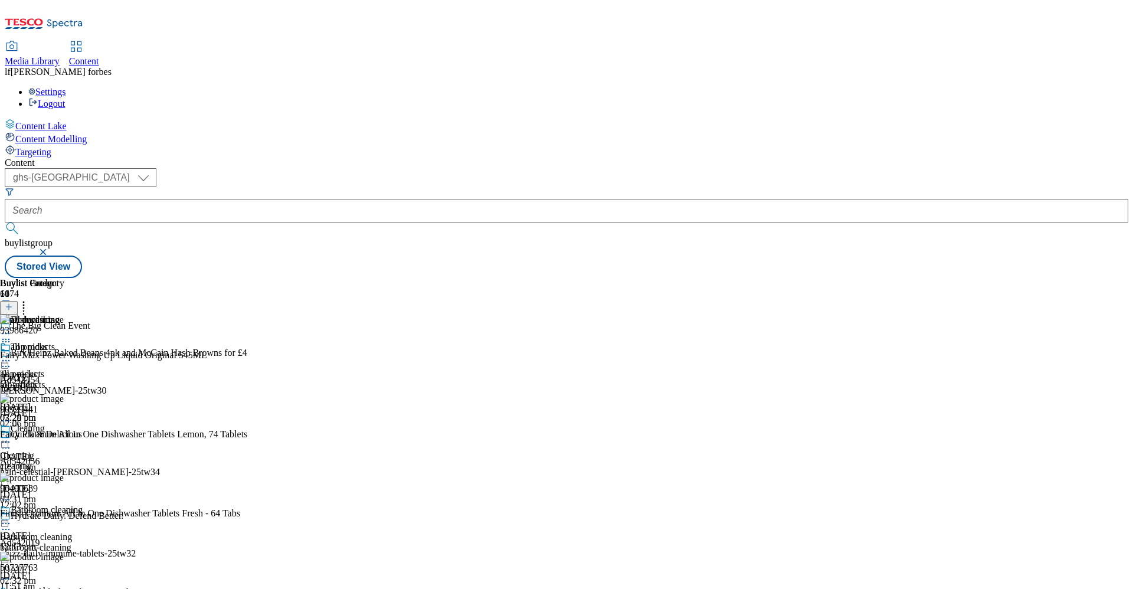
click at [12, 355] on icon at bounding box center [6, 361] width 12 height 12
click at [74, 490] on span "Un-publish" at bounding box center [56, 494] width 38 height 9
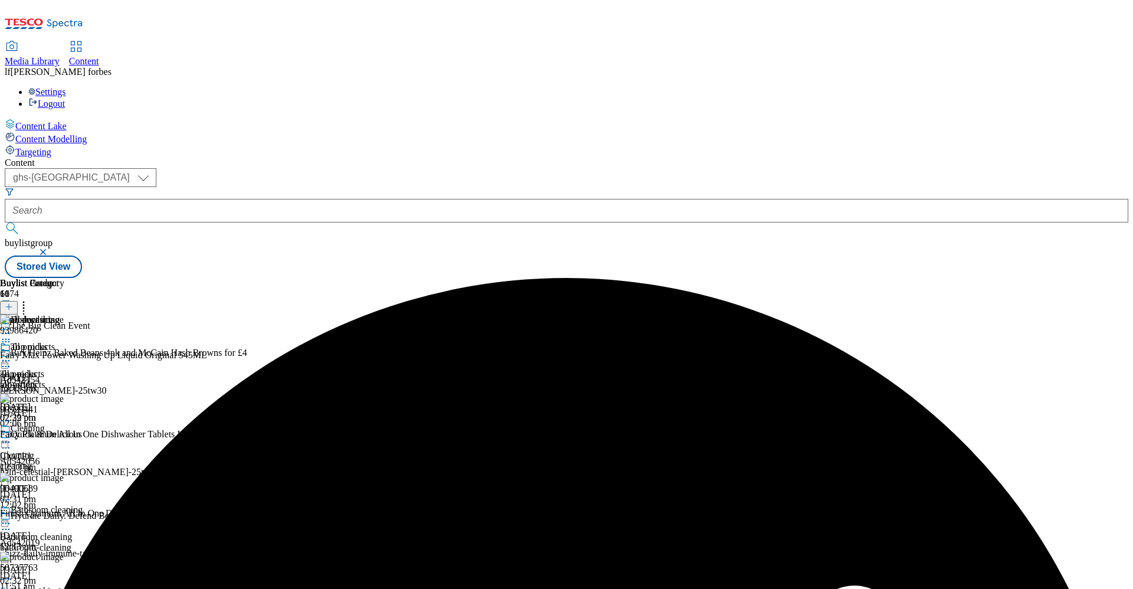
click at [12, 355] on icon at bounding box center [6, 361] width 12 height 12
click at [76, 449] on span "Un-preview" at bounding box center [57, 453] width 40 height 9
click at [30, 299] on icon at bounding box center [24, 305] width 12 height 12
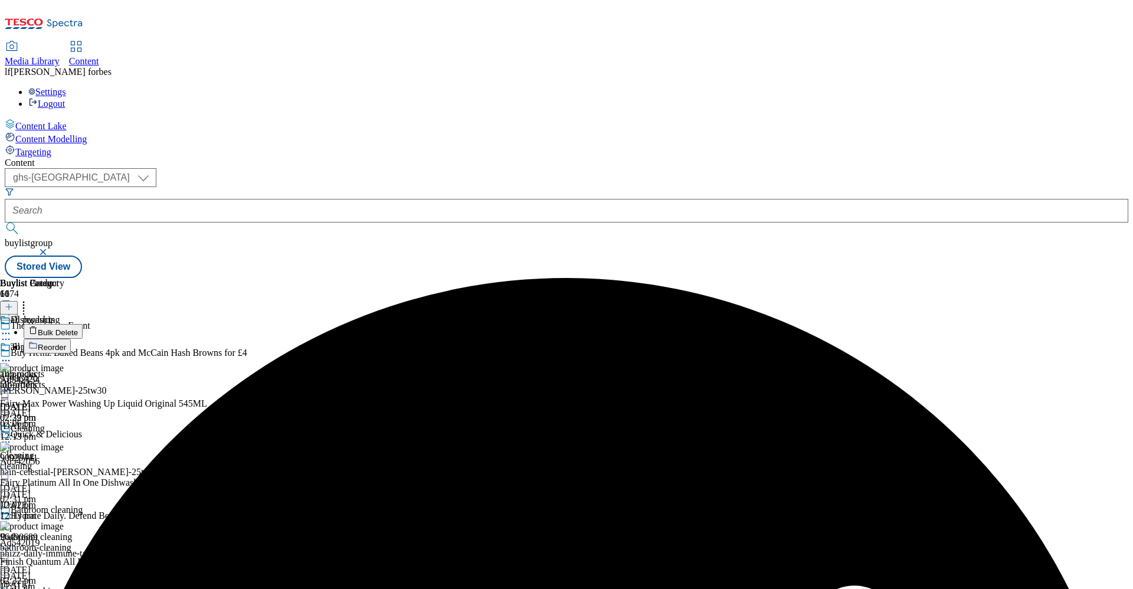
click at [83, 324] on button "Bulk Delete" at bounding box center [53, 331] width 59 height 15
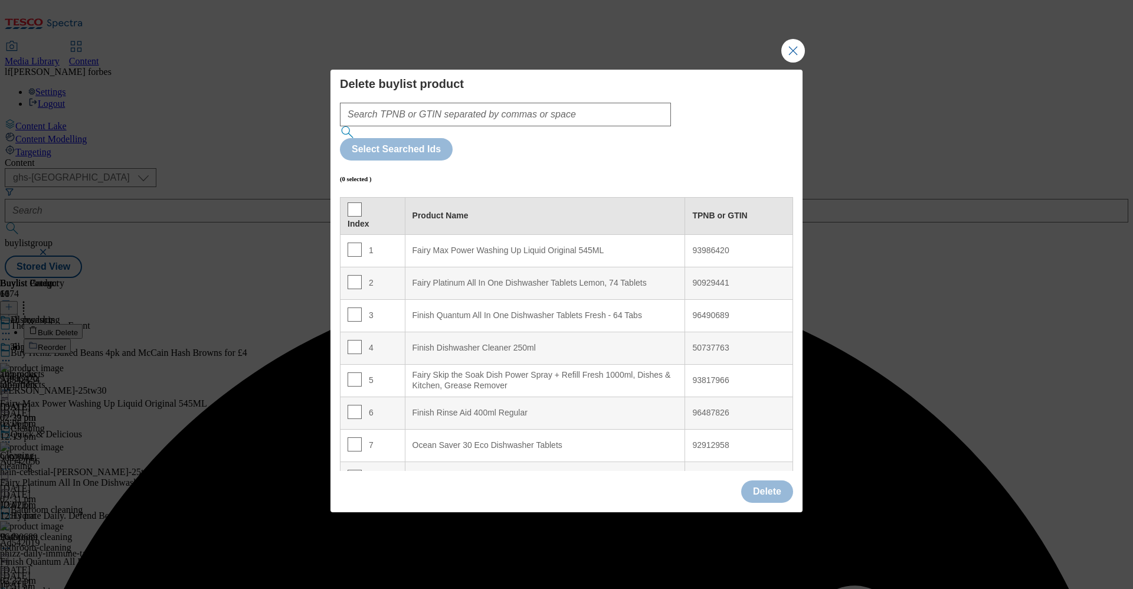
click at [346, 197] on th "Index" at bounding box center [372, 215] width 65 height 37
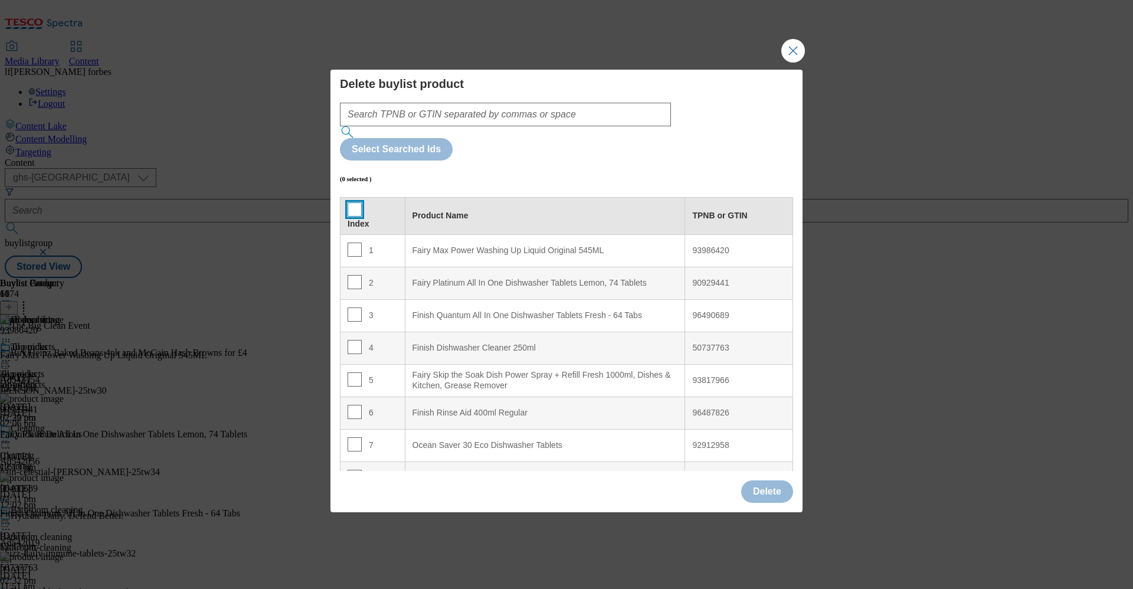
click at [352, 202] on input "Modal" at bounding box center [355, 209] width 14 height 14
checkbox input "true"
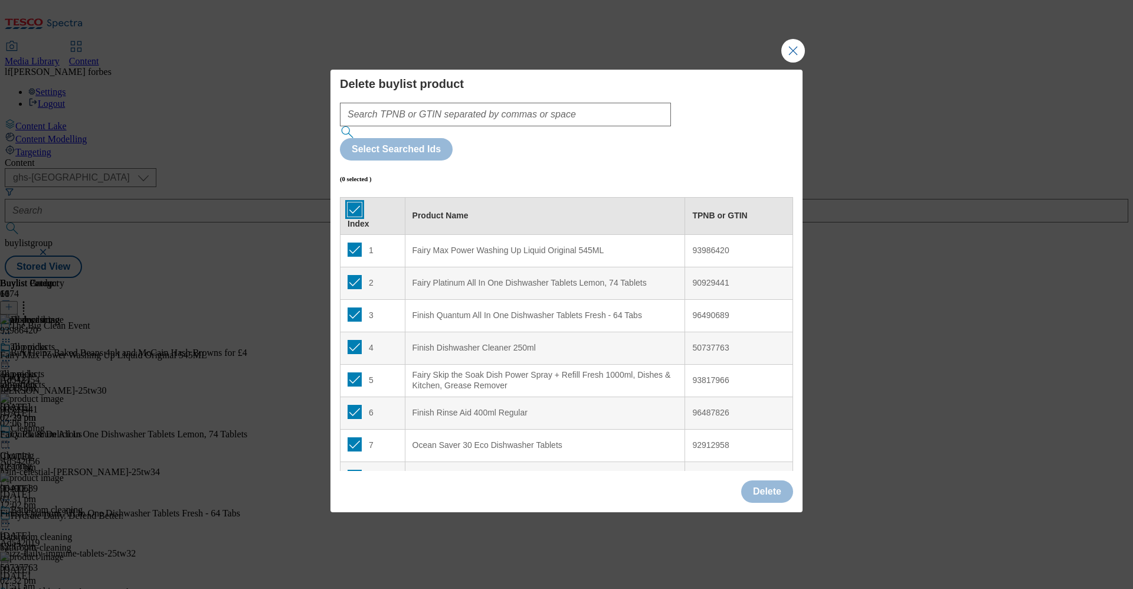
checkbox input "true"
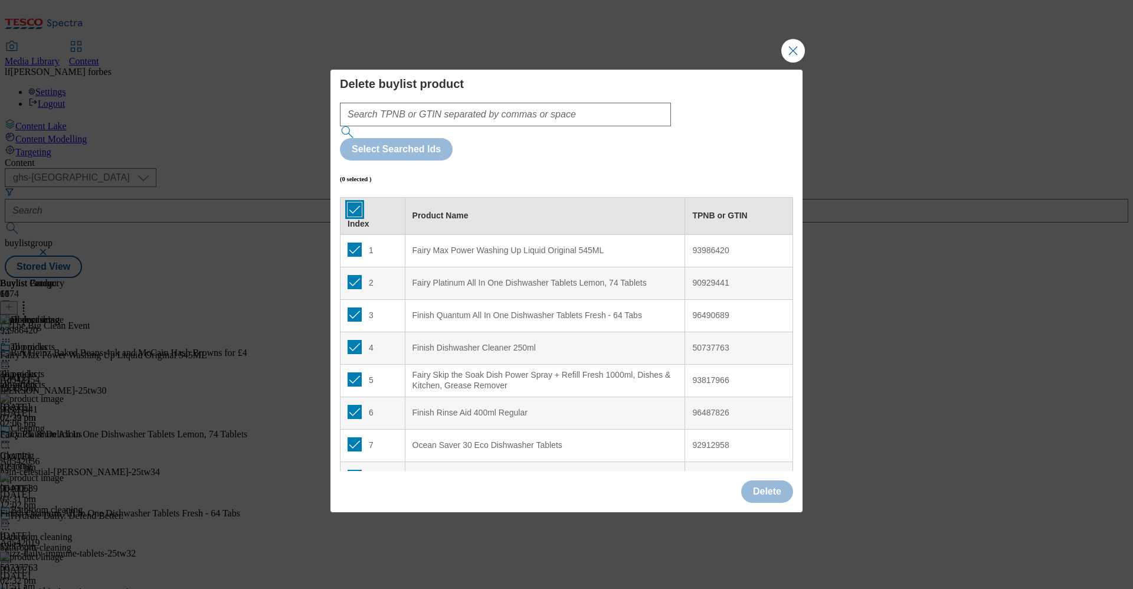
checkbox input "true"
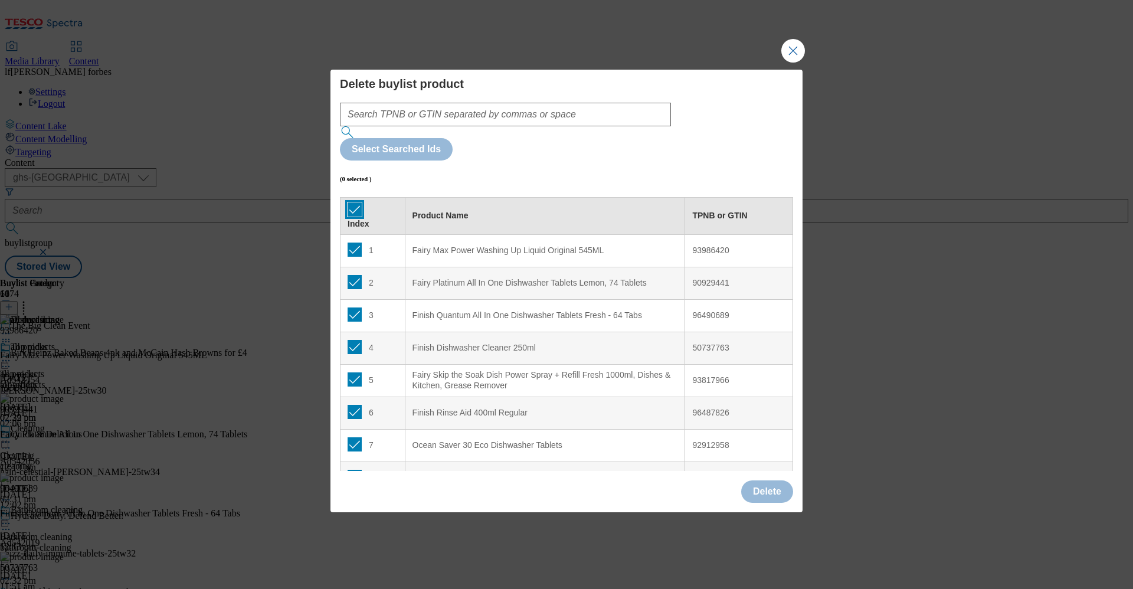
checkbox input "true"
click at [771, 480] on button "Delete" at bounding box center [767, 491] width 52 height 22
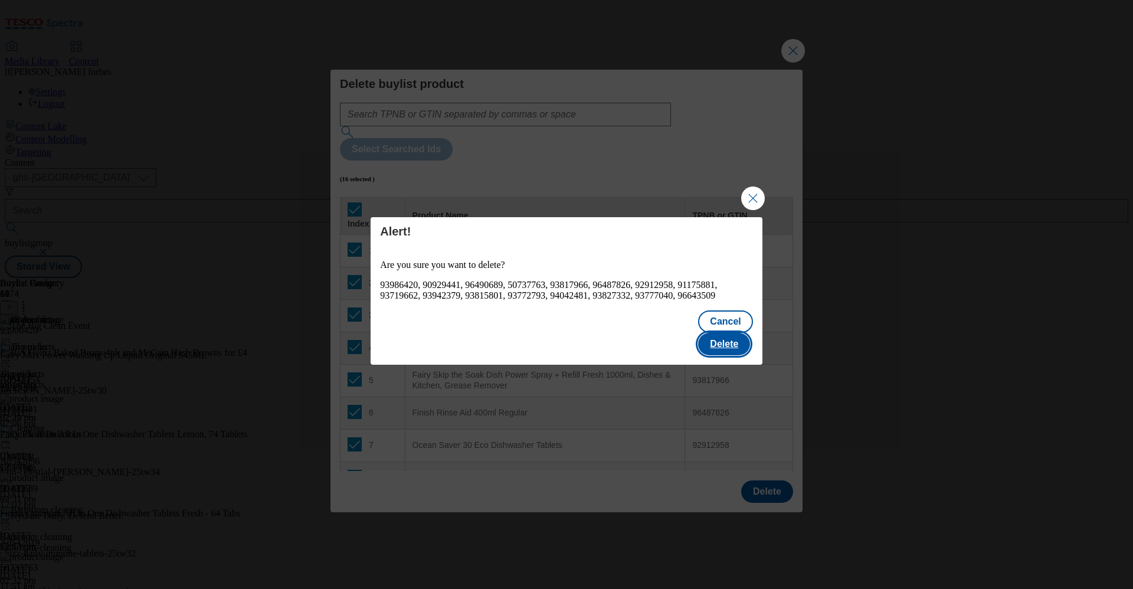
click at [739, 333] on button "Delete" at bounding box center [724, 344] width 52 height 22
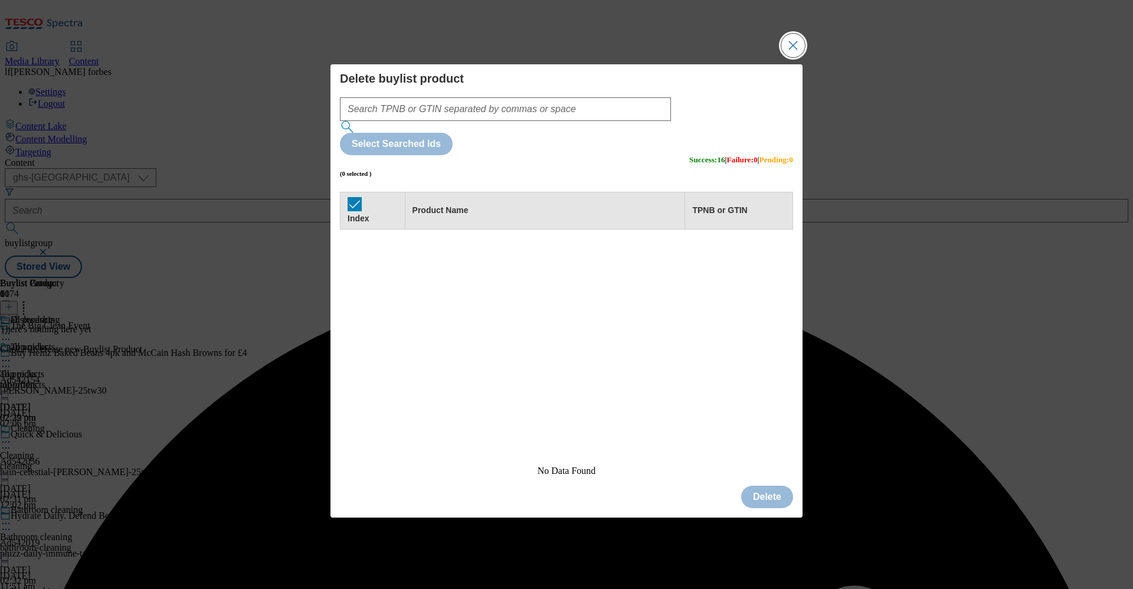
click at [782, 57] on button "Close Modal" at bounding box center [793, 46] width 24 height 24
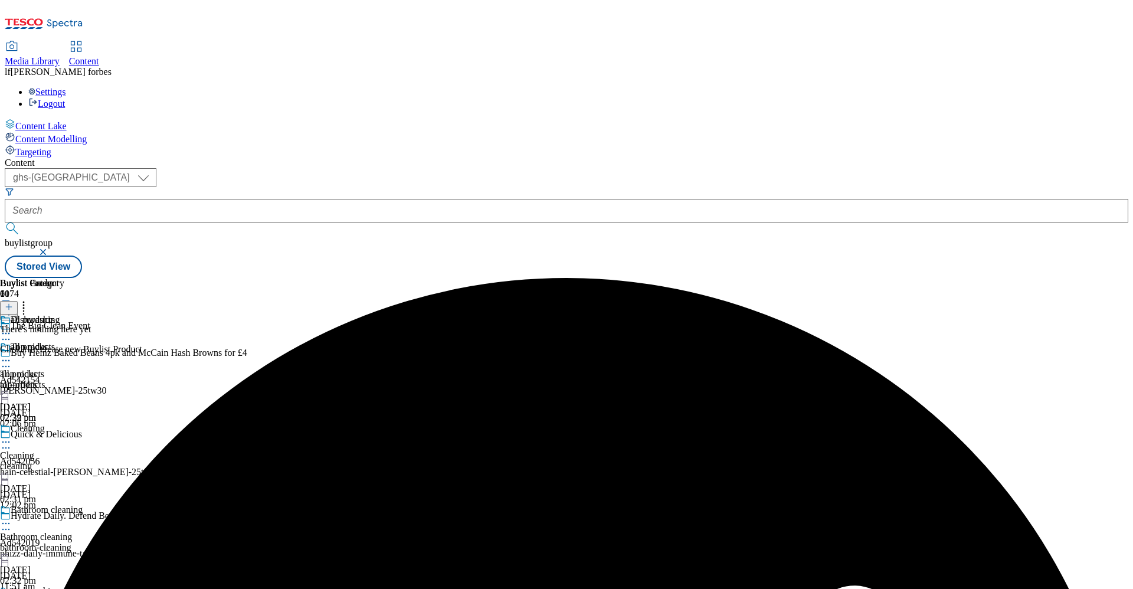
click at [13, 303] on icon at bounding box center [9, 307] width 8 height 8
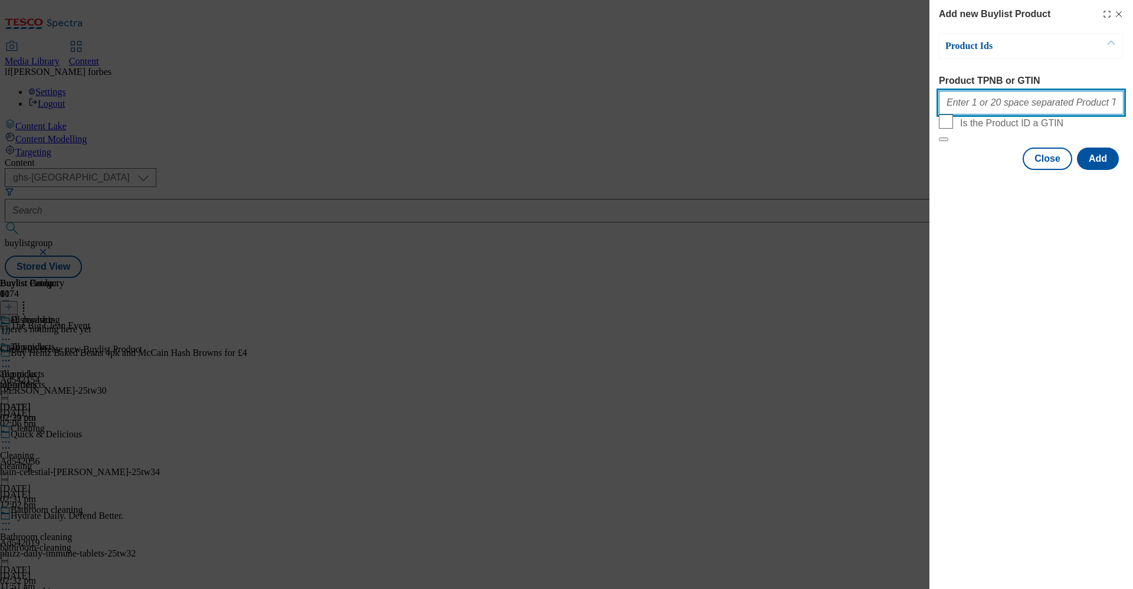
click at [984, 107] on input "Product TPNB or GTIN" at bounding box center [1031, 103] width 185 height 24
paste input "93719662 96490689 96643509 92912958 91175881 93878455 93777040 92487798"
type input "93719662 96490689 96643509 92912958 91175881 93878455 93777040 92487798"
click at [1114, 170] on button "Add" at bounding box center [1098, 159] width 42 height 22
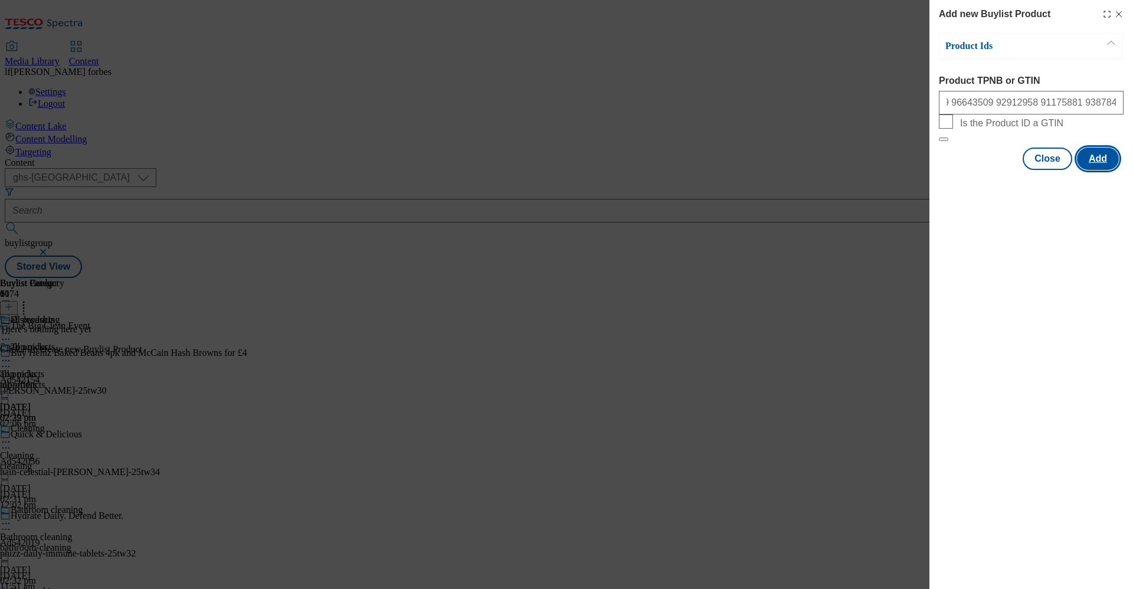
scroll to position [0, 0]
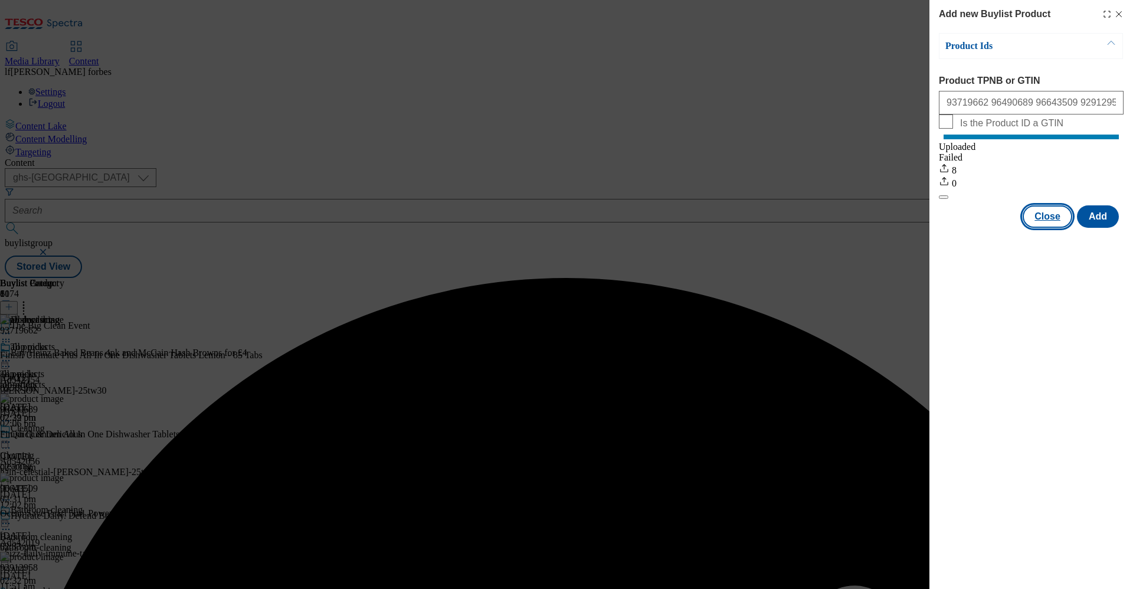
click at [1052, 228] on button "Close" at bounding box center [1048, 216] width 50 height 22
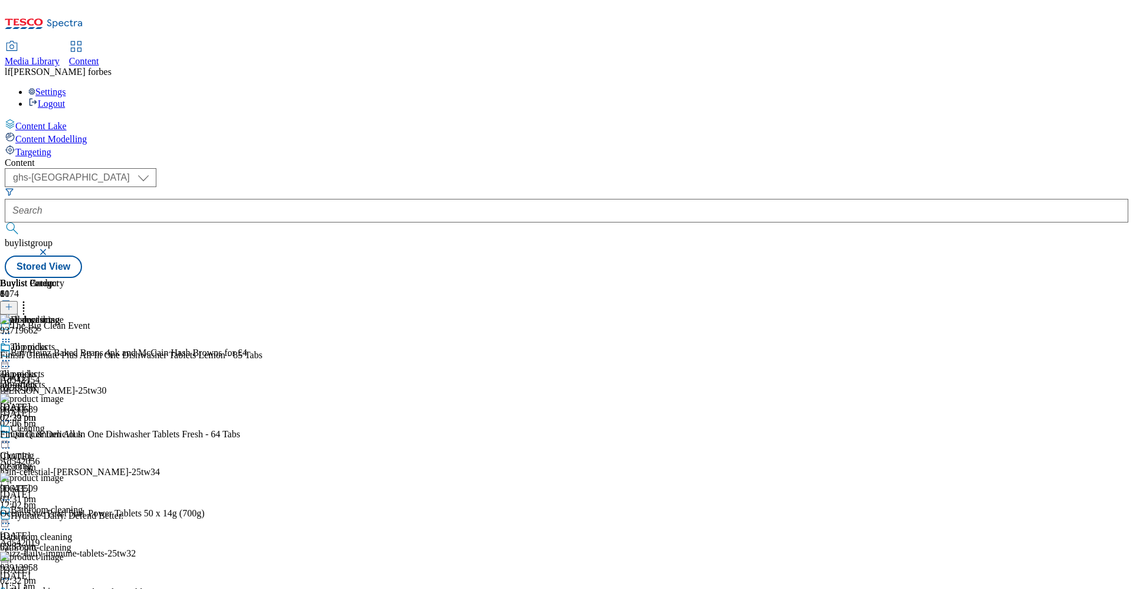
click at [12, 355] on icon at bounding box center [6, 361] width 12 height 12
click at [64, 435] on span "Preview" at bounding box center [51, 439] width 28 height 9
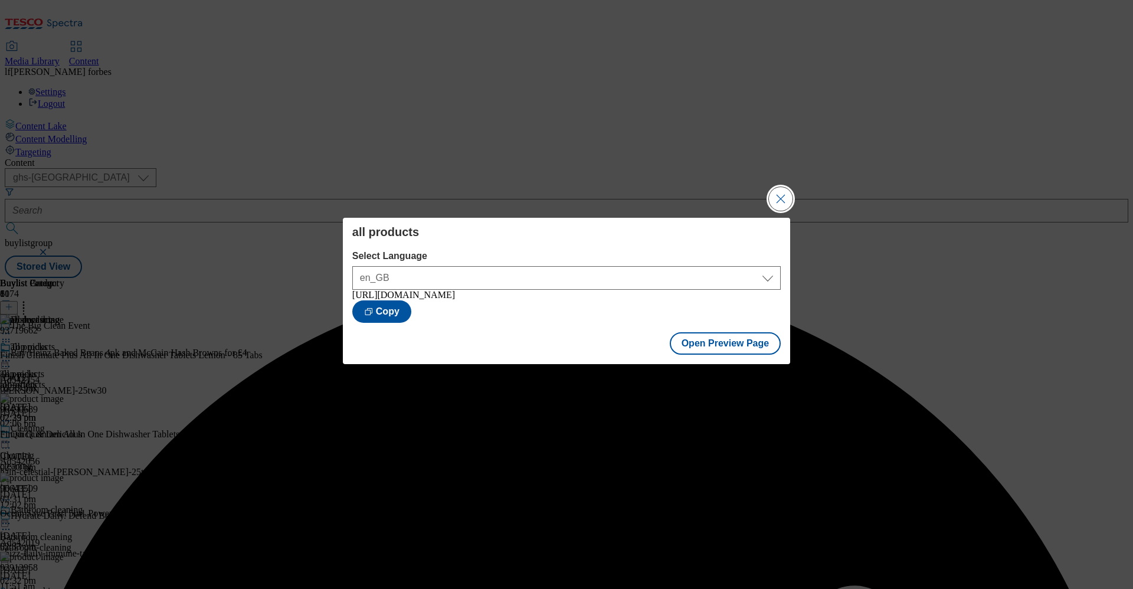
click at [776, 195] on button "Close Modal" at bounding box center [781, 199] width 24 height 24
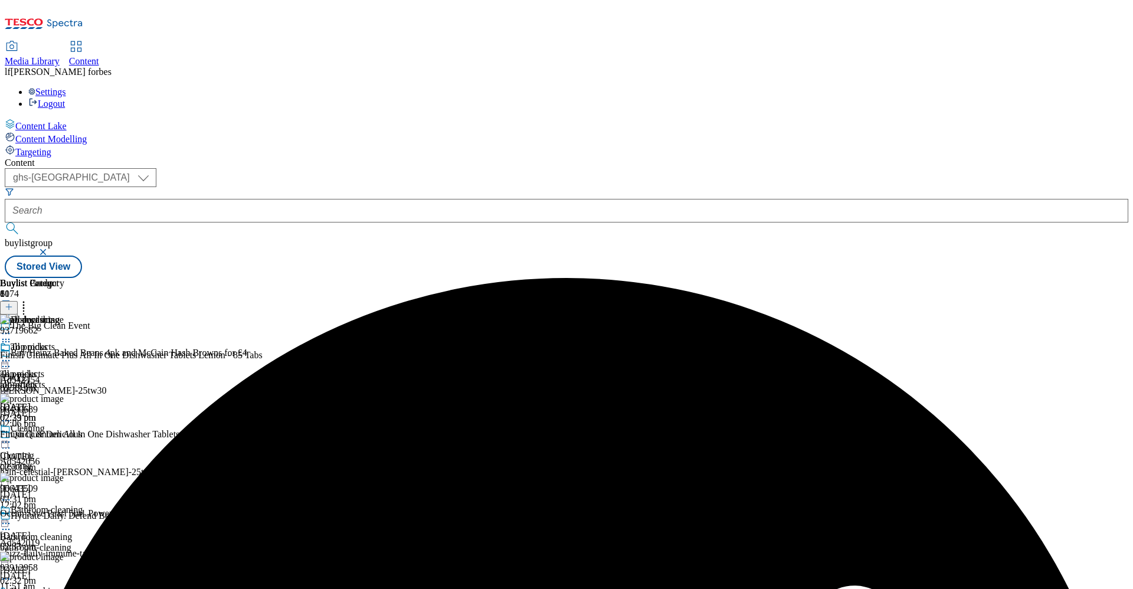
click at [12, 355] on icon at bounding box center [6, 361] width 12 height 12
click at [63, 476] on span "Publish" at bounding box center [50, 480] width 26 height 9
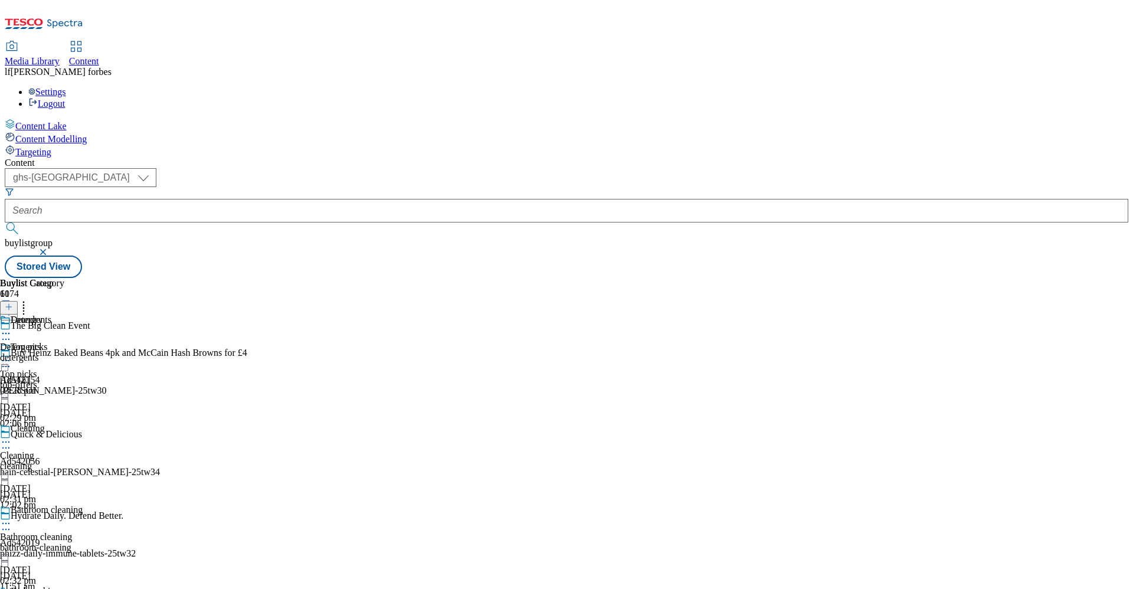
scroll to position [645, 0]
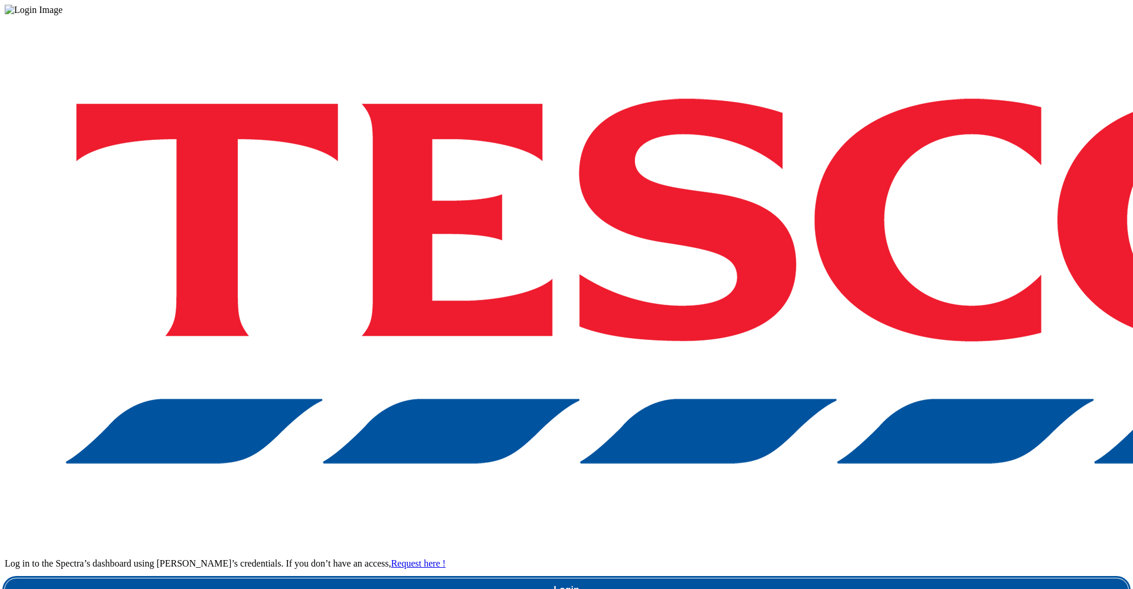
click at [823, 578] on link "Login" at bounding box center [567, 590] width 1124 height 24
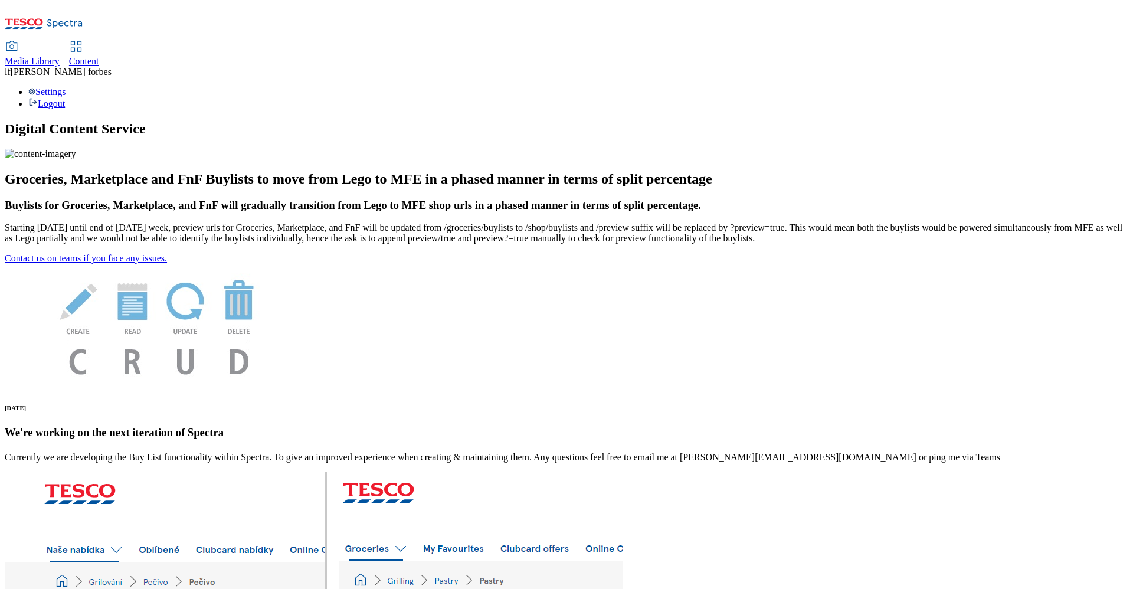
click at [99, 56] on span "Content" at bounding box center [84, 61] width 30 height 10
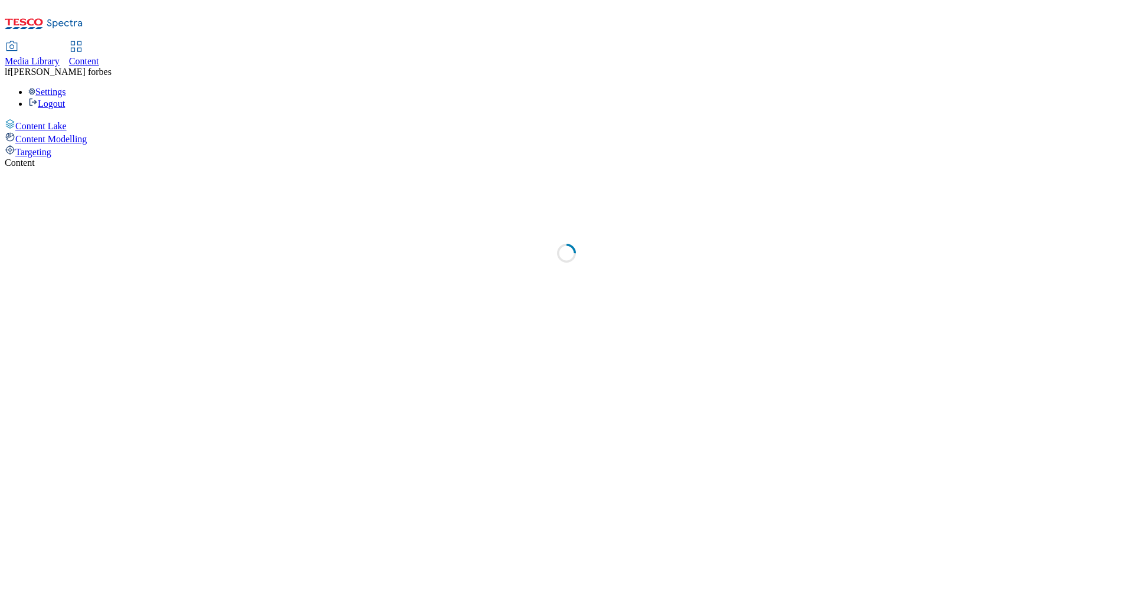
select select "ghs-uk"
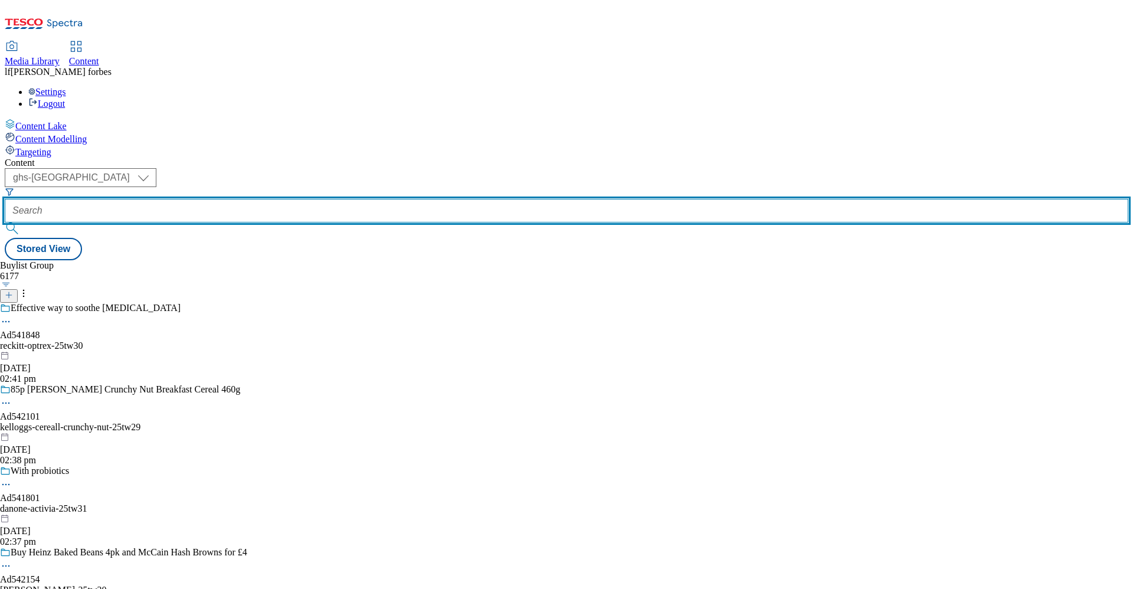
click at [271, 199] on input "text" at bounding box center [567, 211] width 1124 height 24
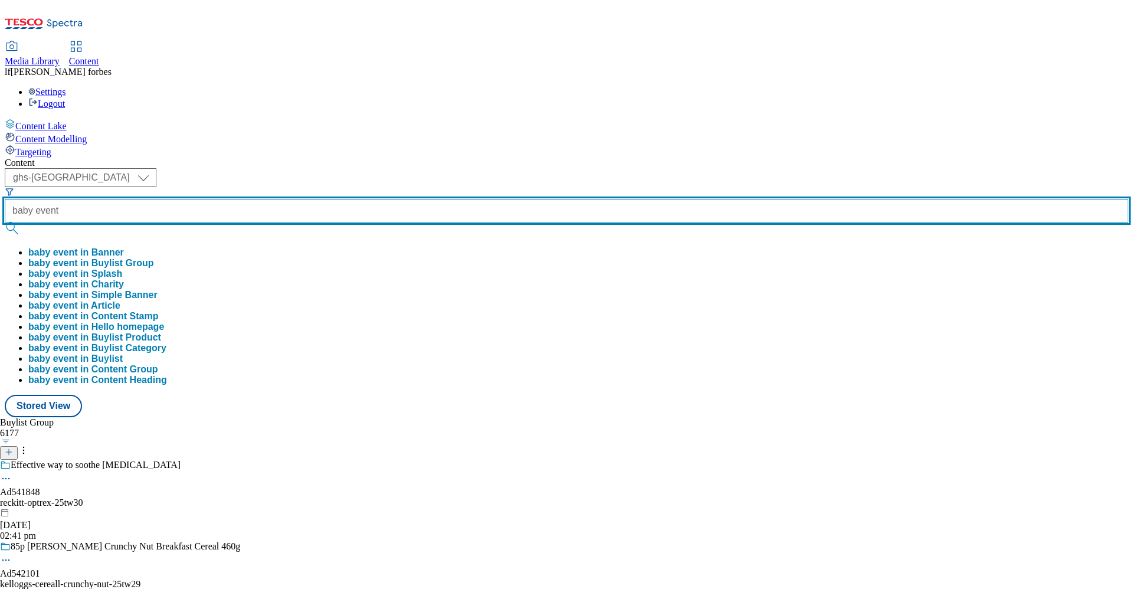
type input "baby event"
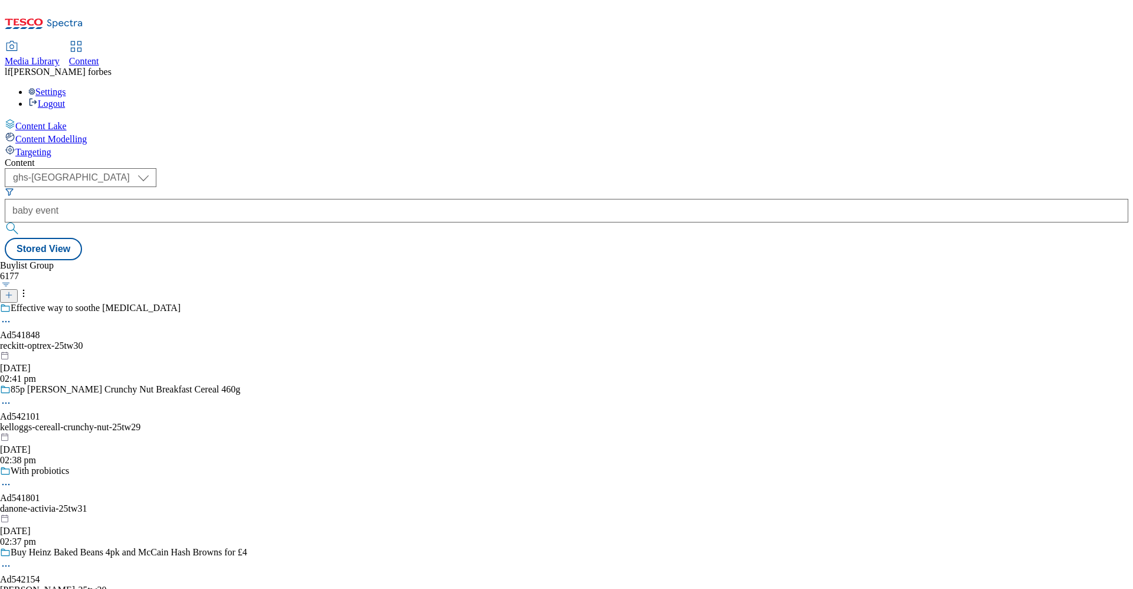
click at [21, 222] on button "submit" at bounding box center [13, 228] width 17 height 12
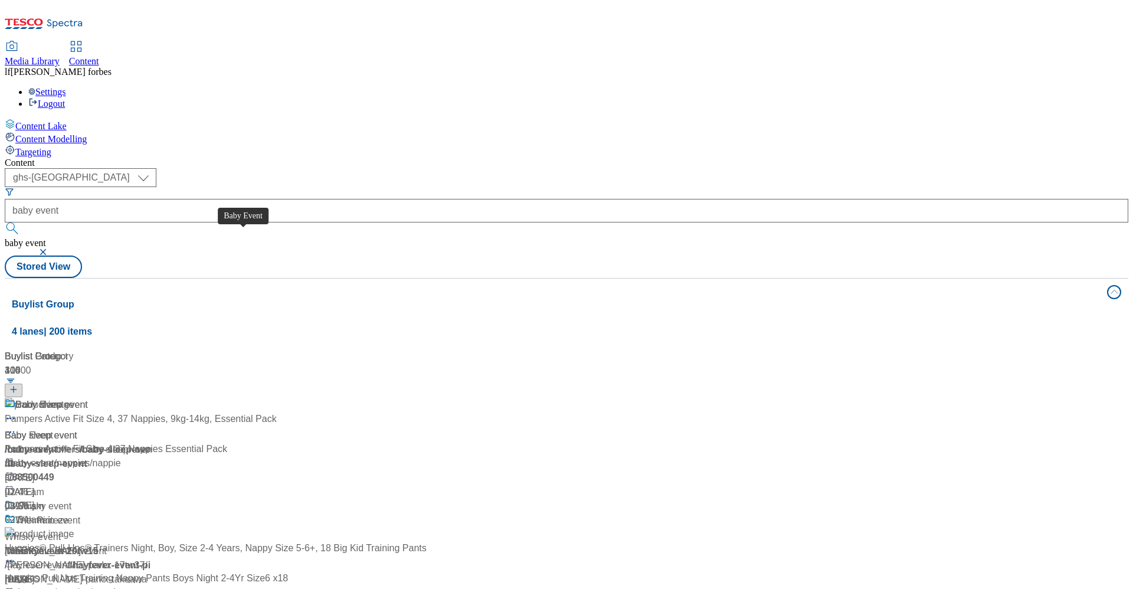
click at [64, 398] on div "Baby Event" at bounding box center [39, 405] width 48 height 14
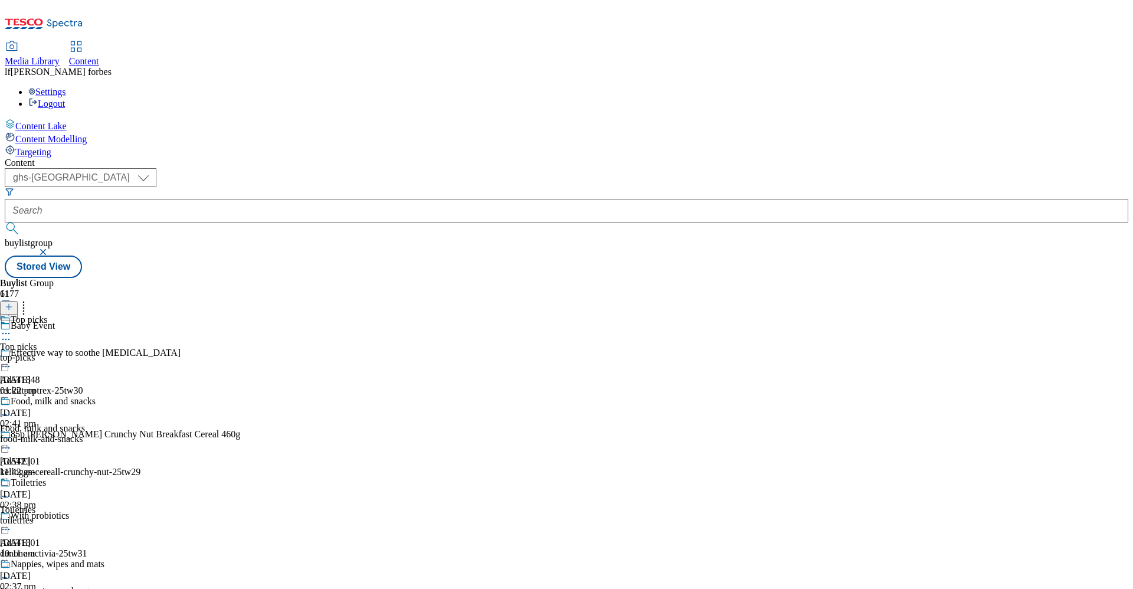
scroll to position [61, 0]
